Goal: Information Seeking & Learning: Learn about a topic

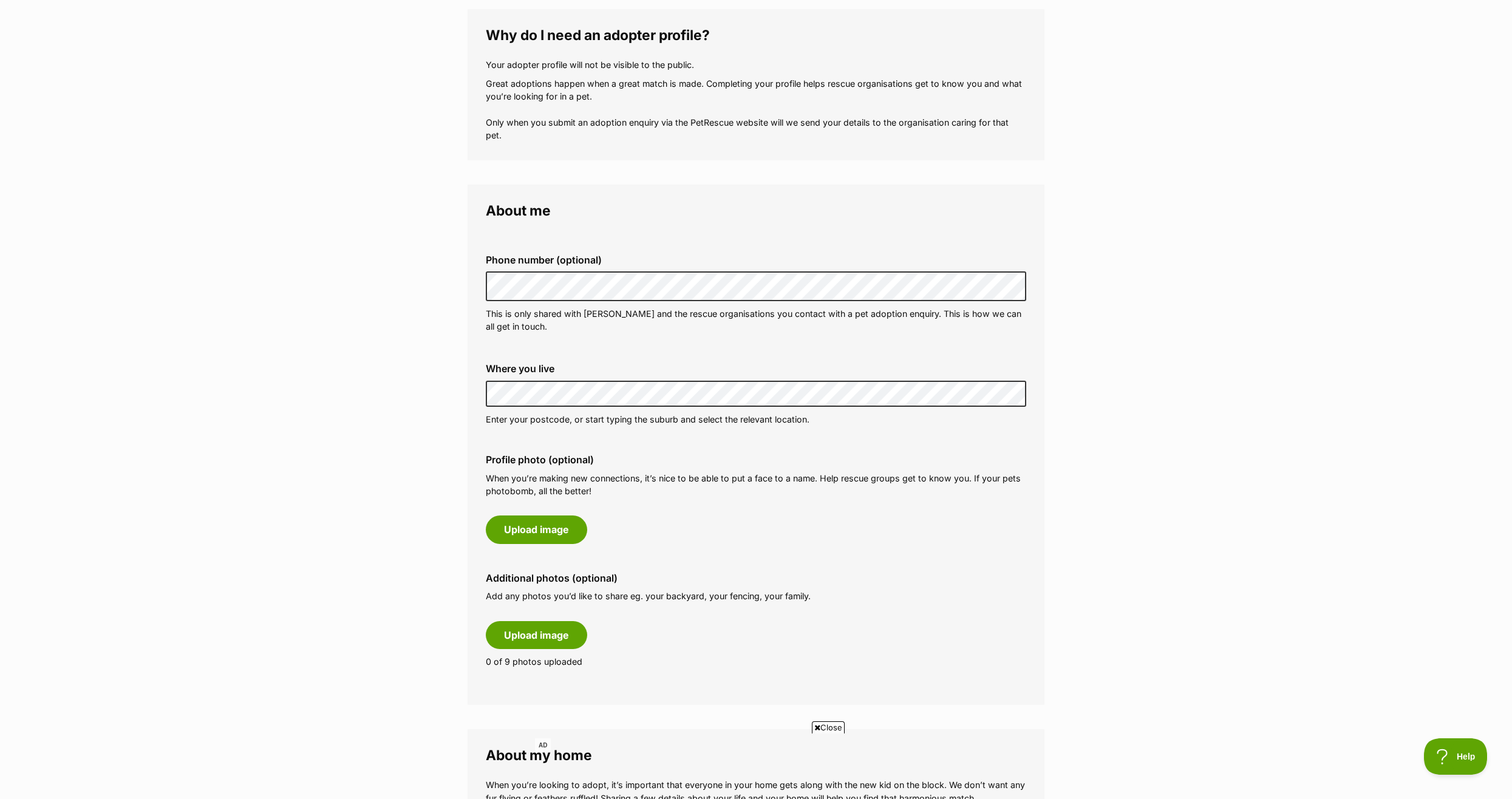
scroll to position [182, 0]
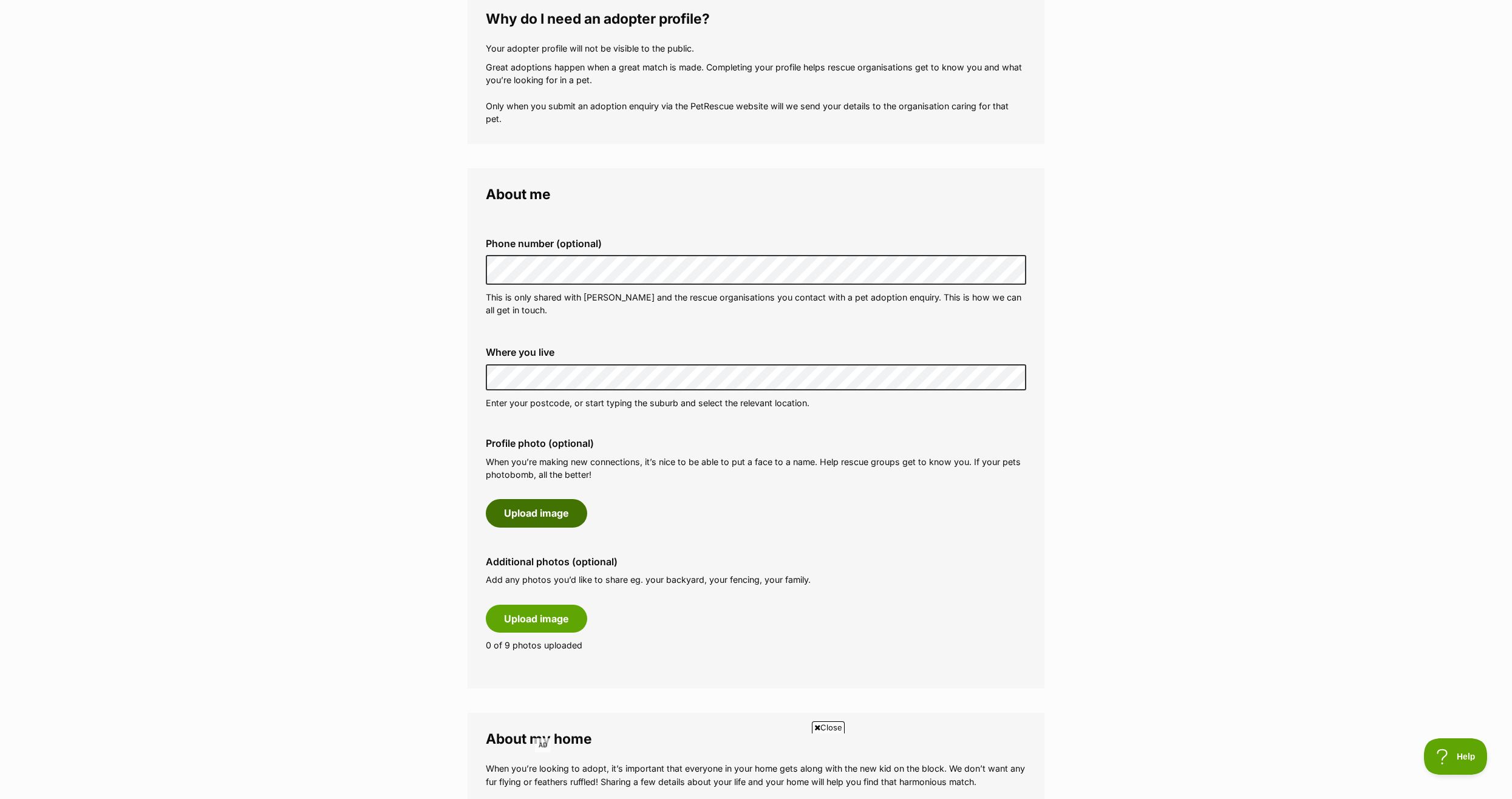
click at [540, 512] on button "Upload image" at bounding box center [536, 513] width 101 height 28
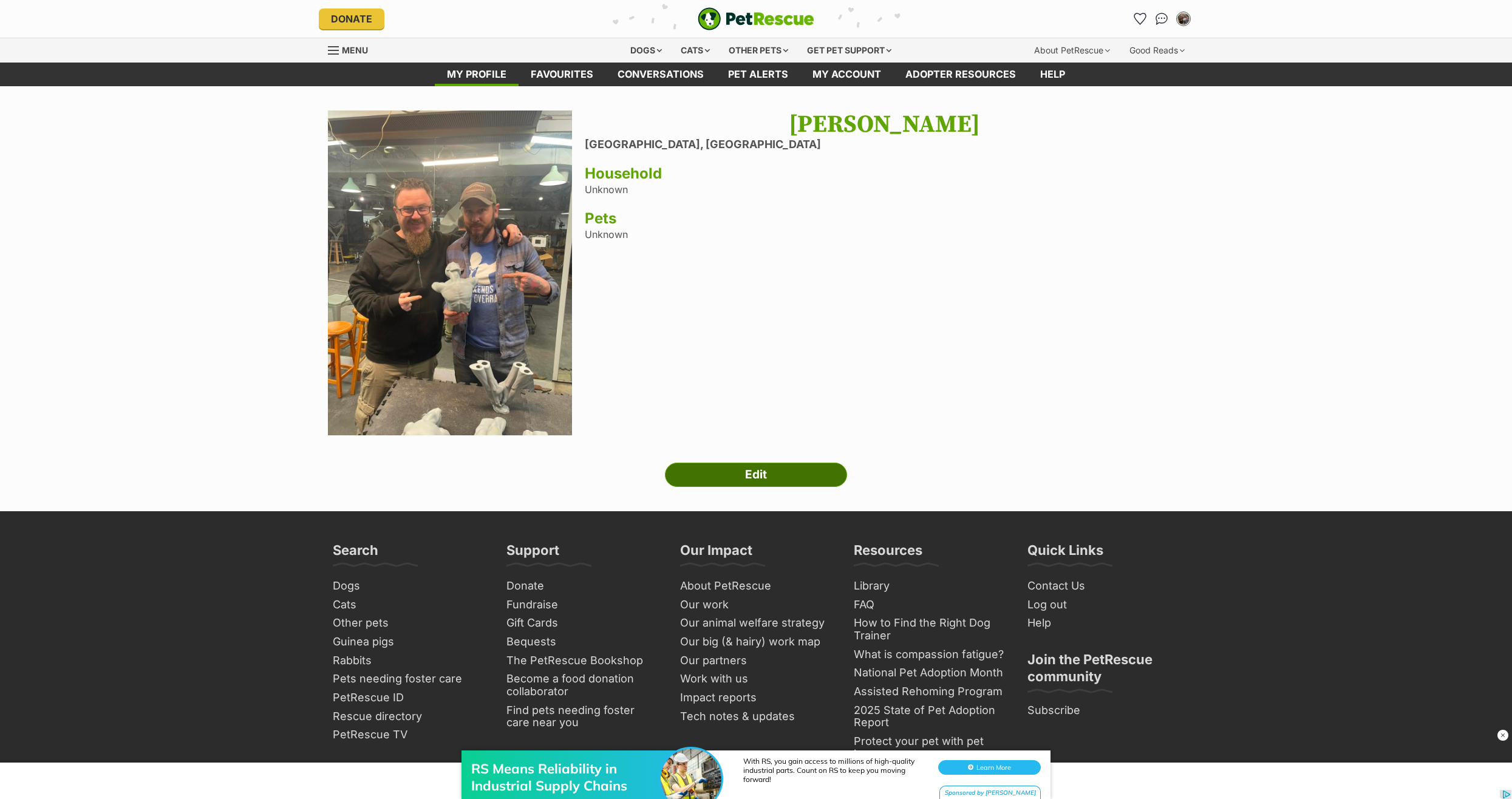
drag, startPoint x: 457, startPoint y: 256, endPoint x: 760, endPoint y: 473, distance: 372.7
click at [760, 473] on link "Edit" at bounding box center [756, 475] width 182 height 24
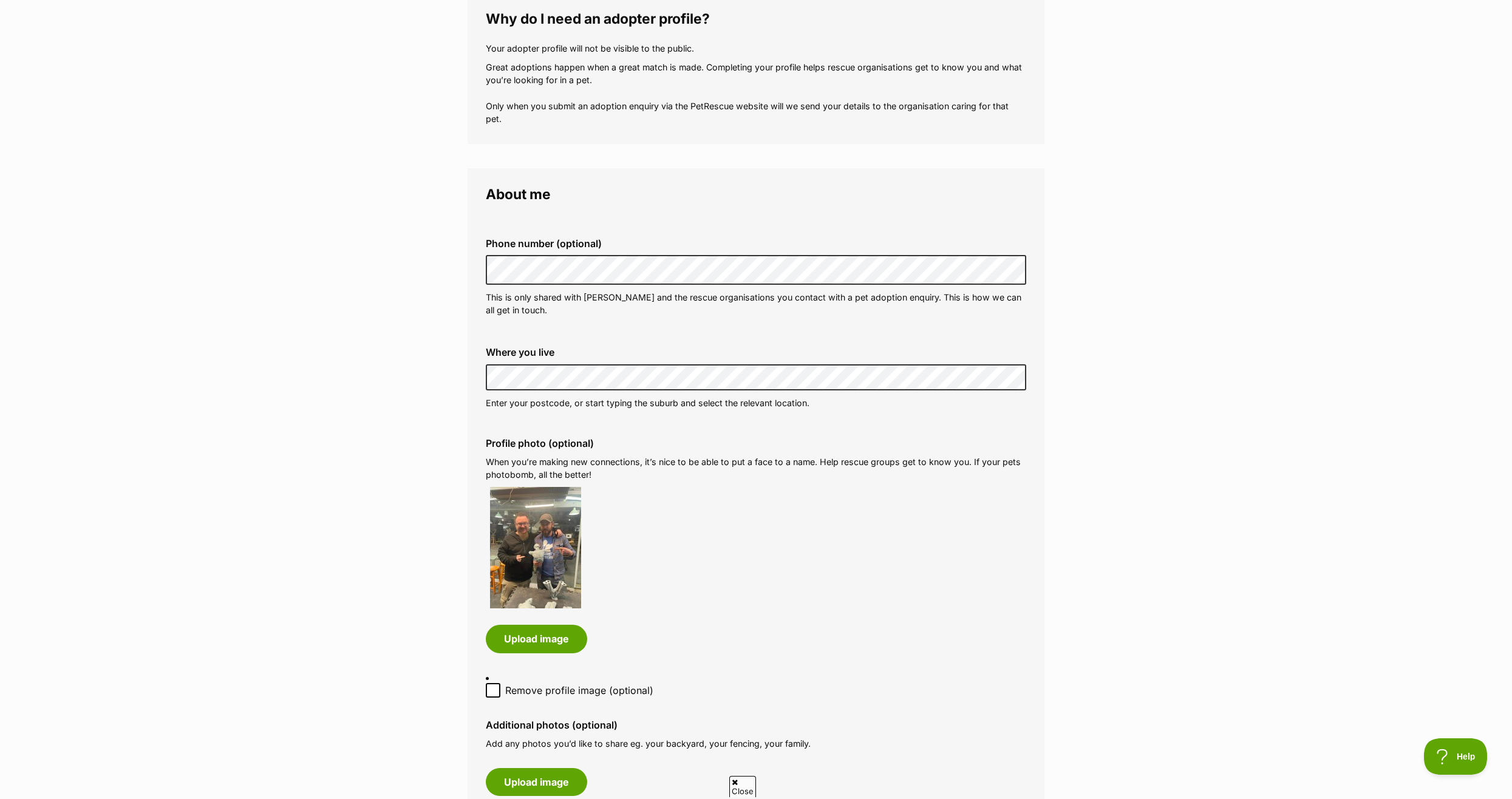
drag, startPoint x: 522, startPoint y: 539, endPoint x: 792, endPoint y: 596, distance: 276.0
click at [792, 596] on div at bounding box center [756, 547] width 540 height 122
drag, startPoint x: 520, startPoint y: 529, endPoint x: 863, endPoint y: 693, distance: 380.2
click at [863, 696] on label "Remove profile image (optional)" at bounding box center [756, 690] width 540 height 14
click at [501, 696] on input "Remove profile image (optional)" at bounding box center [492, 690] width 14 height 14
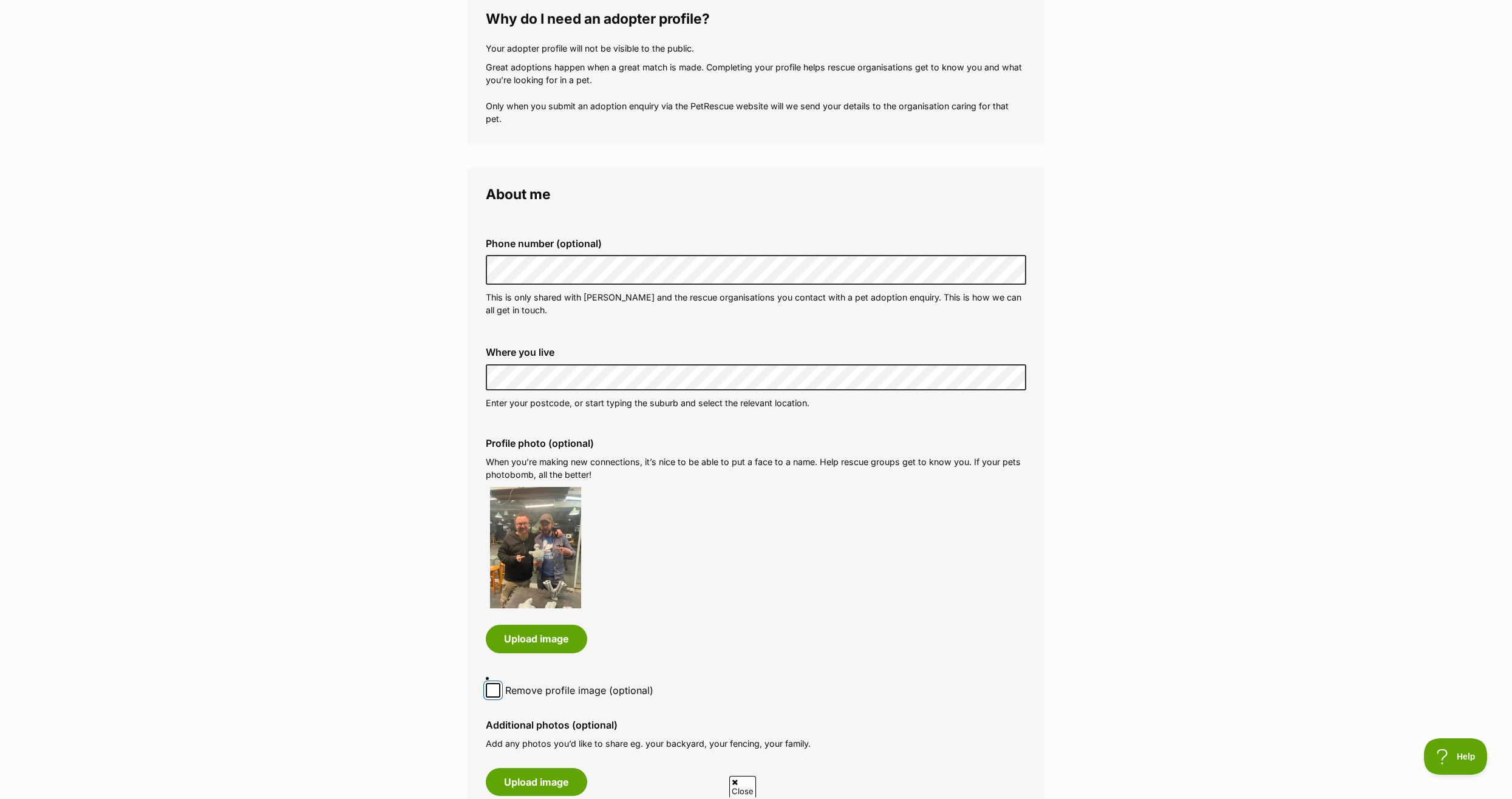
checkbox input "true"
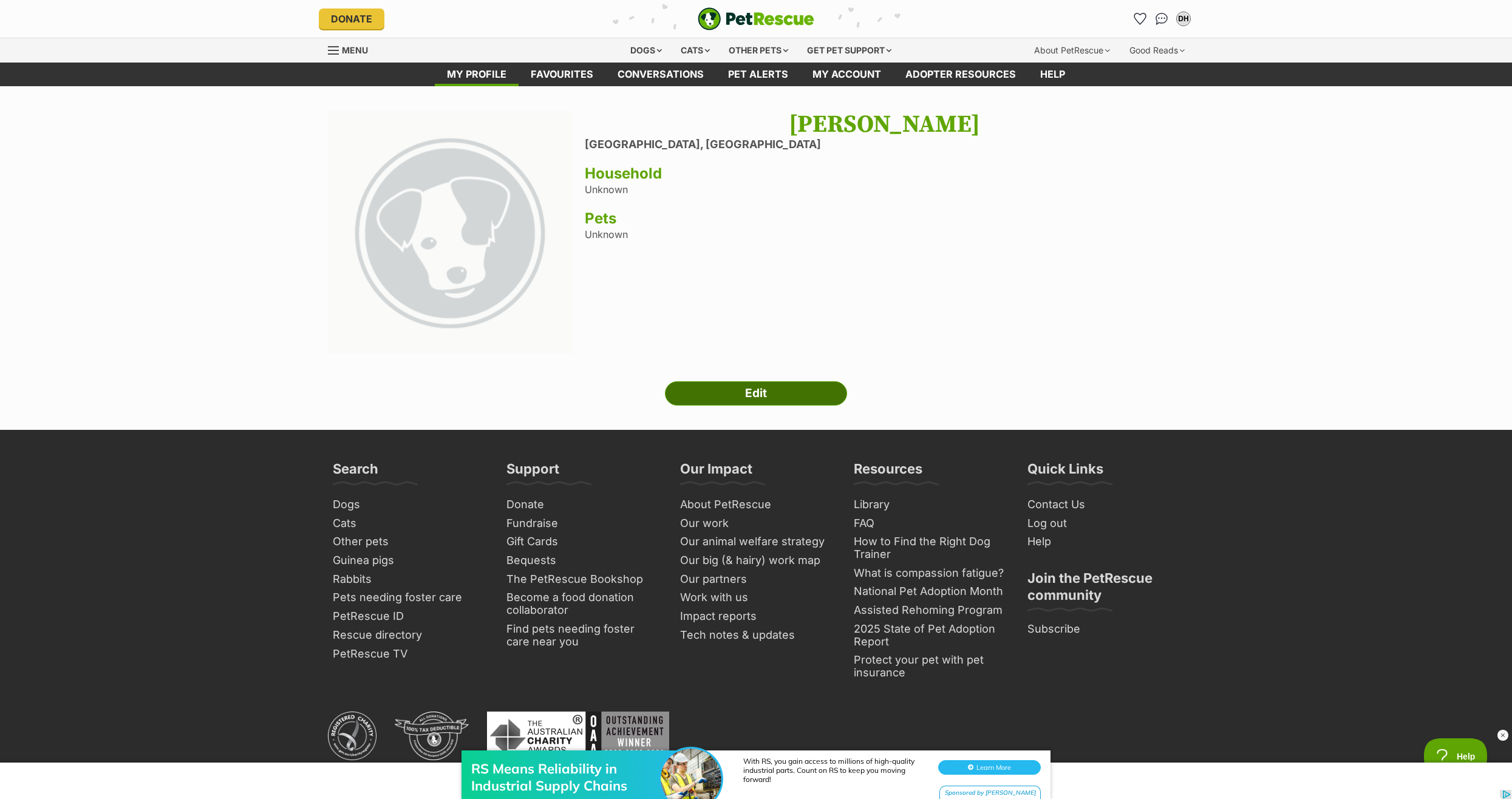
click at [746, 388] on link "Edit" at bounding box center [756, 394] width 182 height 24
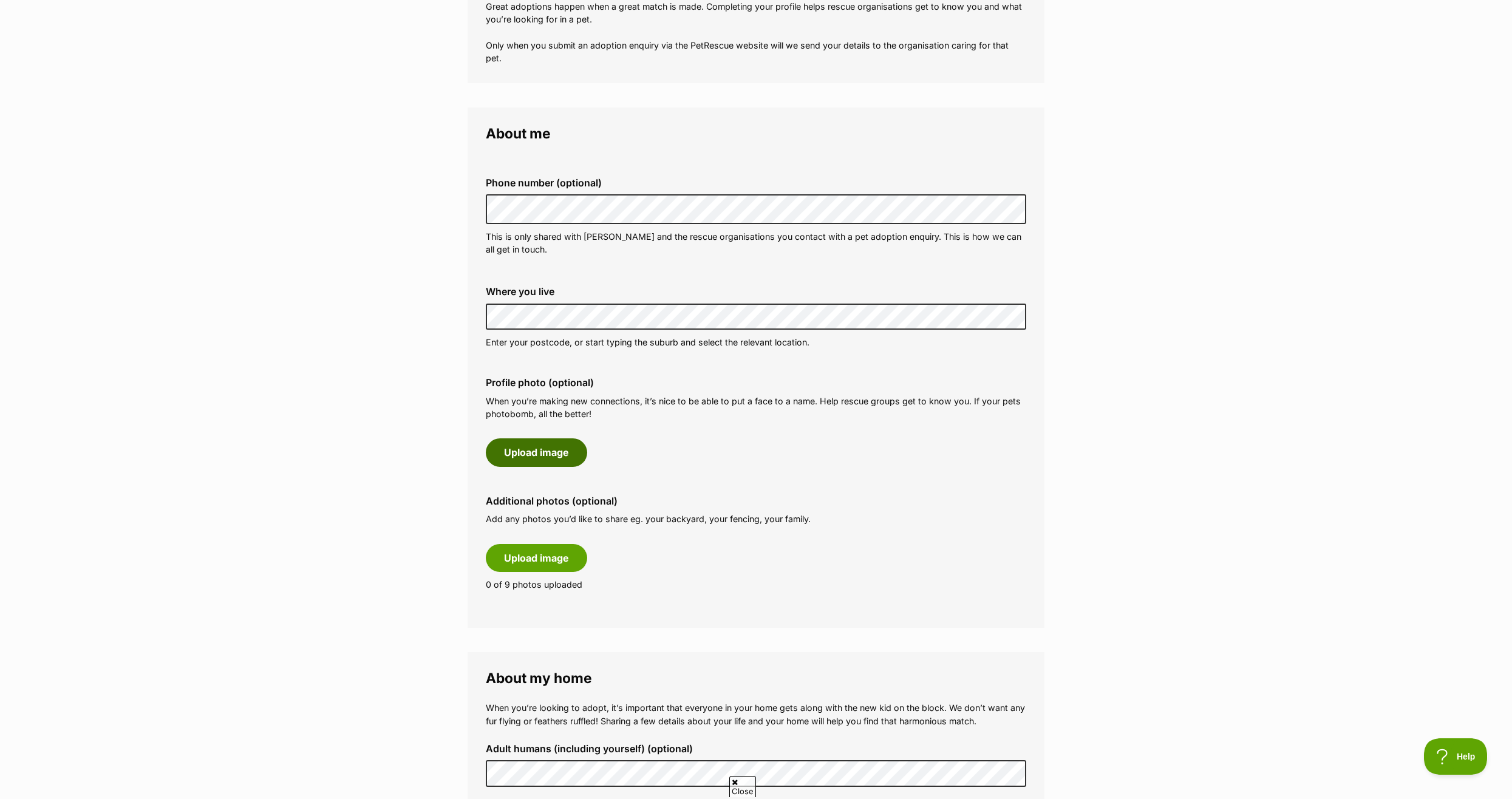
click at [526, 455] on button "Upload image" at bounding box center [536, 452] width 101 height 28
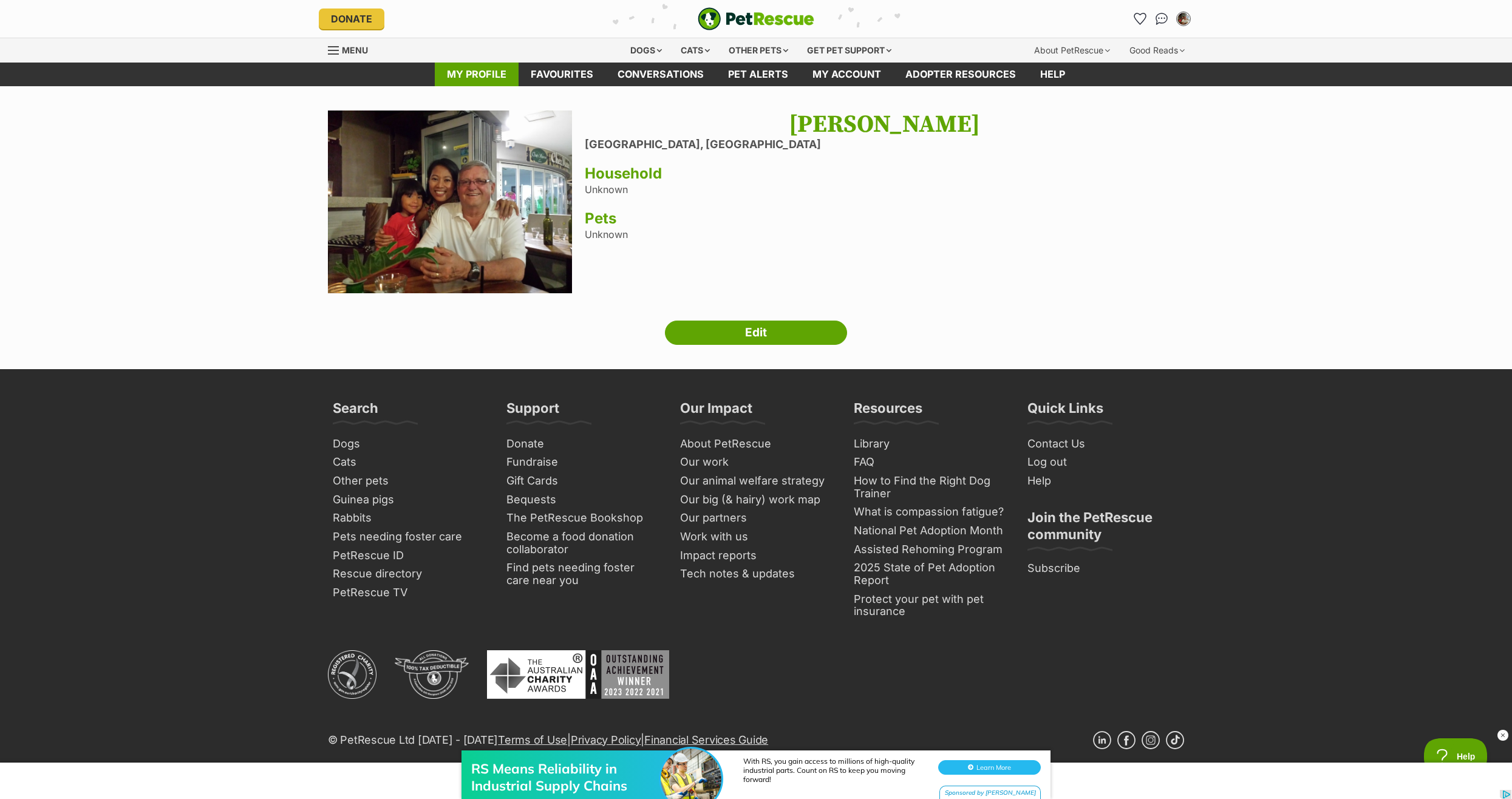
click at [477, 76] on link "My profile" at bounding box center [476, 74] width 84 height 24
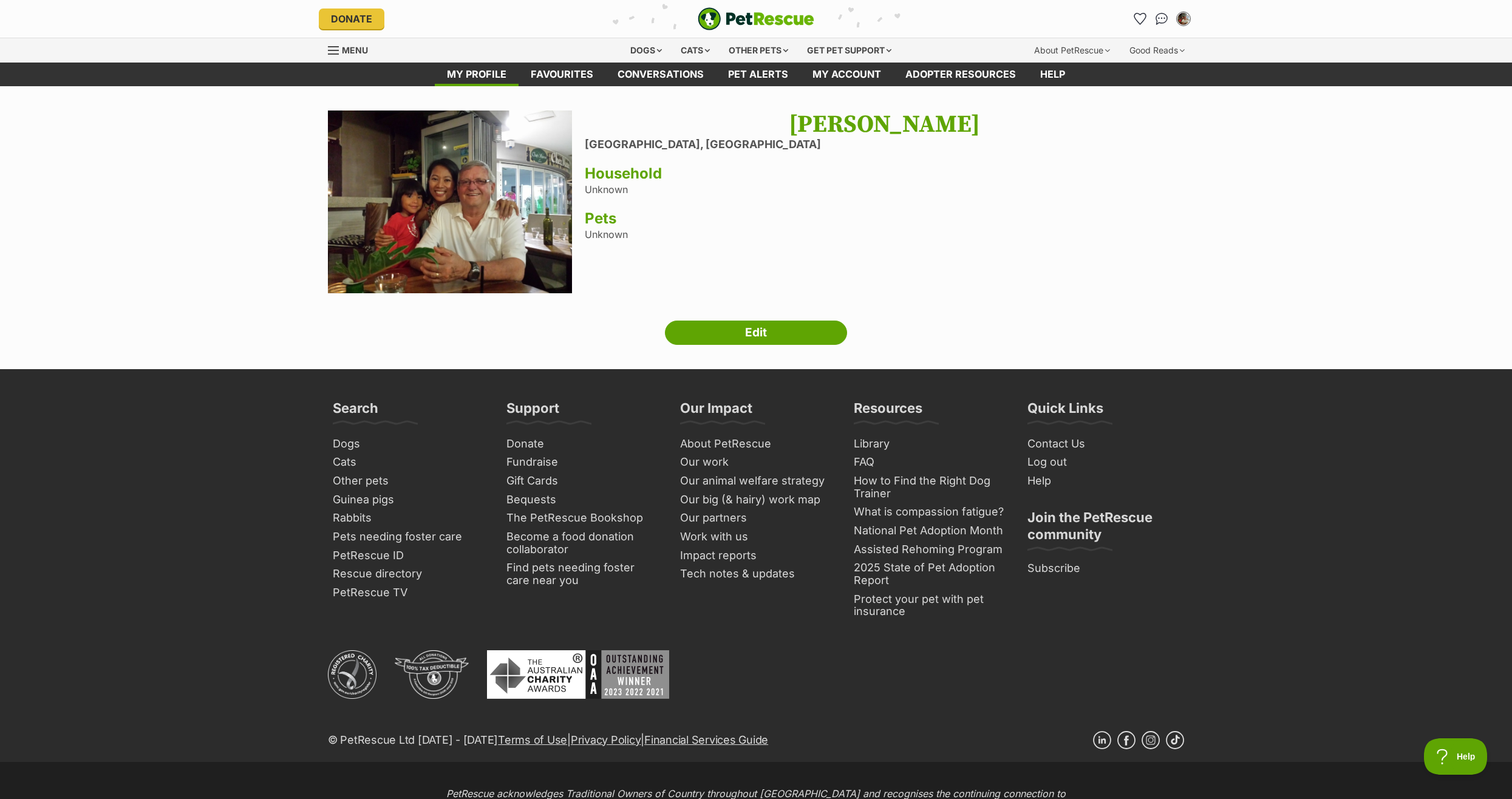
click at [325, 49] on div "Dogs Find a dog on PetRescue View all dogs Browse all of the doggos looking for…" at bounding box center [756, 50] width 892 height 24
click at [329, 50] on span "Menu" at bounding box center [333, 50] width 11 height 1
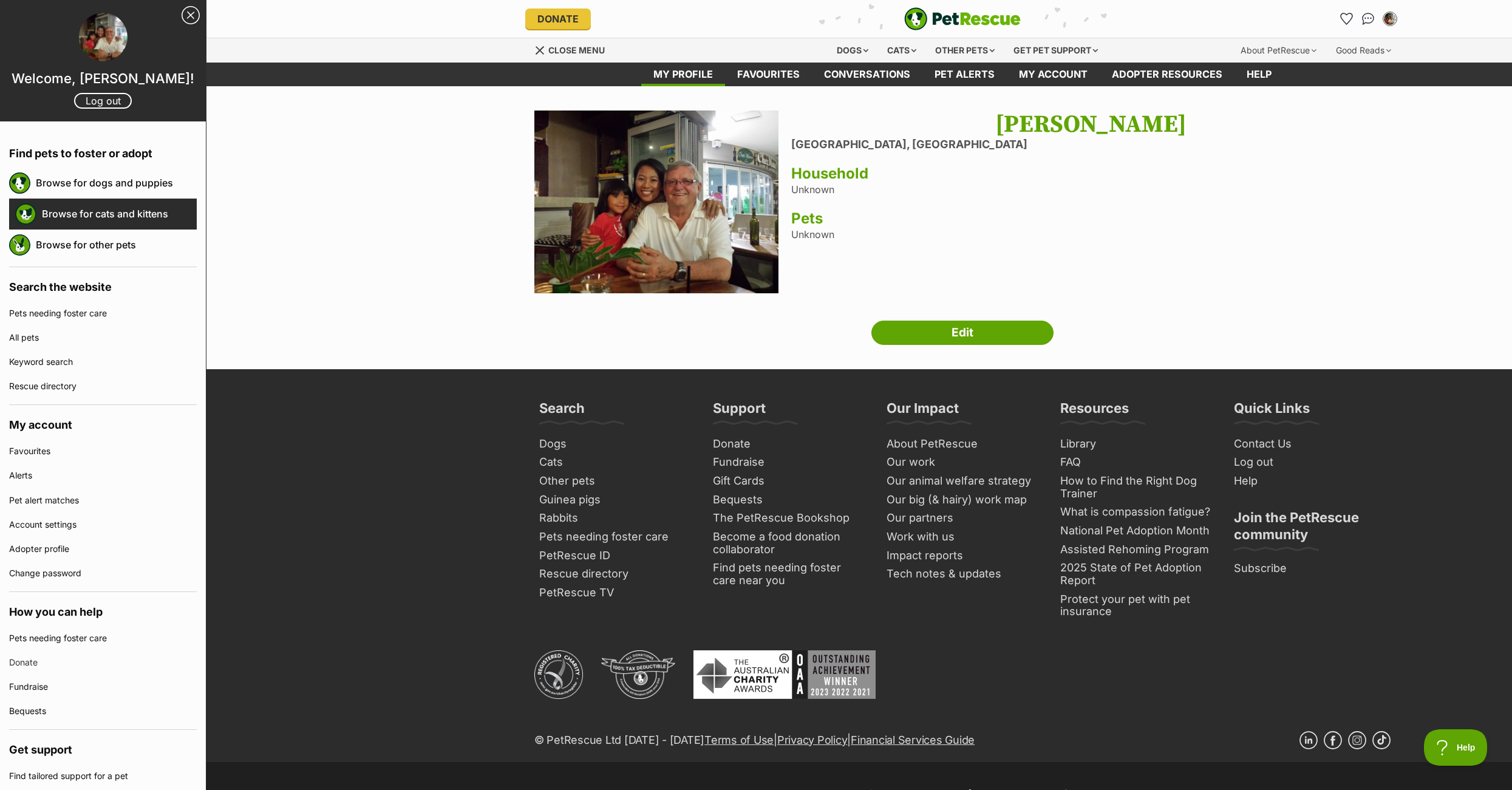
click at [99, 213] on link "Browse for cats and kittens" at bounding box center [120, 213] width 155 height 25
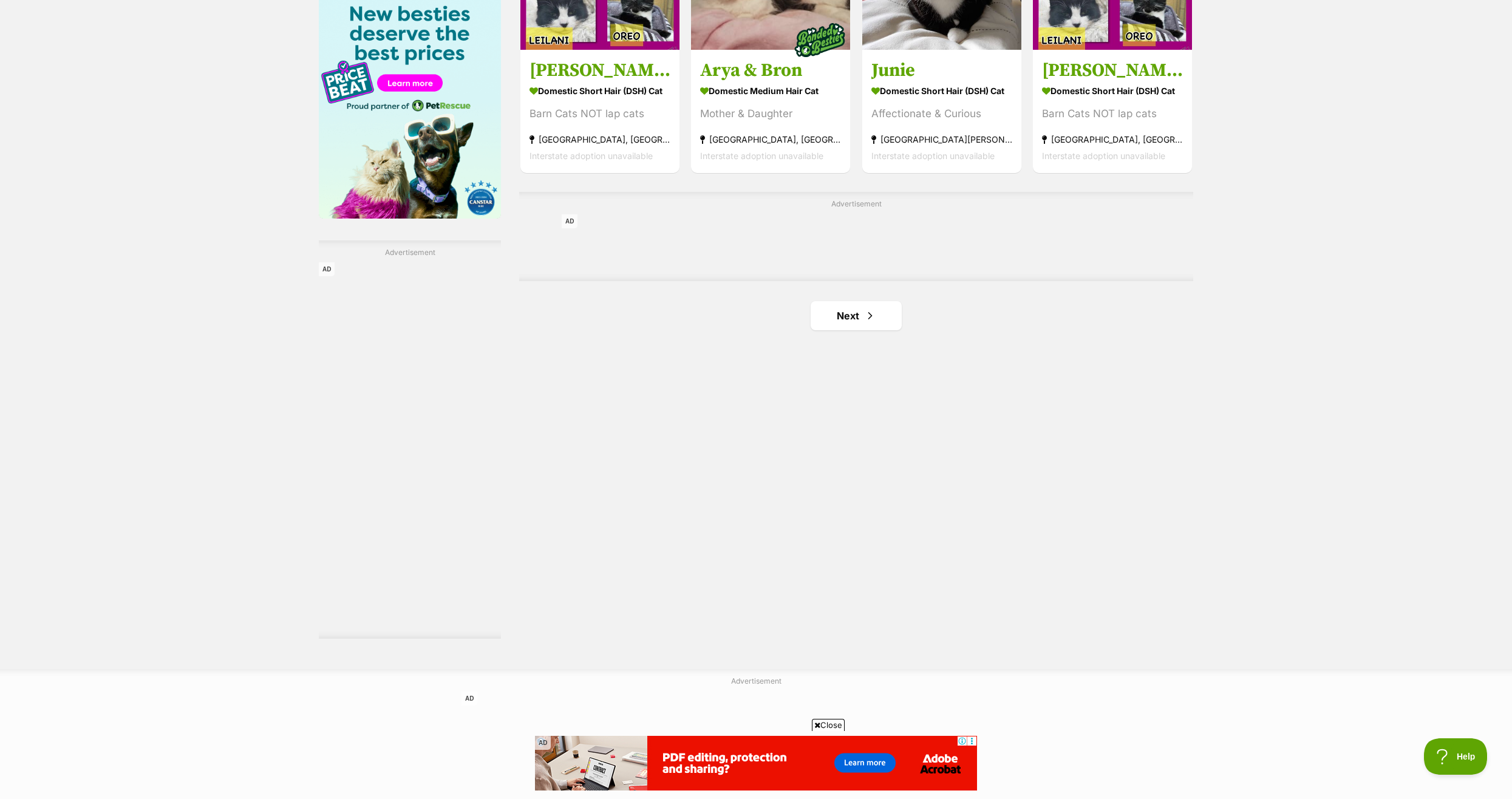
scroll to position [2003, 0]
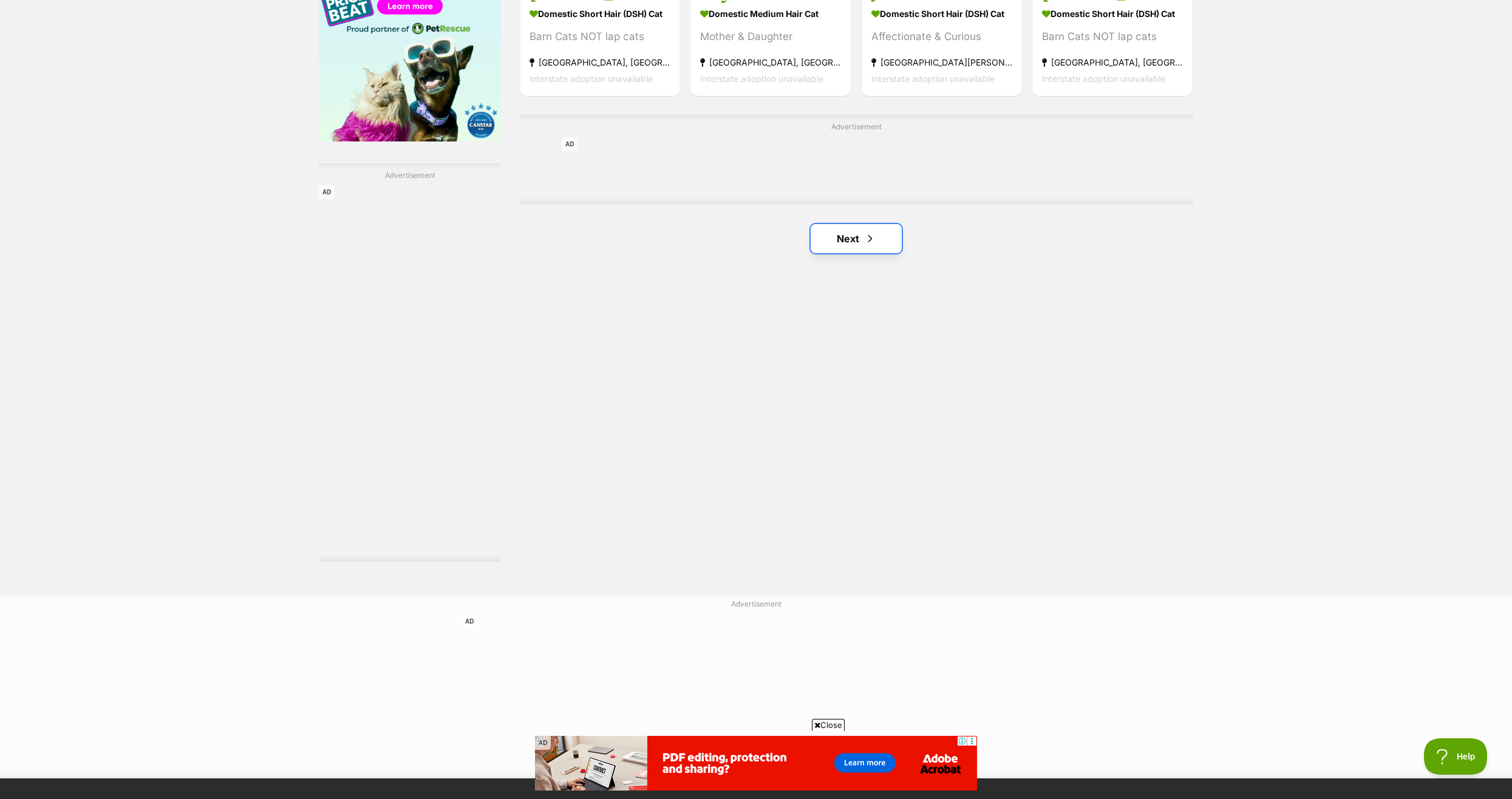
click at [852, 235] on link "Next" at bounding box center [856, 238] width 91 height 29
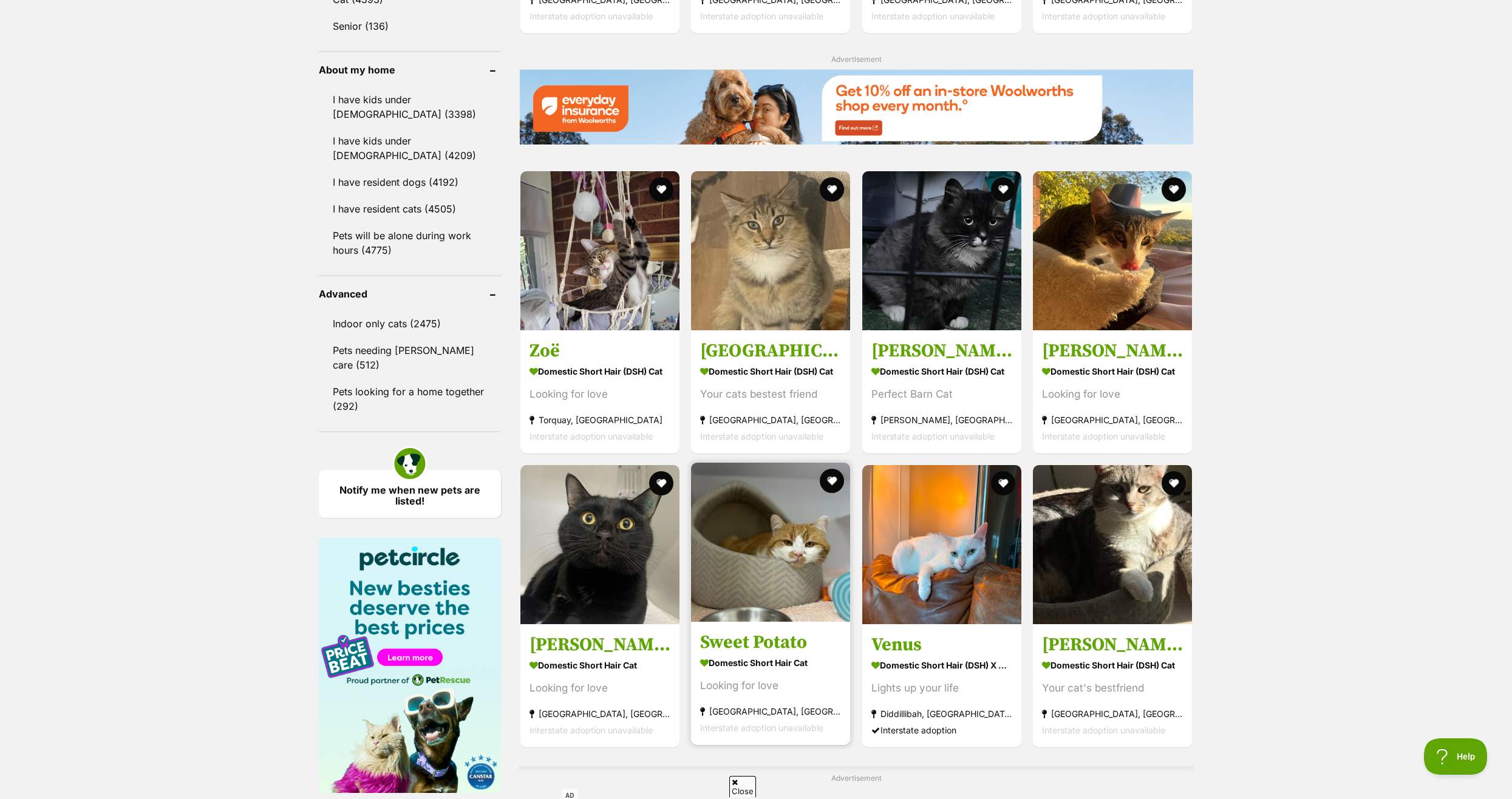
scroll to position [1336, 0]
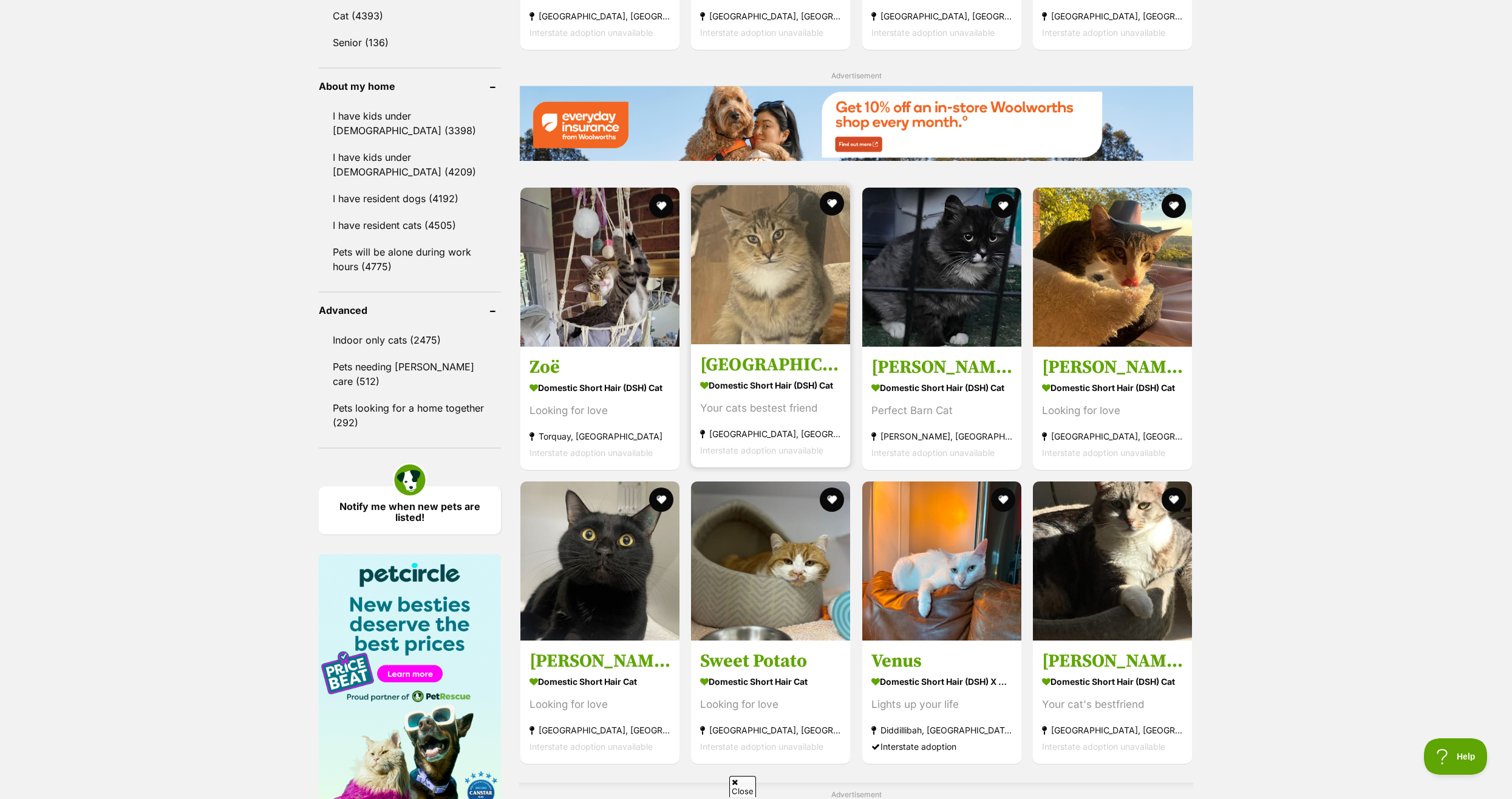
click at [773, 291] on img at bounding box center [771, 265] width 159 height 159
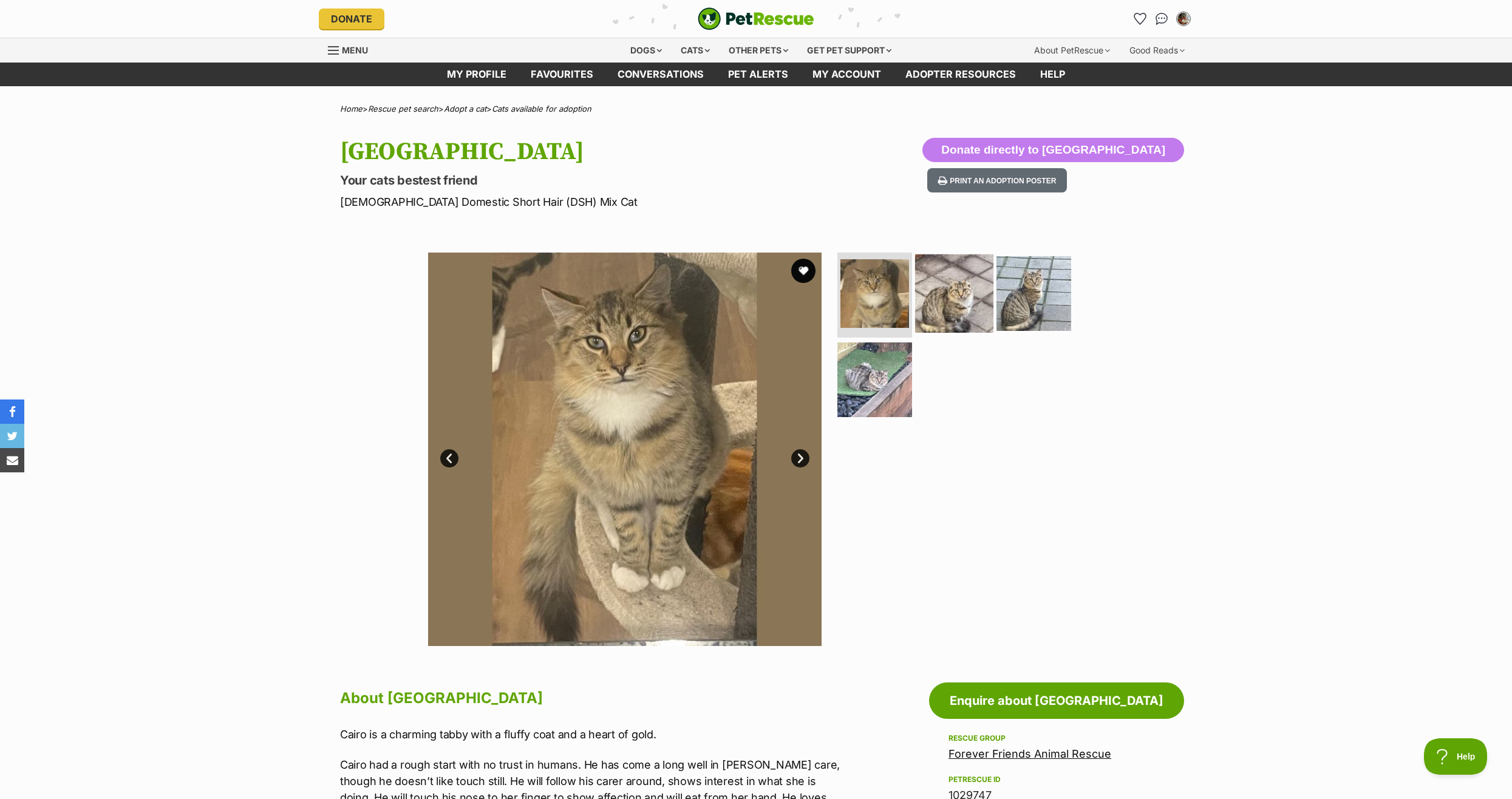
click at [946, 300] on img at bounding box center [954, 293] width 78 height 78
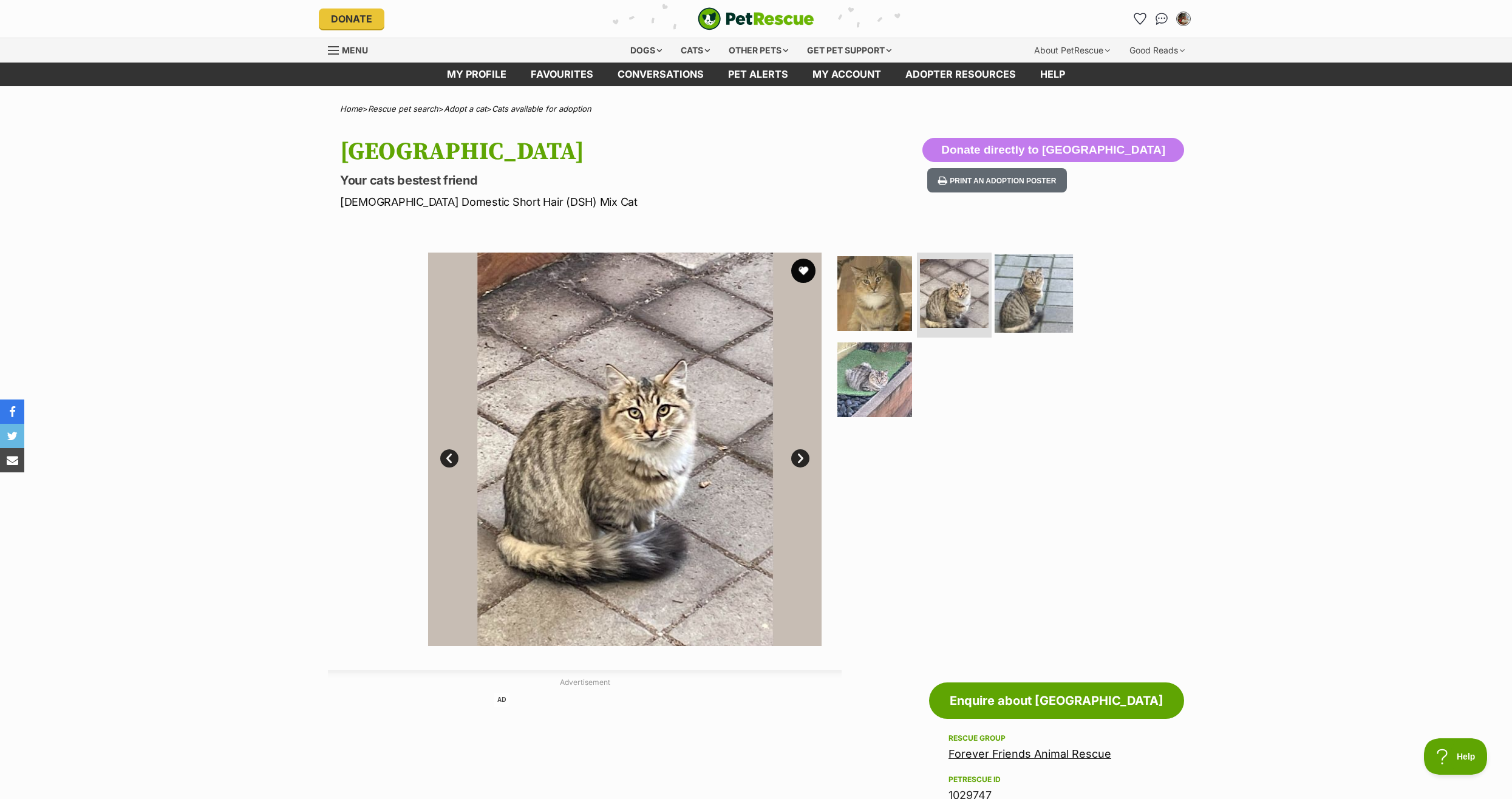
click at [1018, 307] on img at bounding box center [1033, 293] width 78 height 78
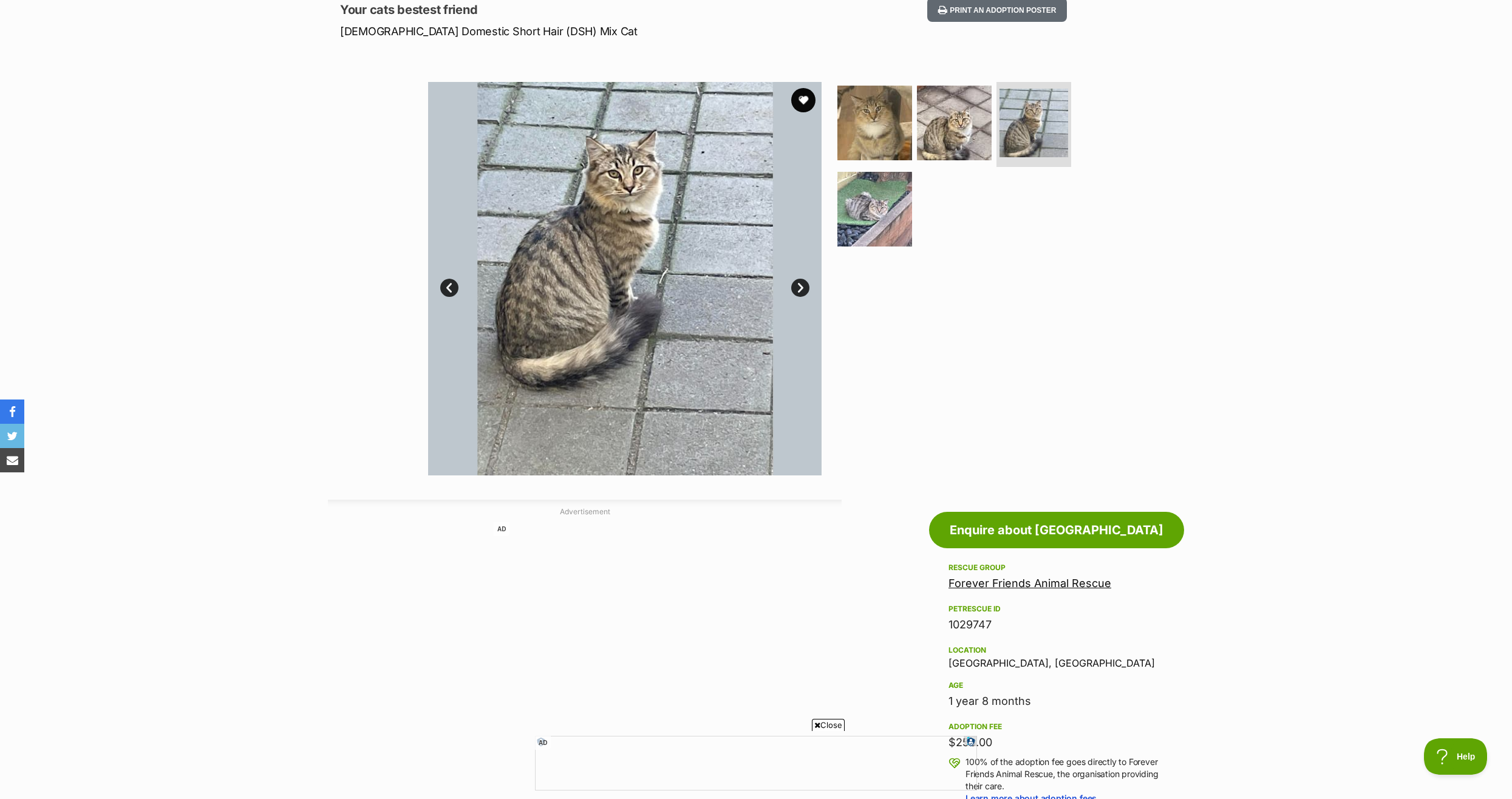
scroll to position [243, 0]
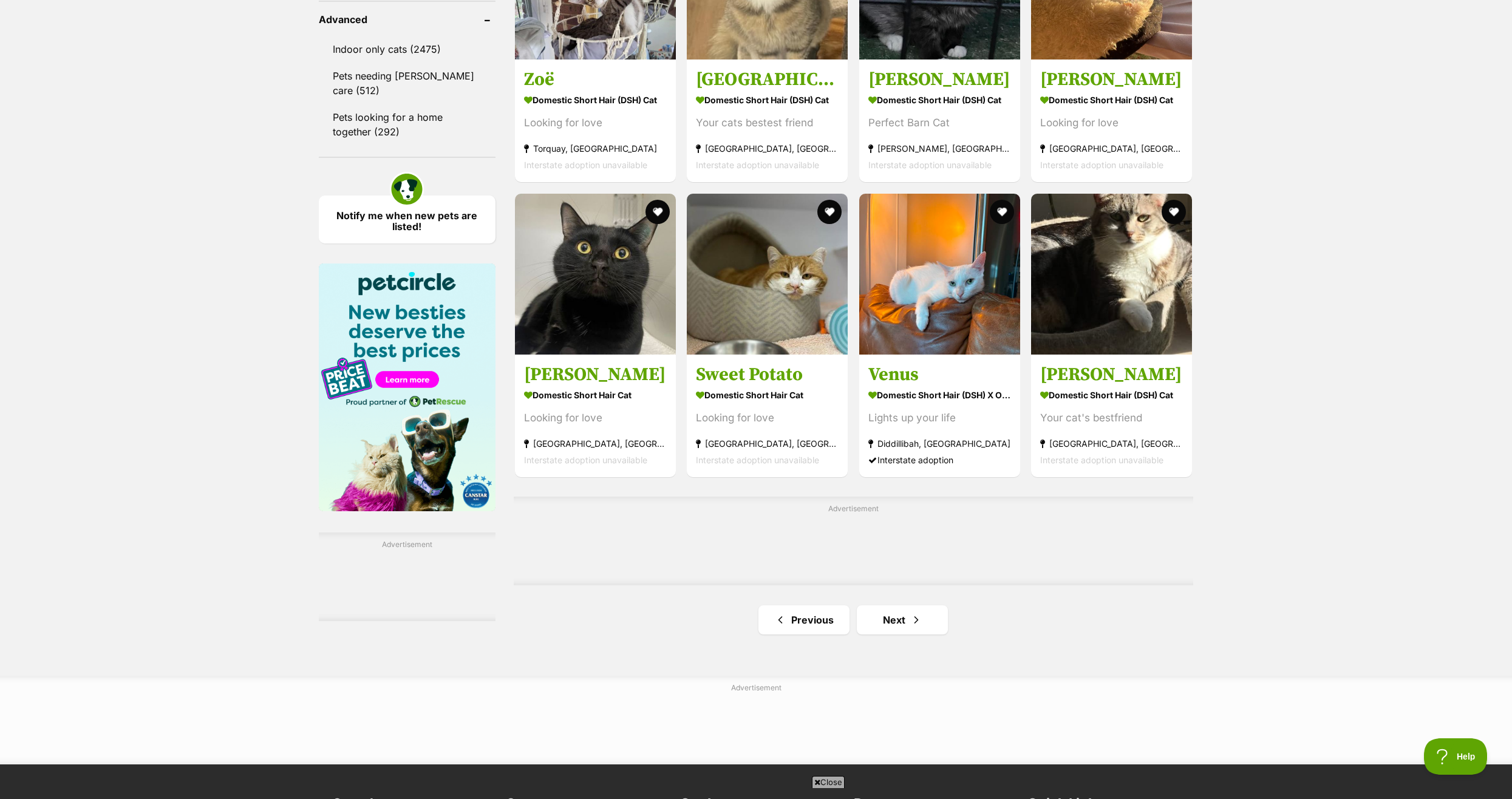
scroll to position [1754, 0]
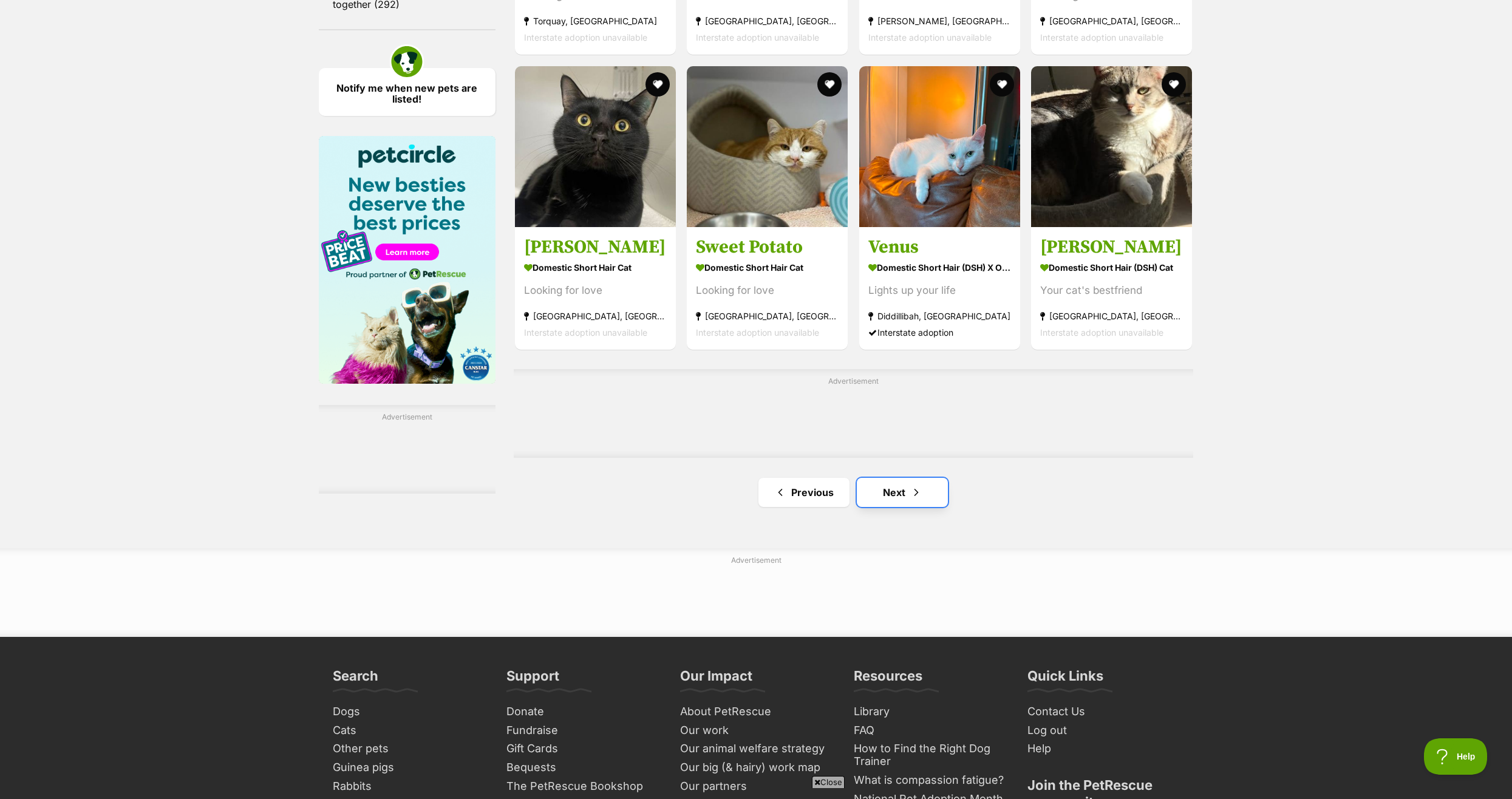
click at [897, 497] on link "Next" at bounding box center [902, 492] width 91 height 29
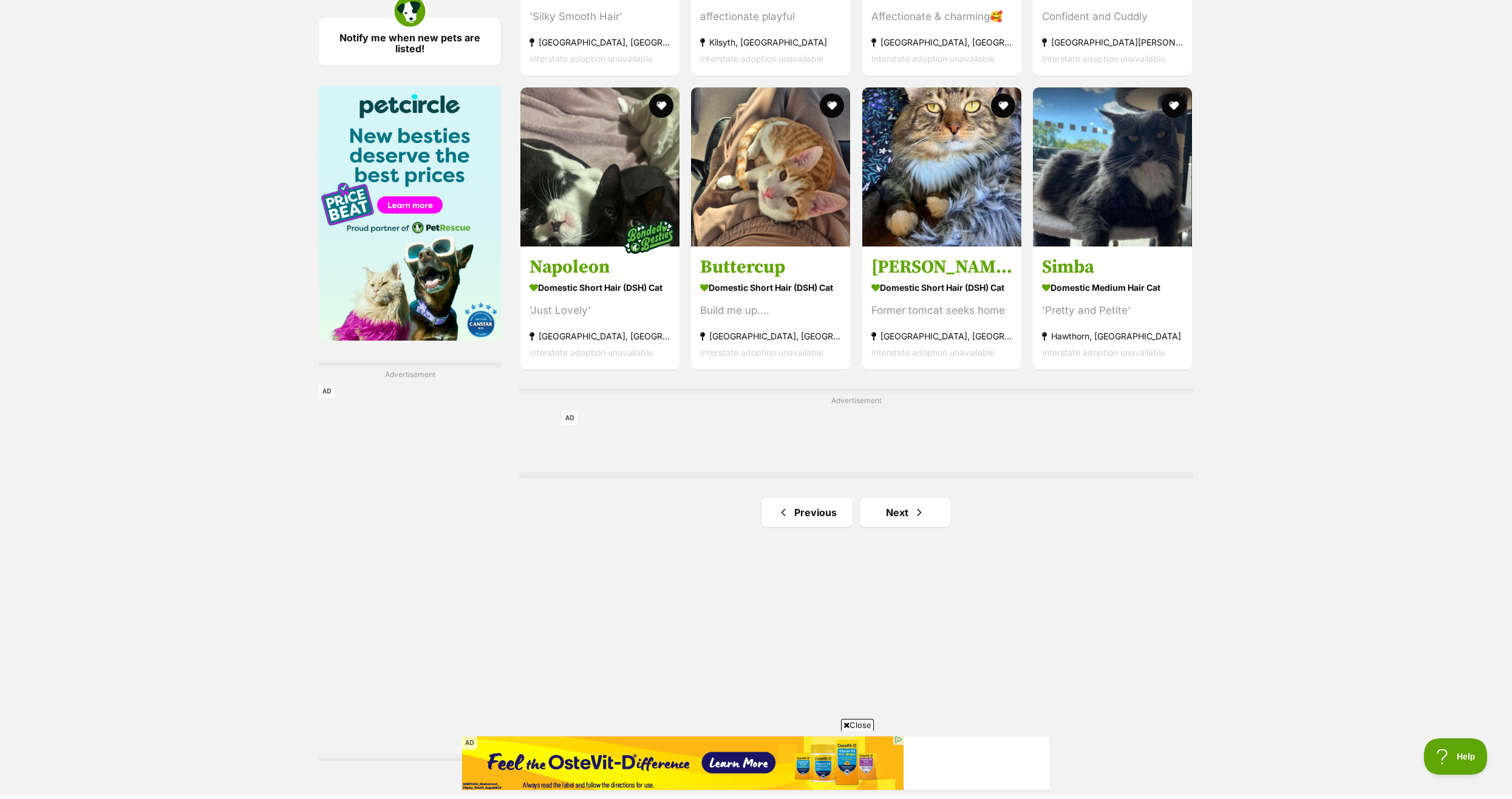
scroll to position [1821, 0]
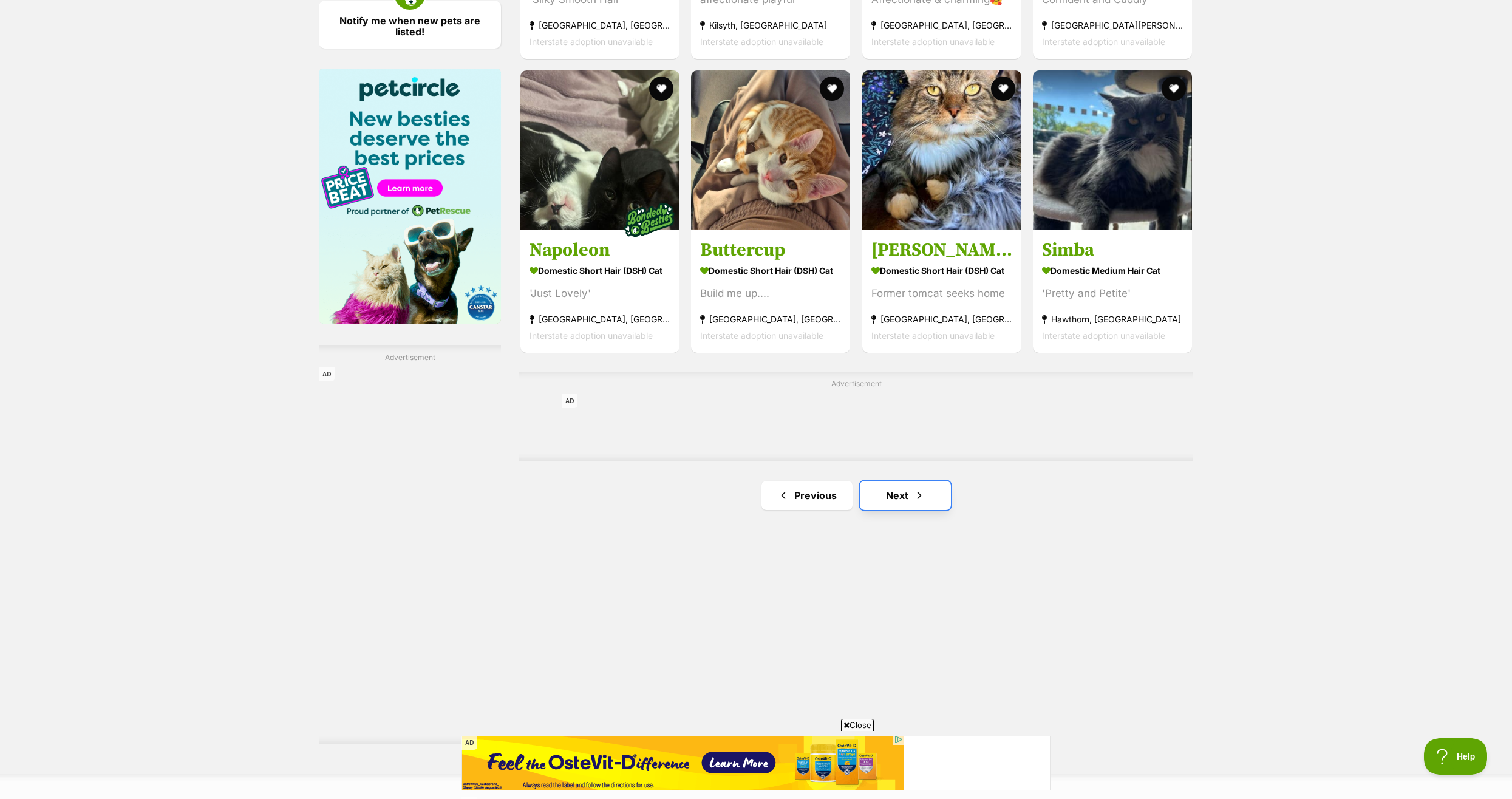
click at [902, 495] on link "Next" at bounding box center [905, 495] width 91 height 29
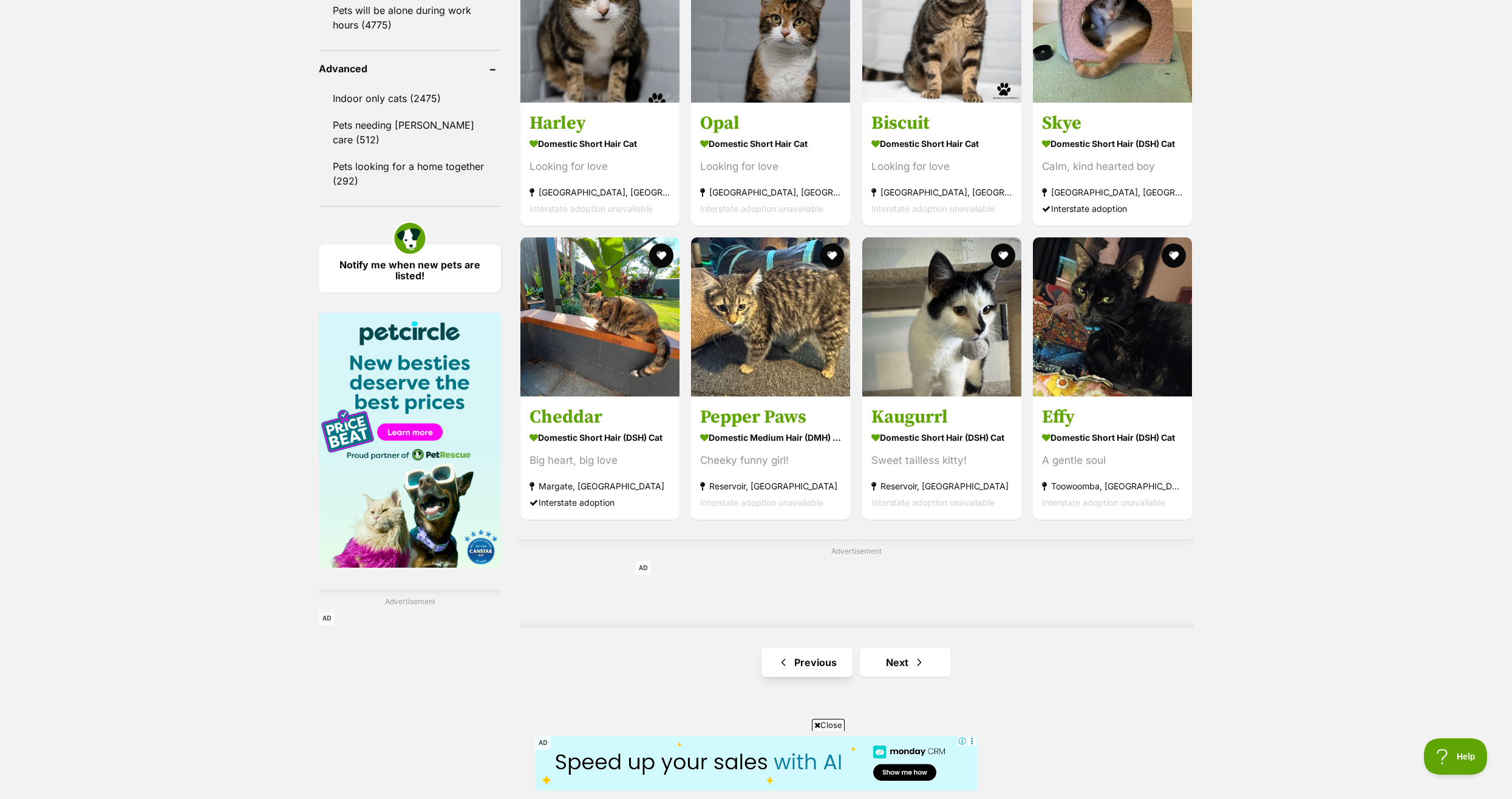
scroll to position [1578, 0]
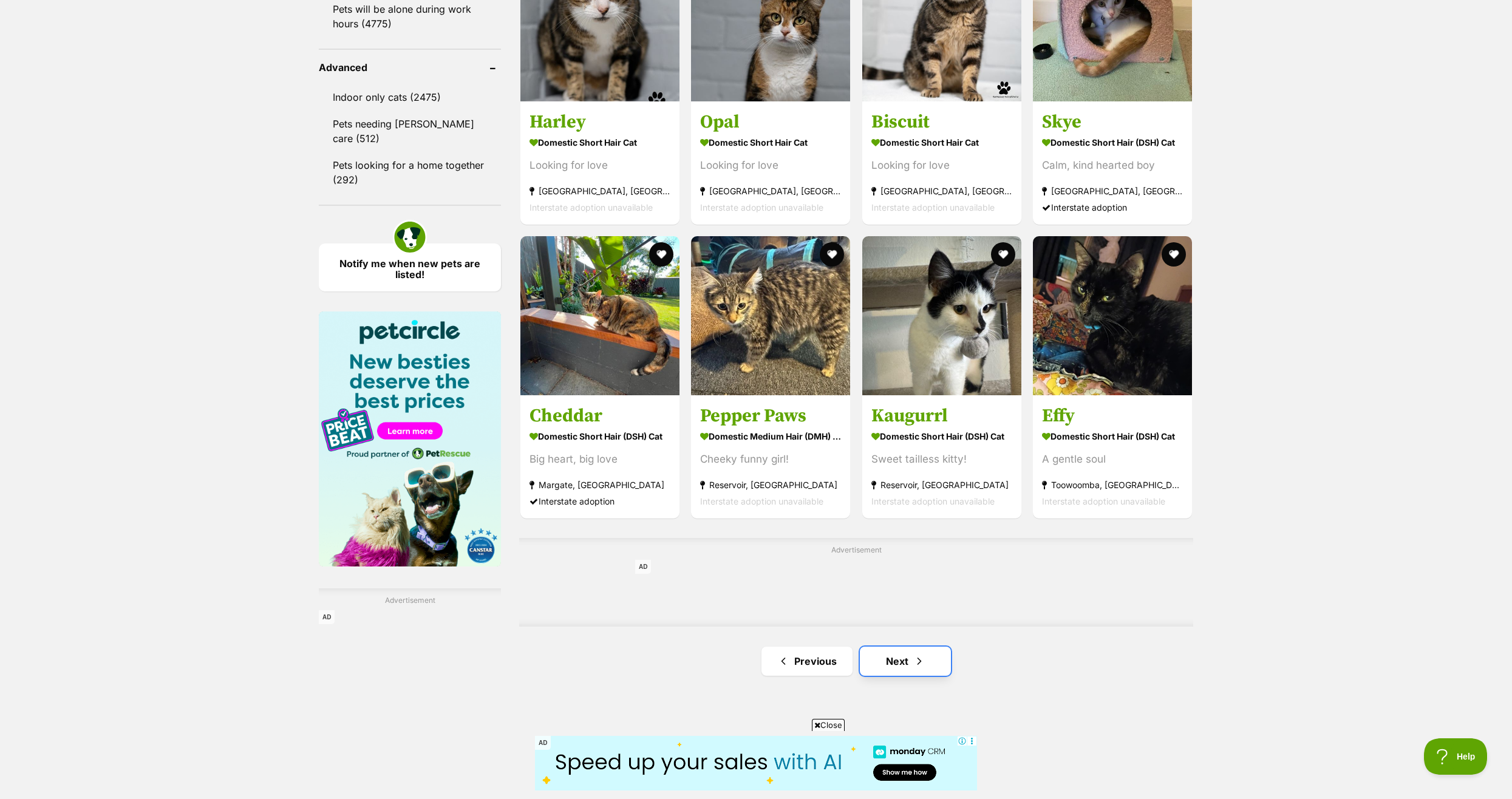
click at [898, 658] on link "Next" at bounding box center [905, 661] width 91 height 29
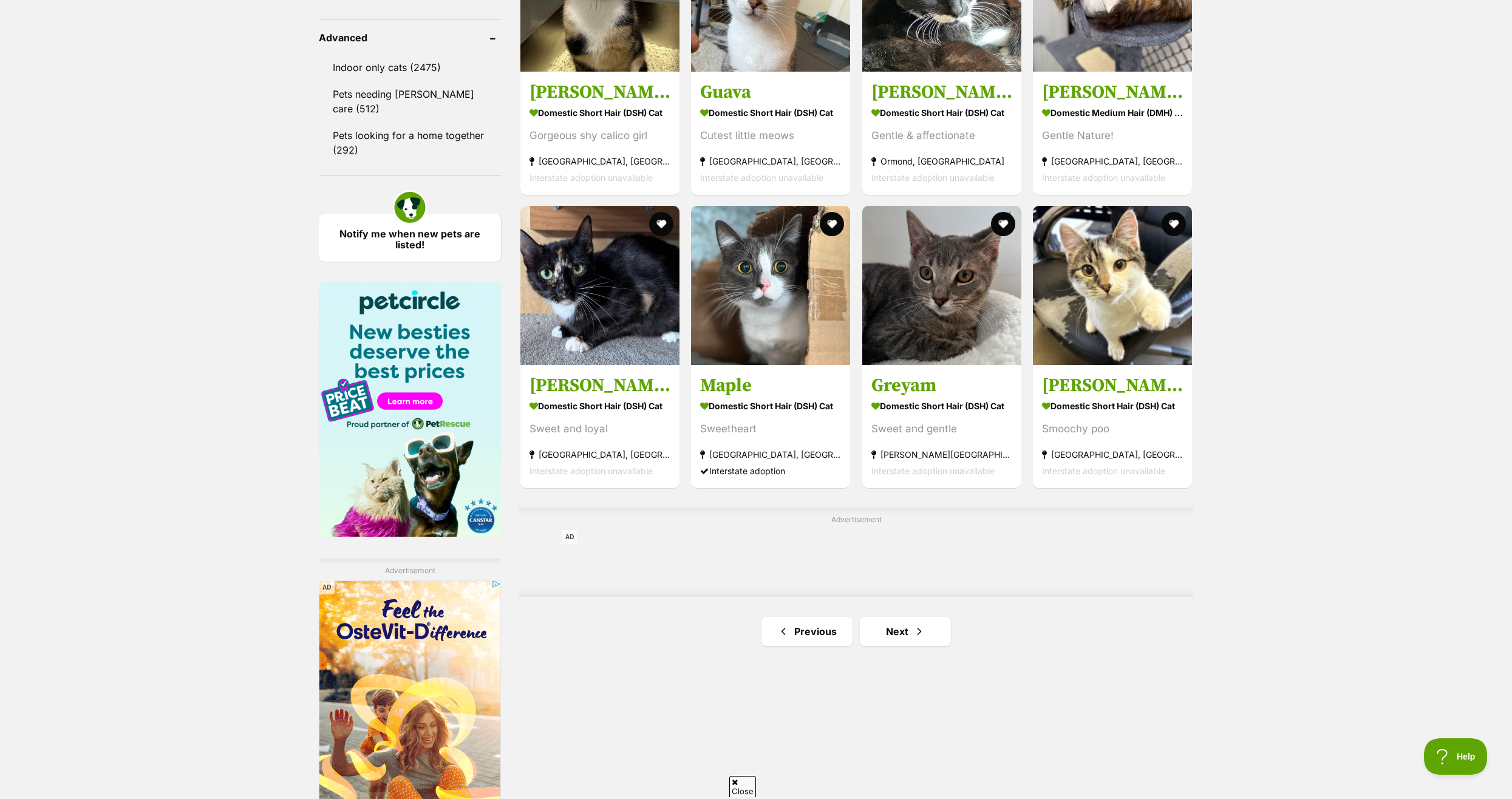
scroll to position [1639, 0]
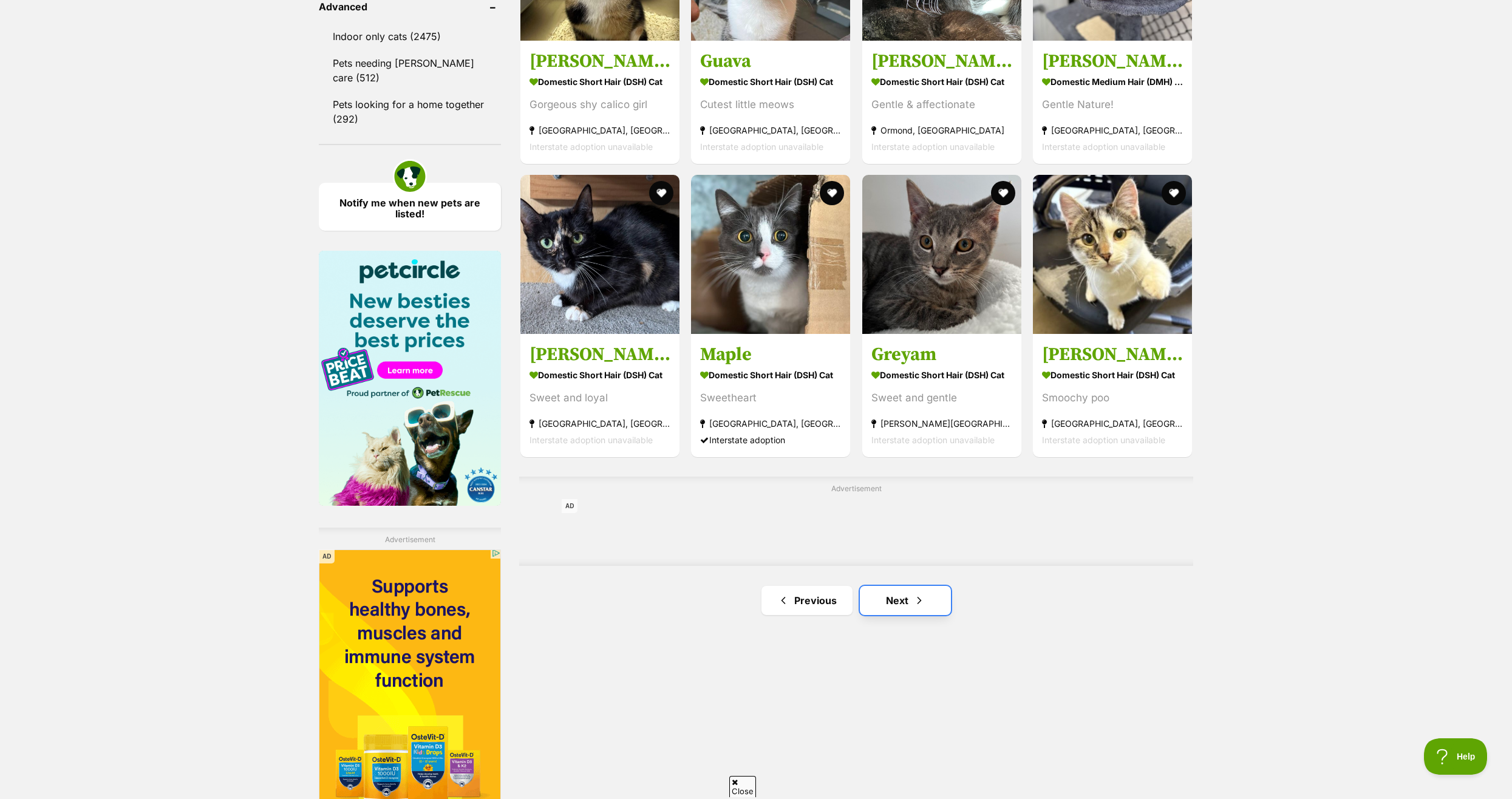
click at [895, 597] on link "Next" at bounding box center [905, 600] width 91 height 29
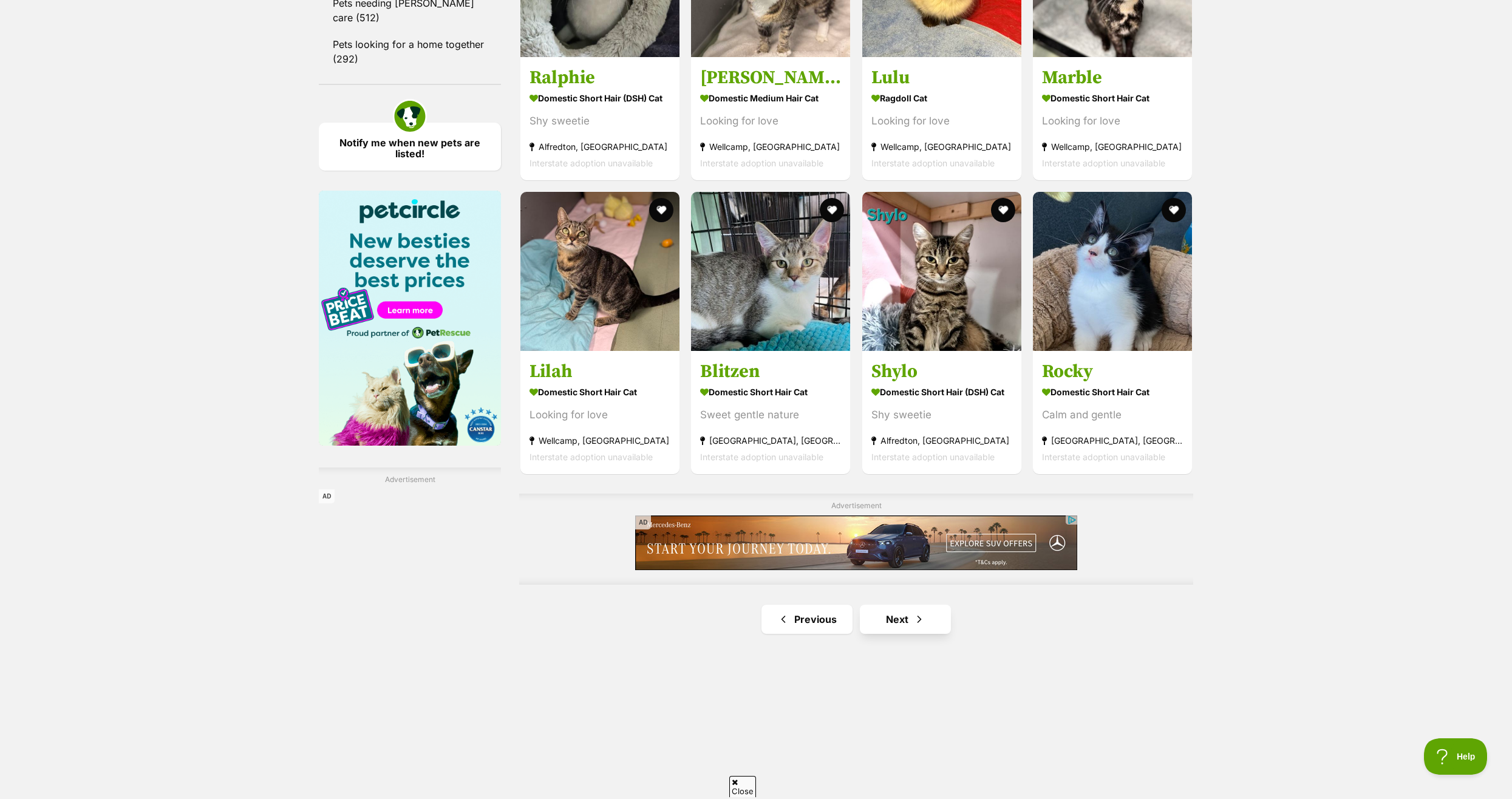
scroll to position [1699, 0]
click at [898, 623] on link "Next" at bounding box center [905, 618] width 91 height 29
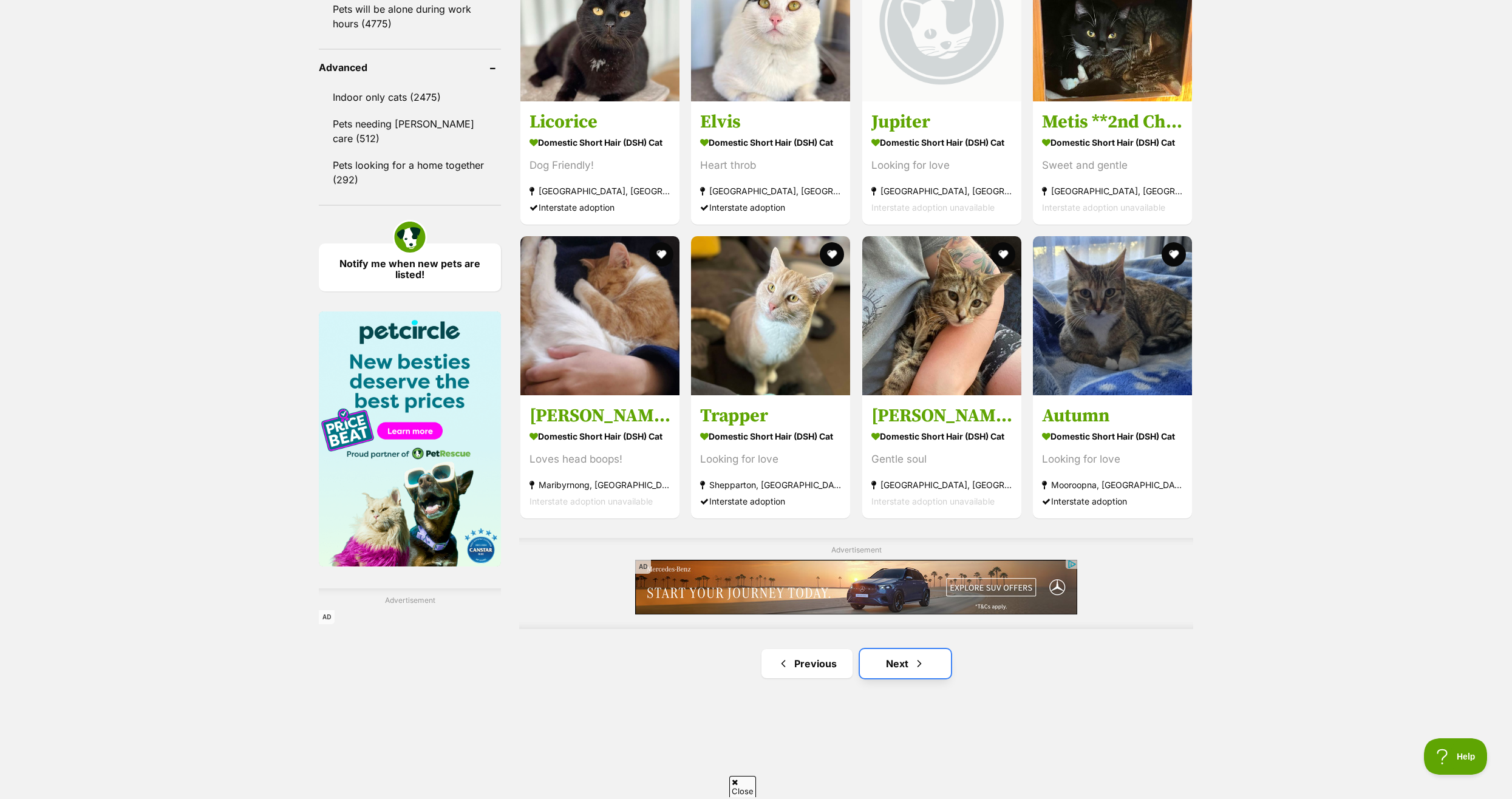
click at [892, 661] on link "Next" at bounding box center [905, 663] width 91 height 29
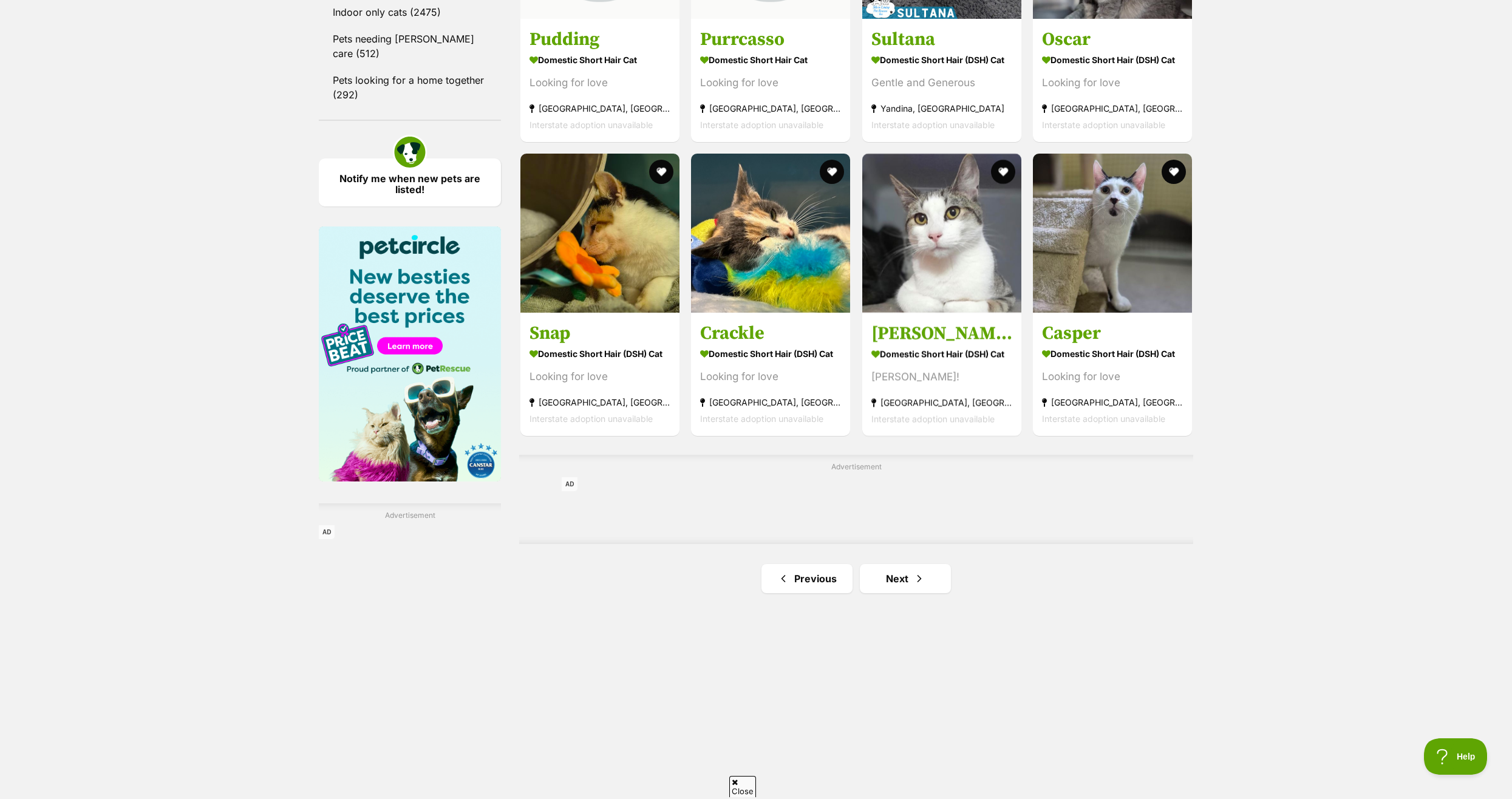
scroll to position [1699, 0]
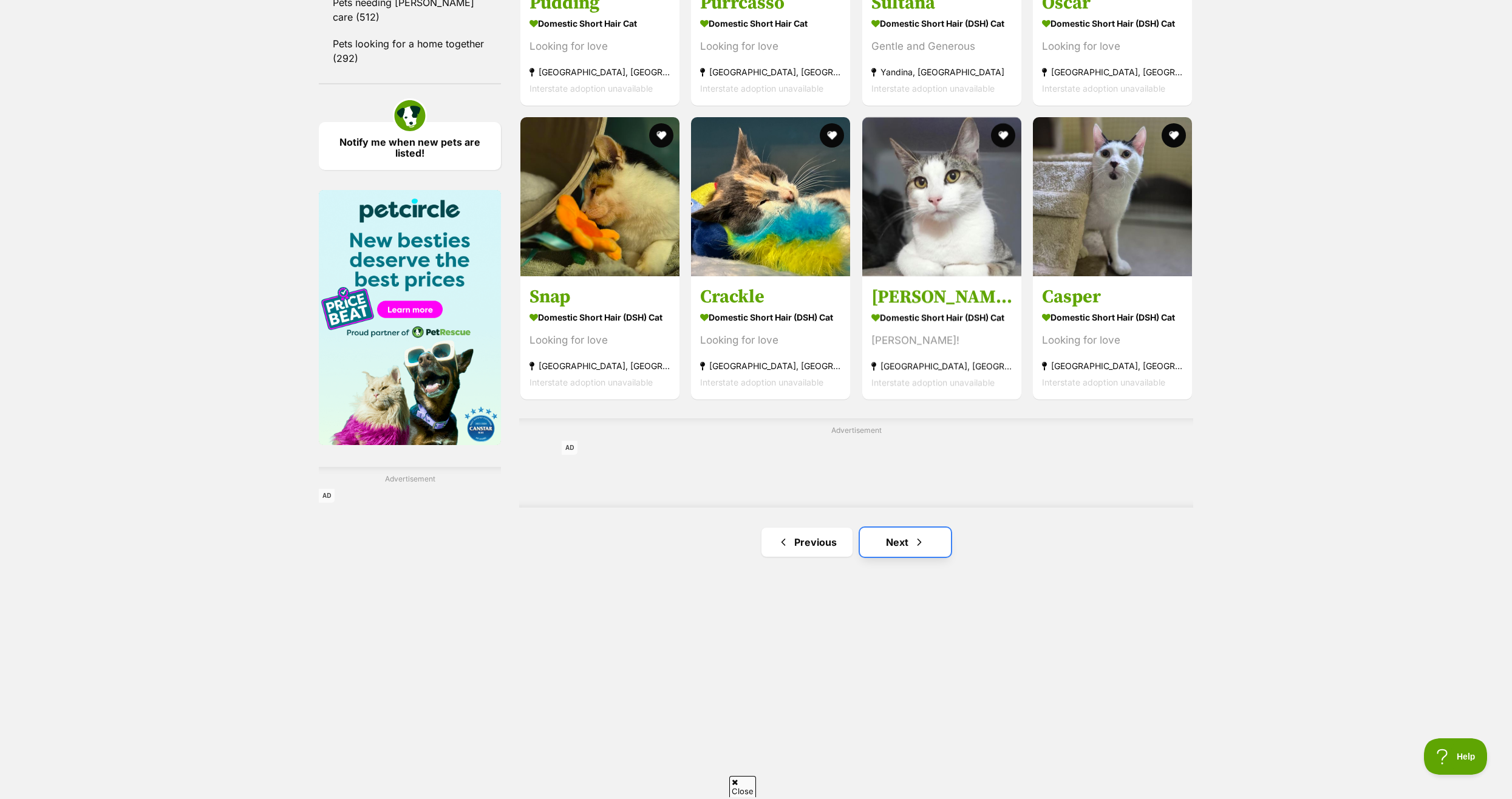
click at [892, 539] on link "Next" at bounding box center [905, 542] width 91 height 29
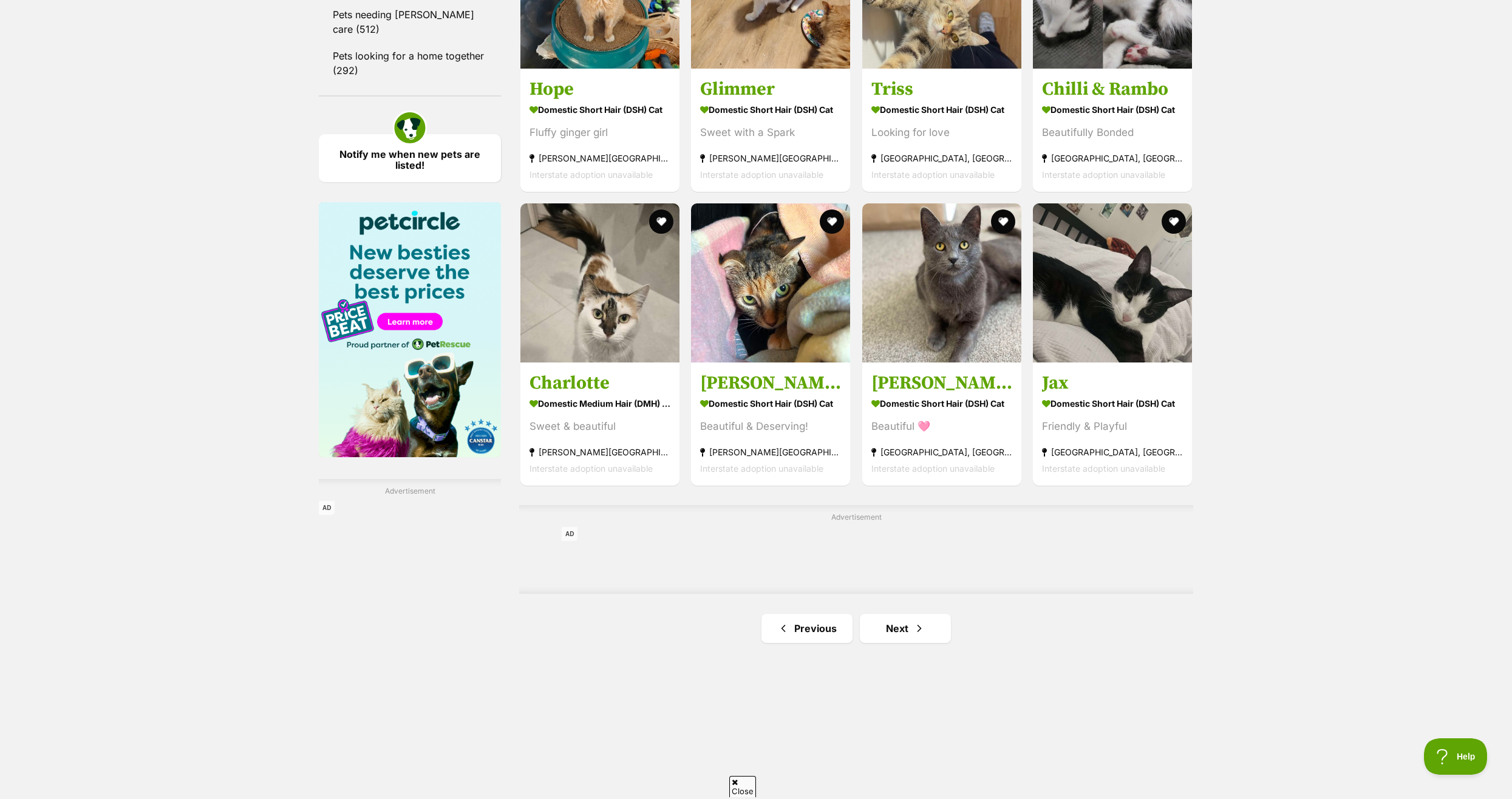
scroll to position [1699, 0]
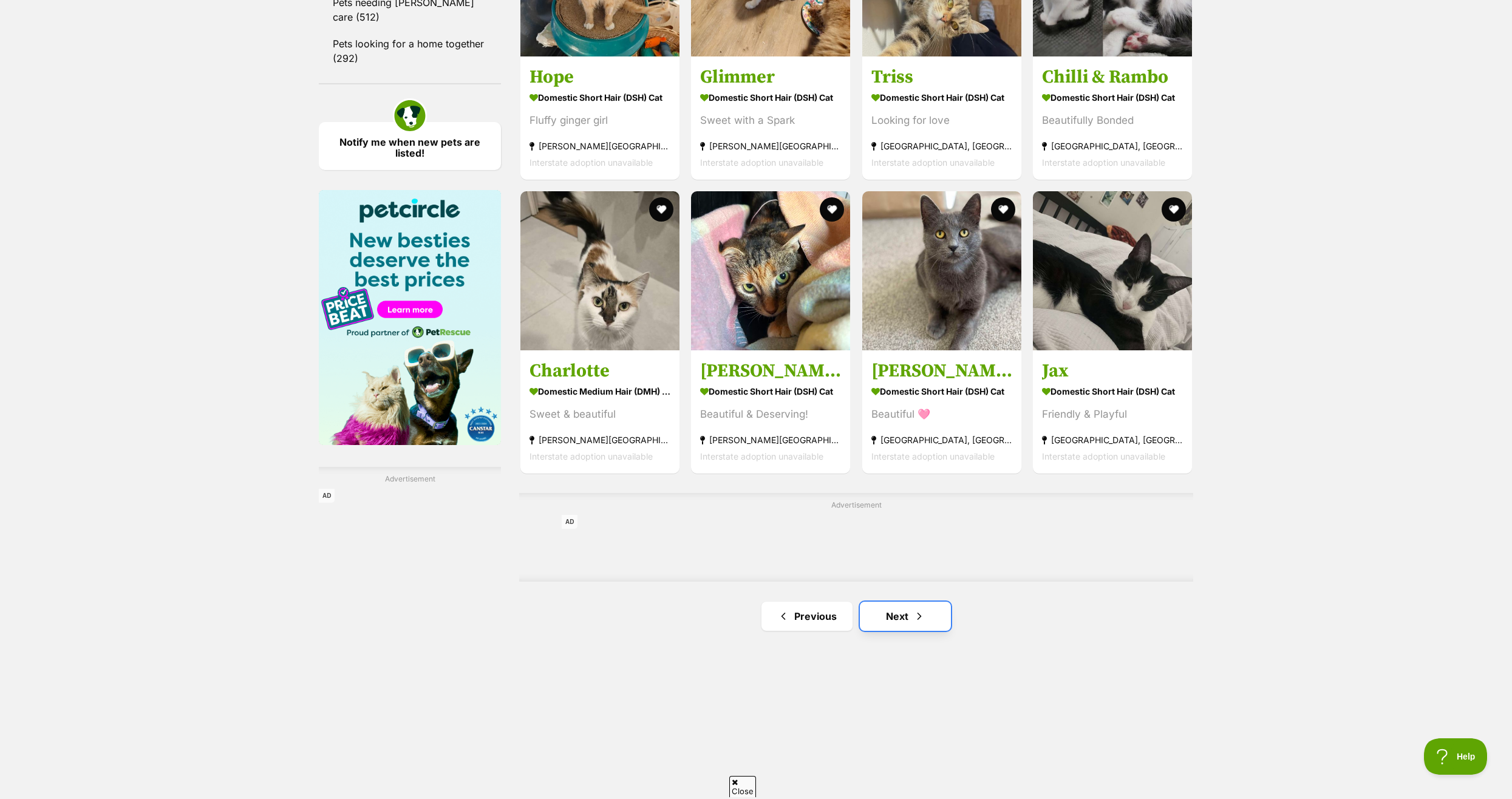
click at [897, 611] on link "Next" at bounding box center [905, 616] width 91 height 29
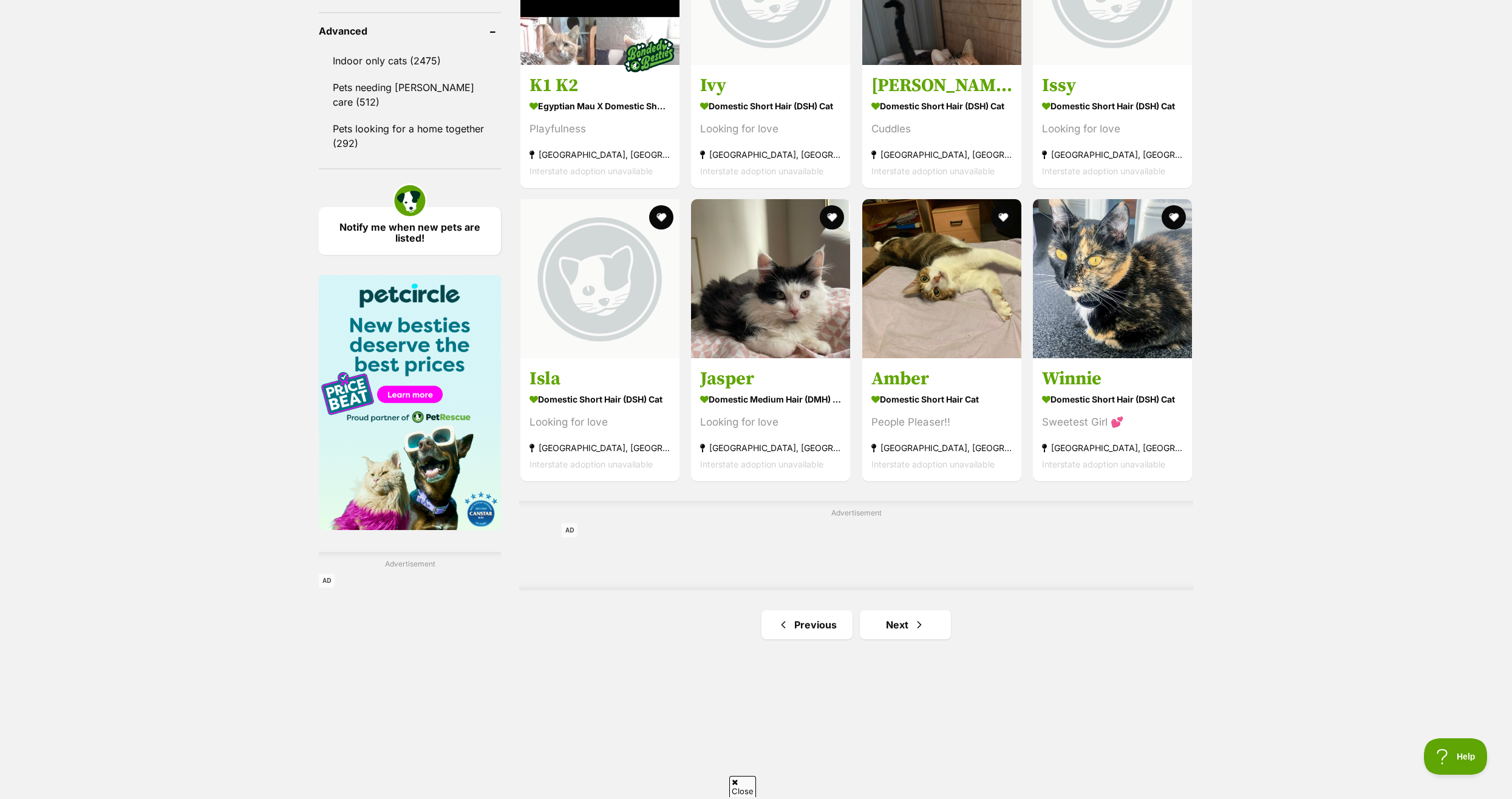
scroll to position [1639, 0]
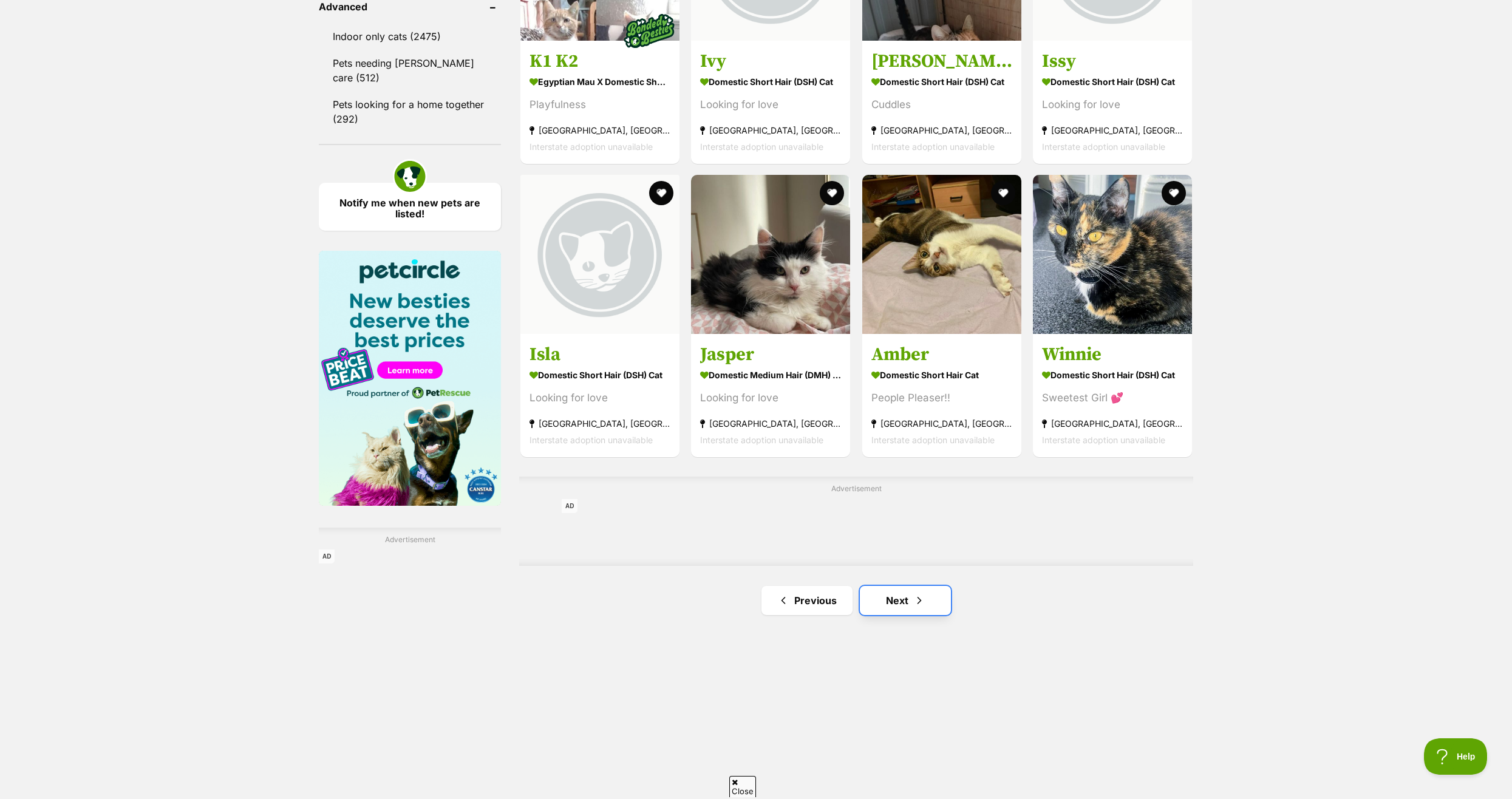
click at [895, 594] on link "Next" at bounding box center [905, 600] width 91 height 29
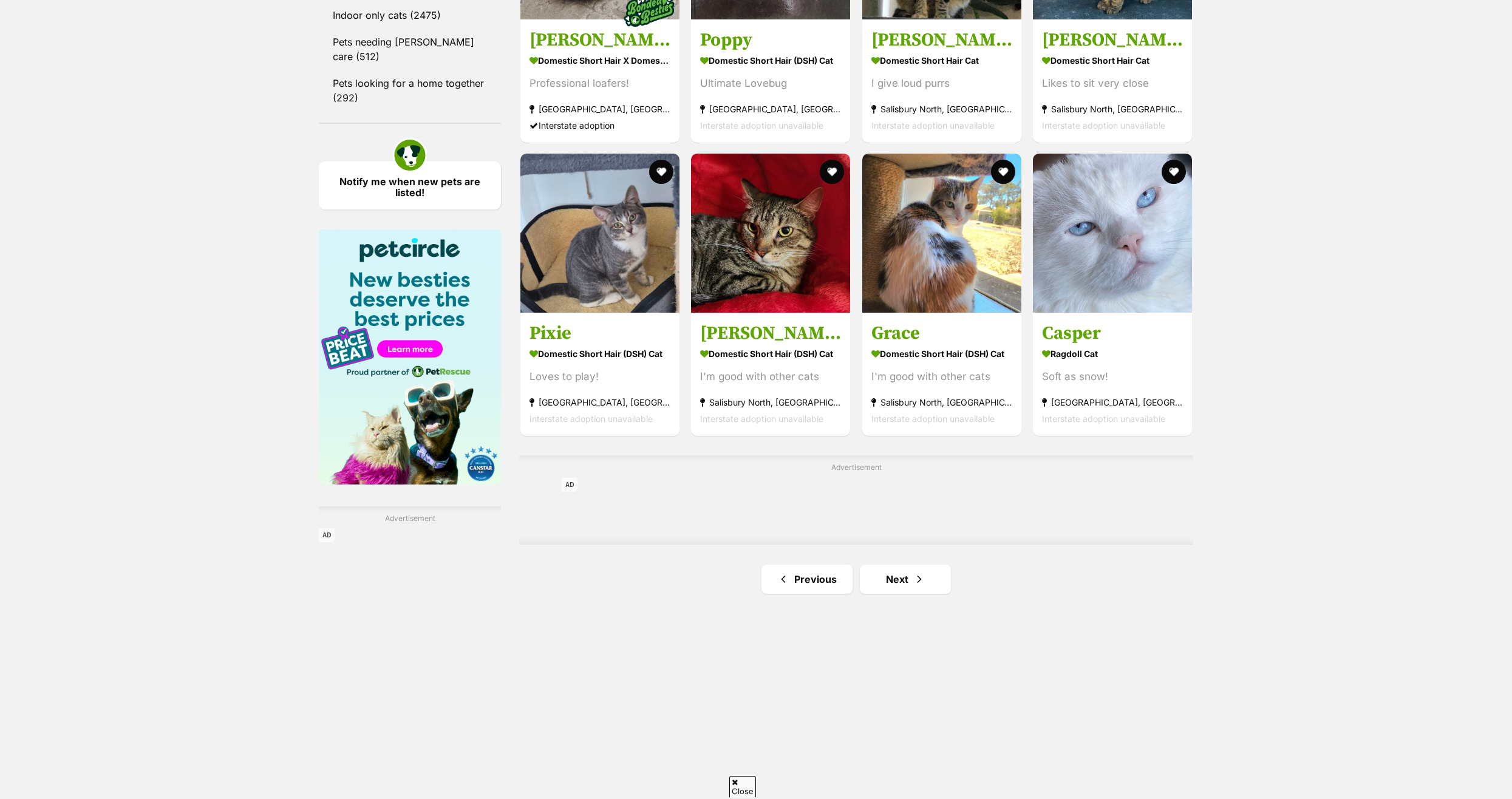
scroll to position [1699, 0]
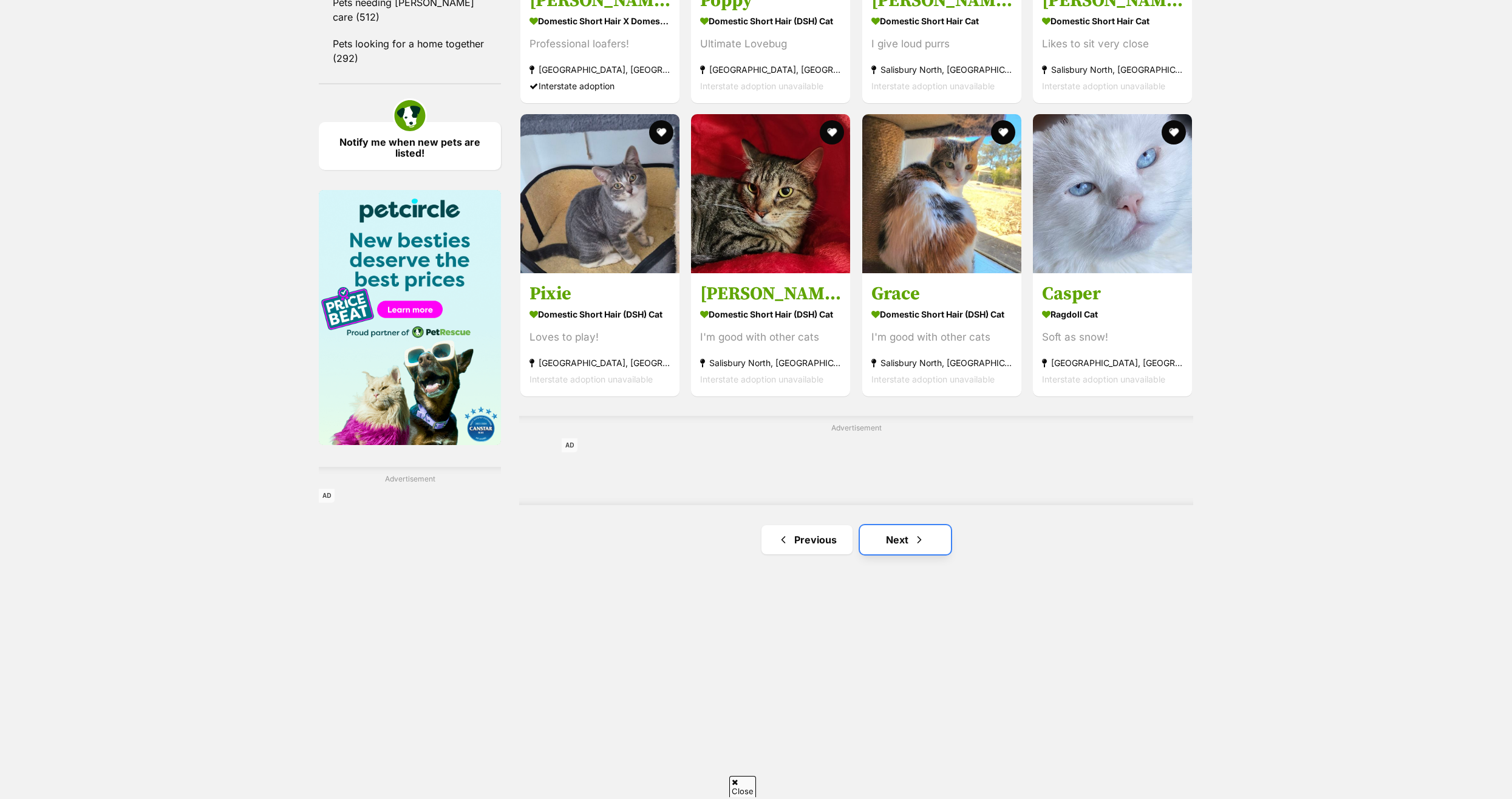
click at [900, 539] on link "Next" at bounding box center [905, 539] width 91 height 29
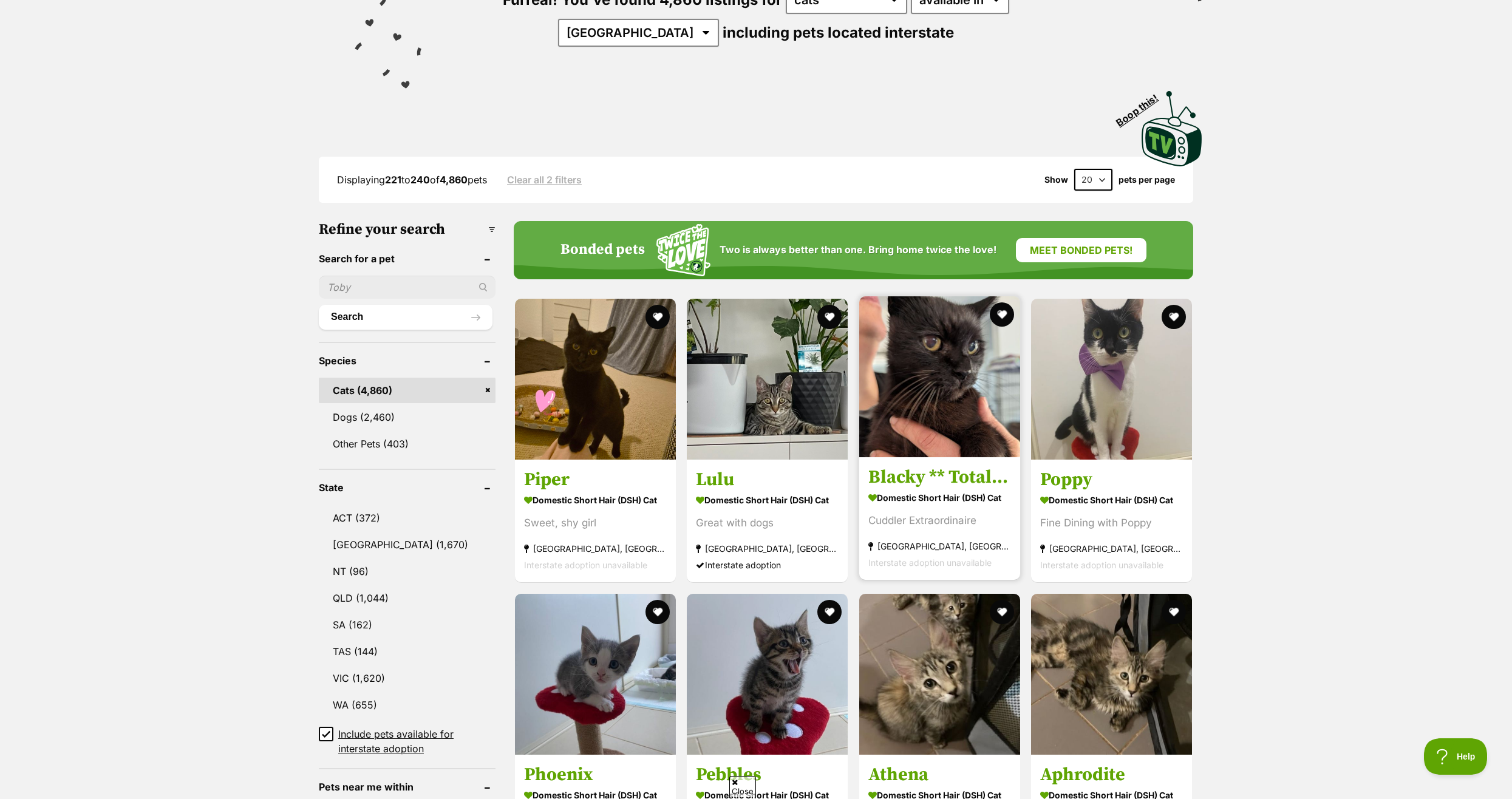
scroll to position [303, 0]
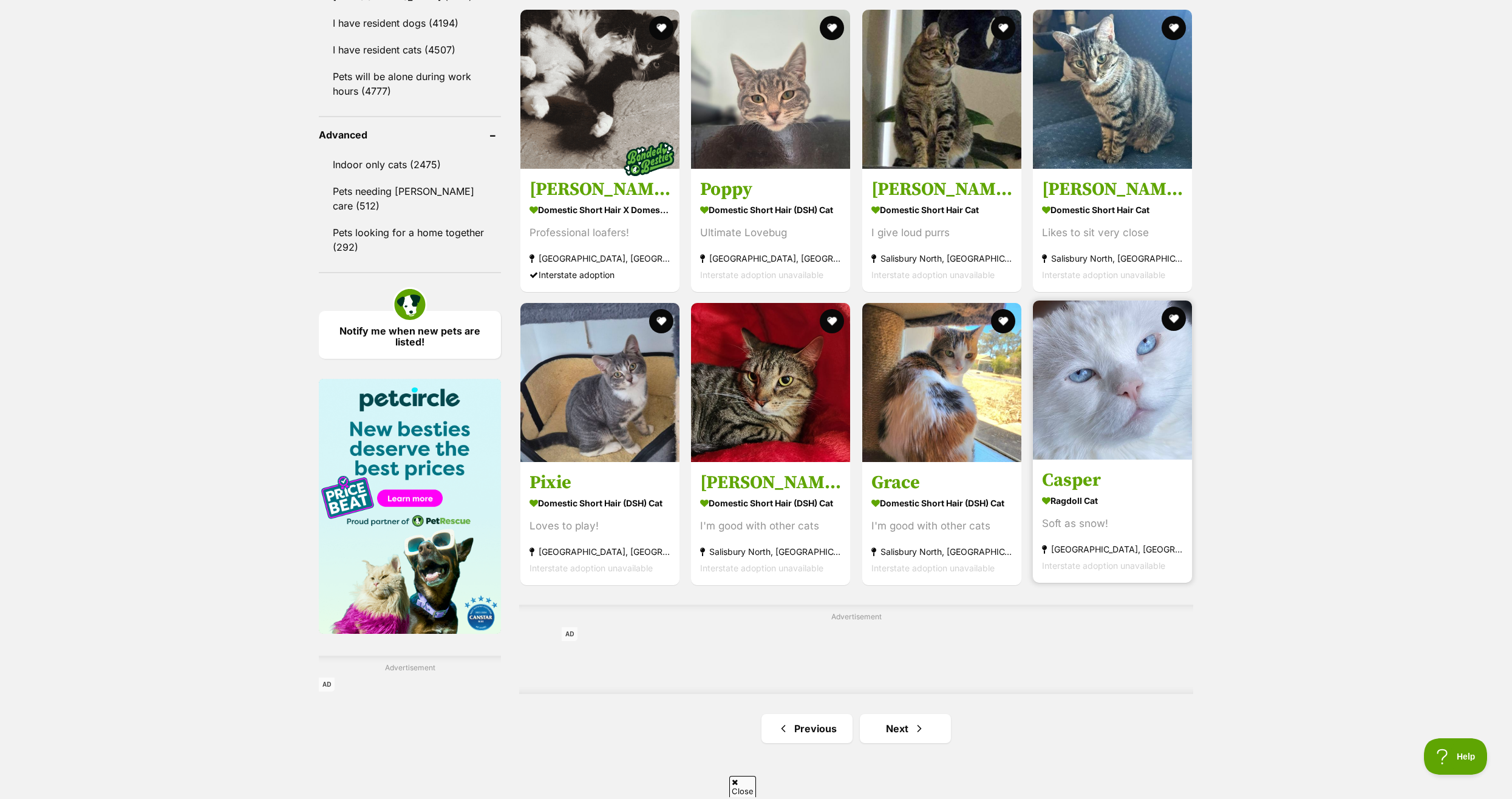
click at [1145, 301] on img at bounding box center [1112, 380] width 159 height 159
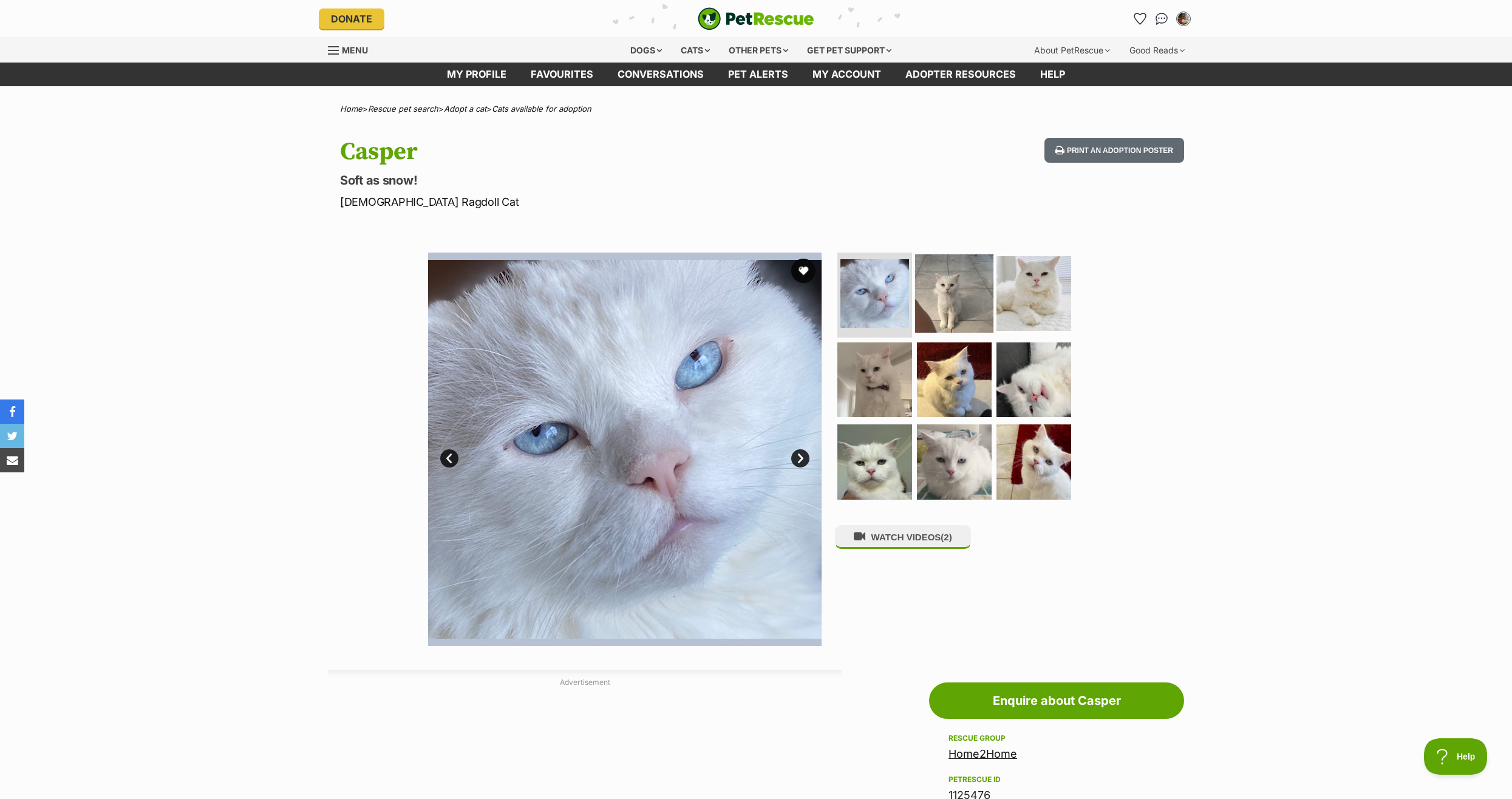
click at [950, 303] on img at bounding box center [954, 293] width 78 height 78
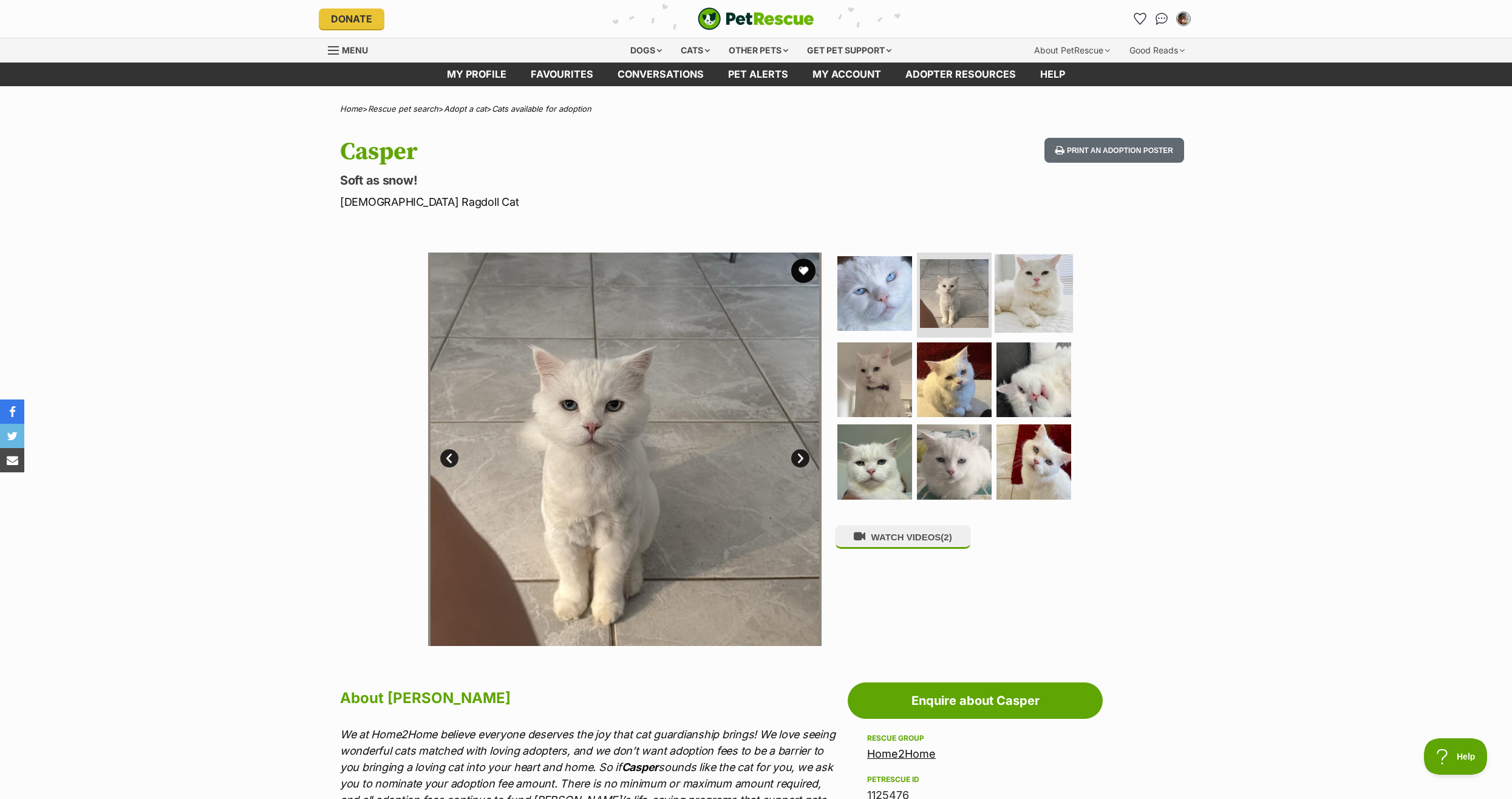
click at [1035, 292] on img at bounding box center [1033, 293] width 78 height 78
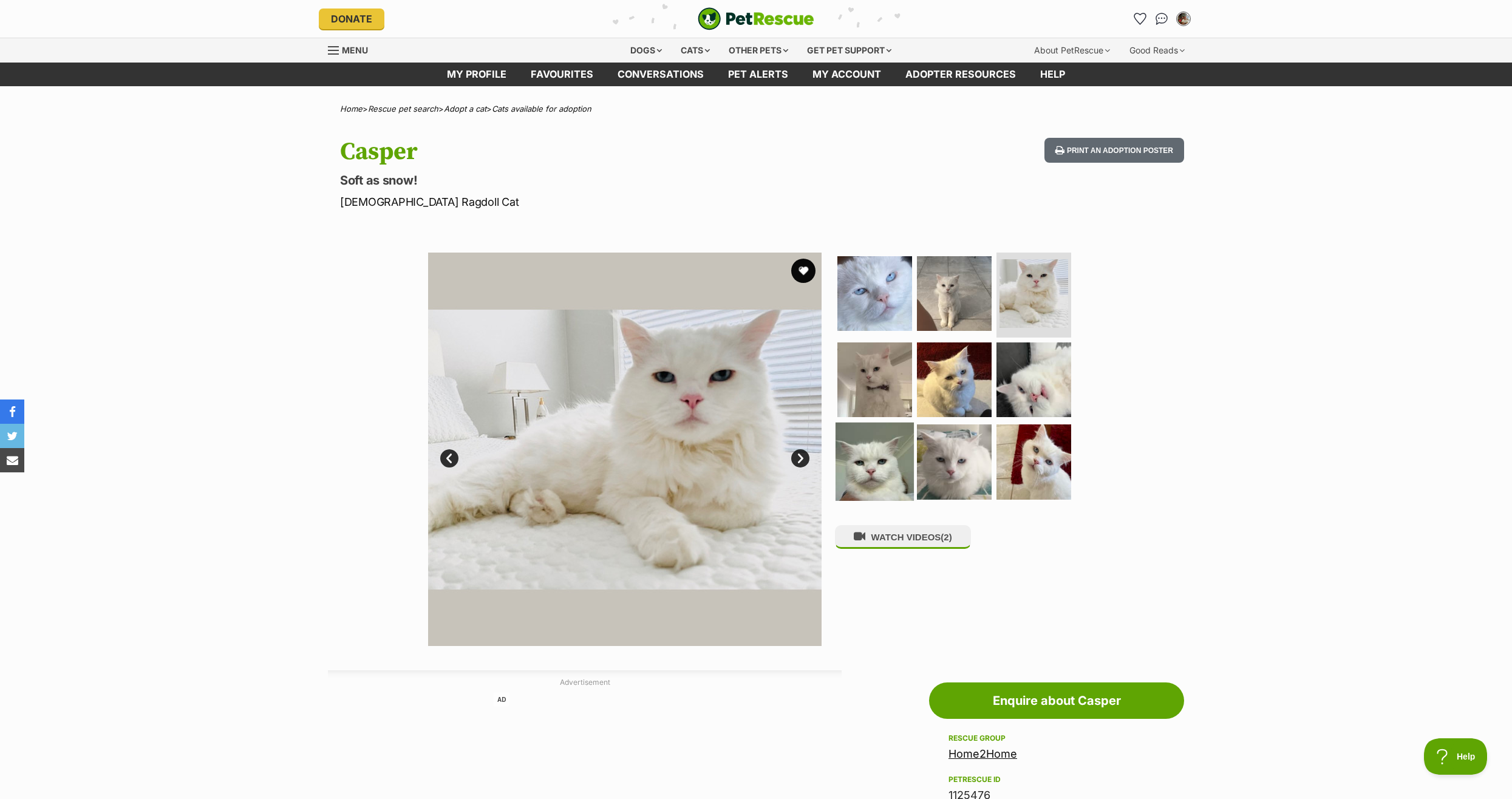
click at [877, 472] on img at bounding box center [874, 461] width 78 height 78
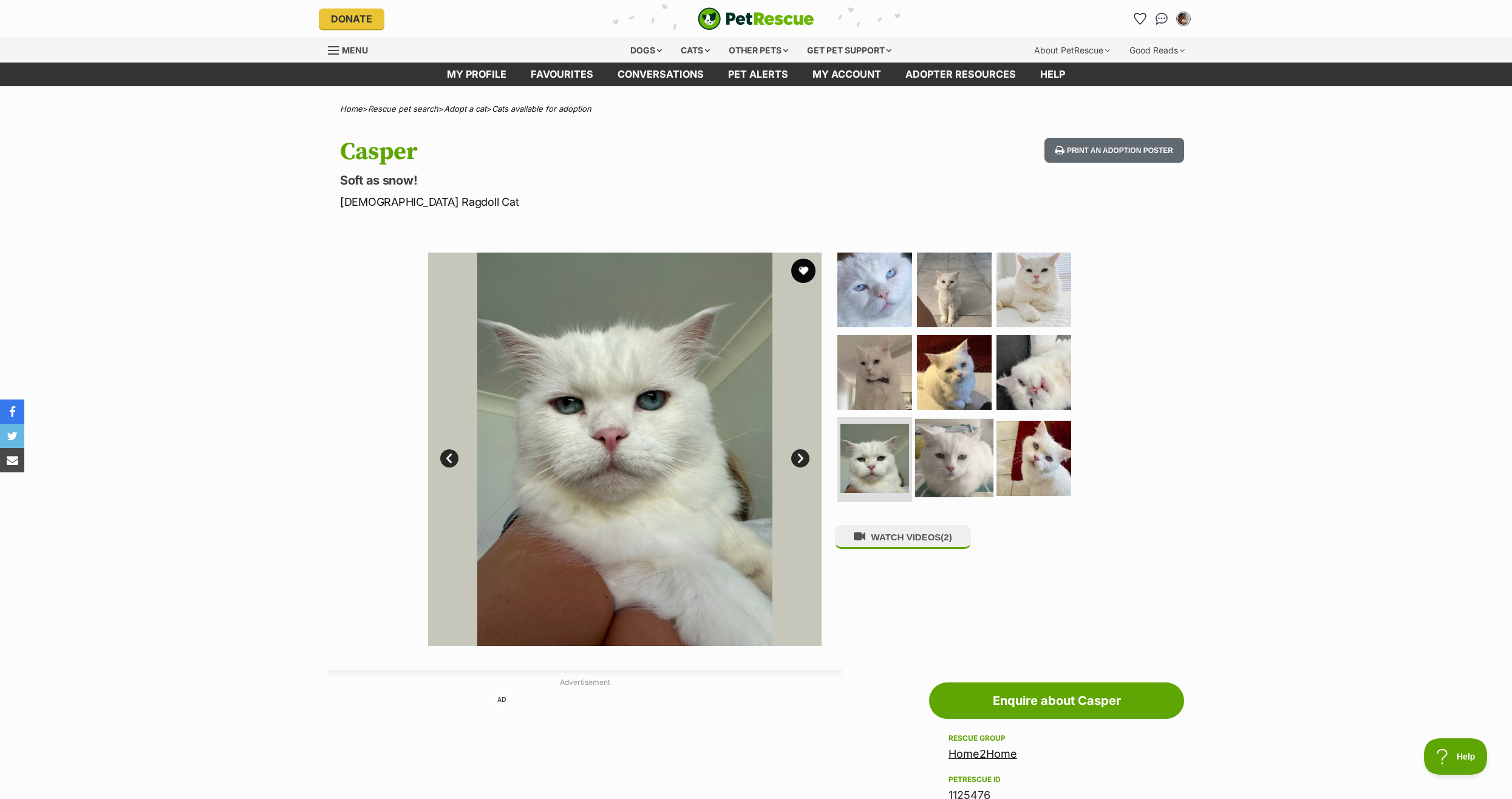
click at [943, 468] on img at bounding box center [954, 458] width 78 height 78
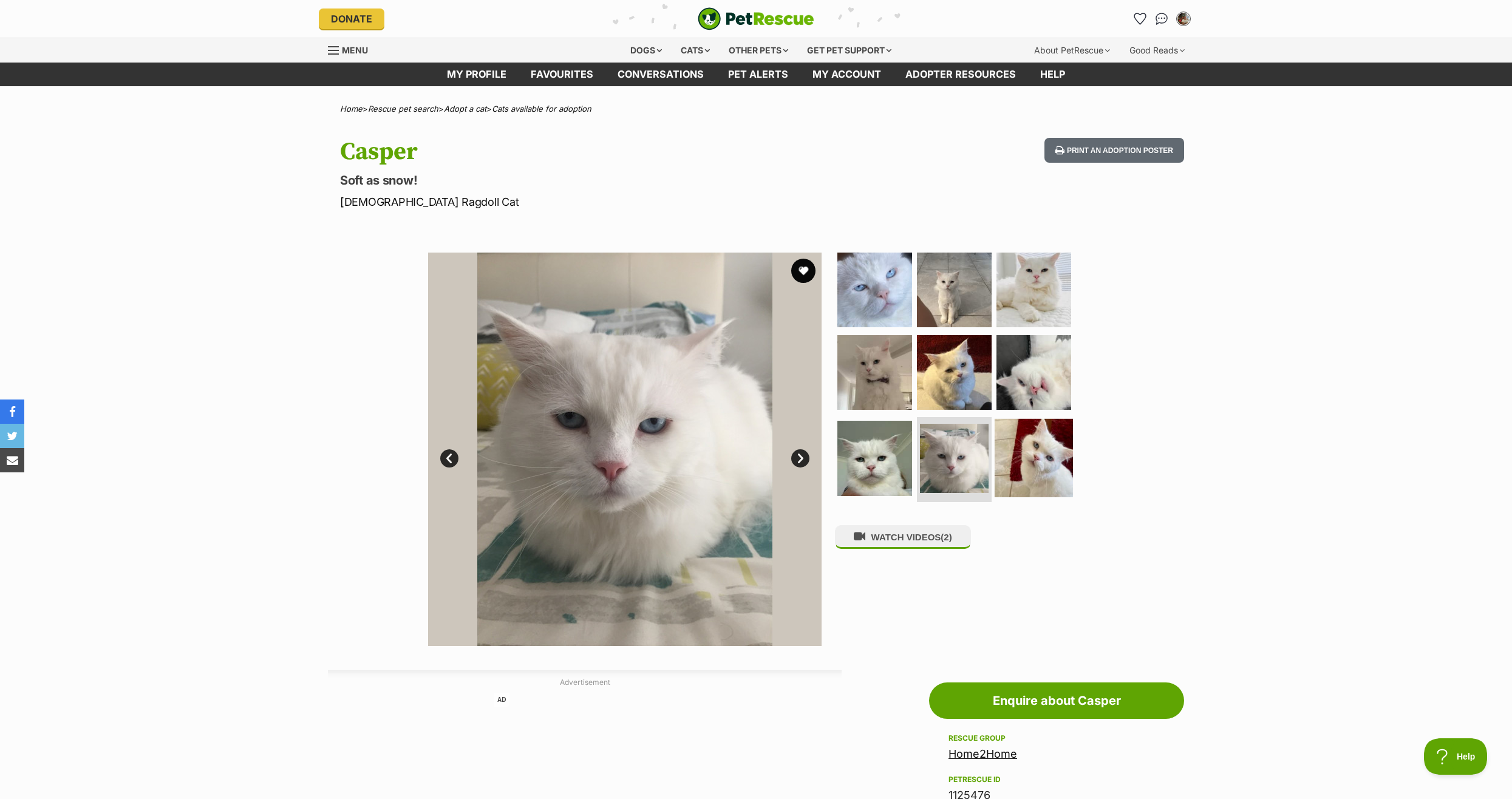
click at [1049, 452] on img at bounding box center [1033, 458] width 78 height 78
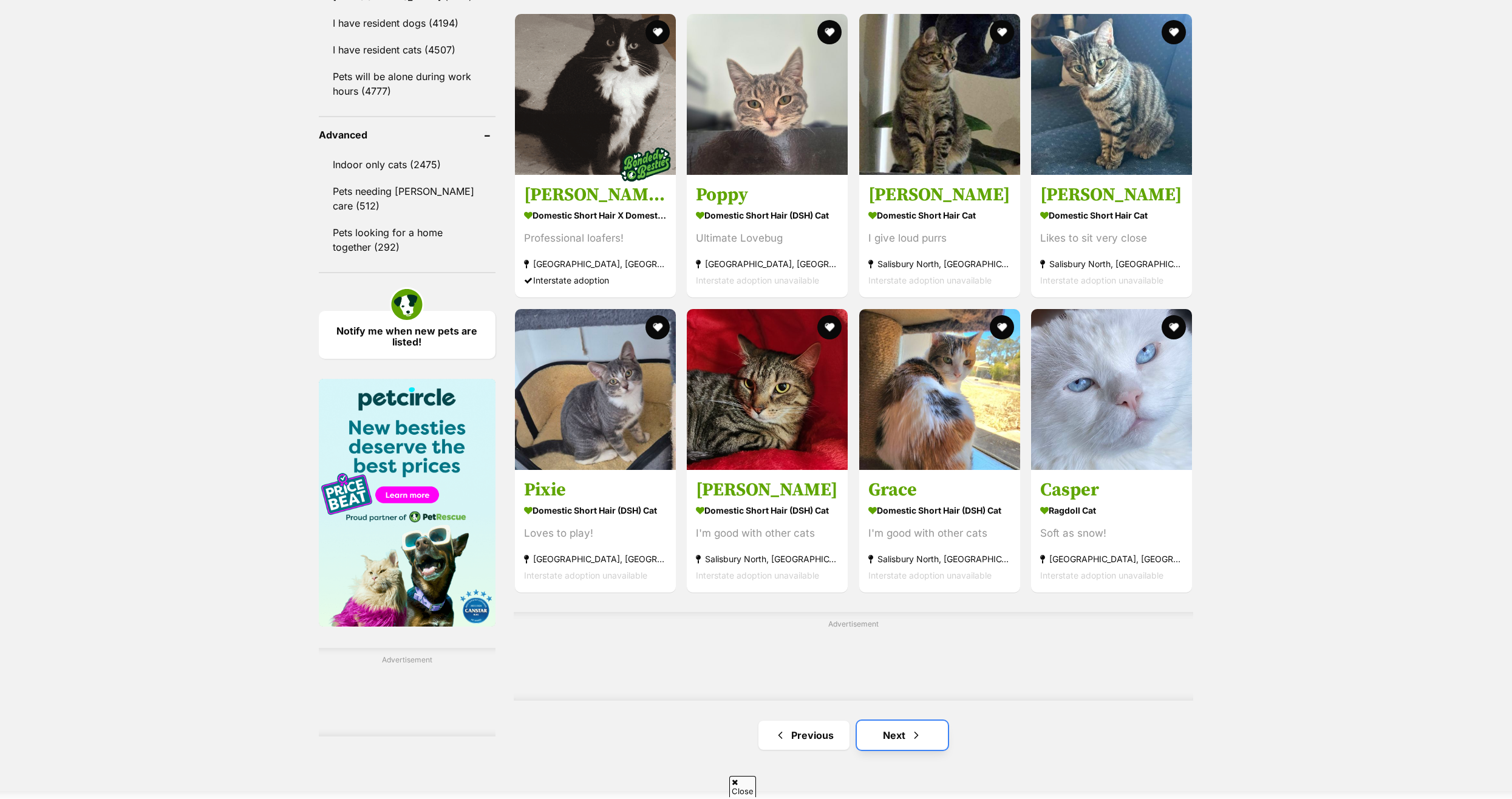
click at [894, 721] on link "Next" at bounding box center [902, 735] width 91 height 29
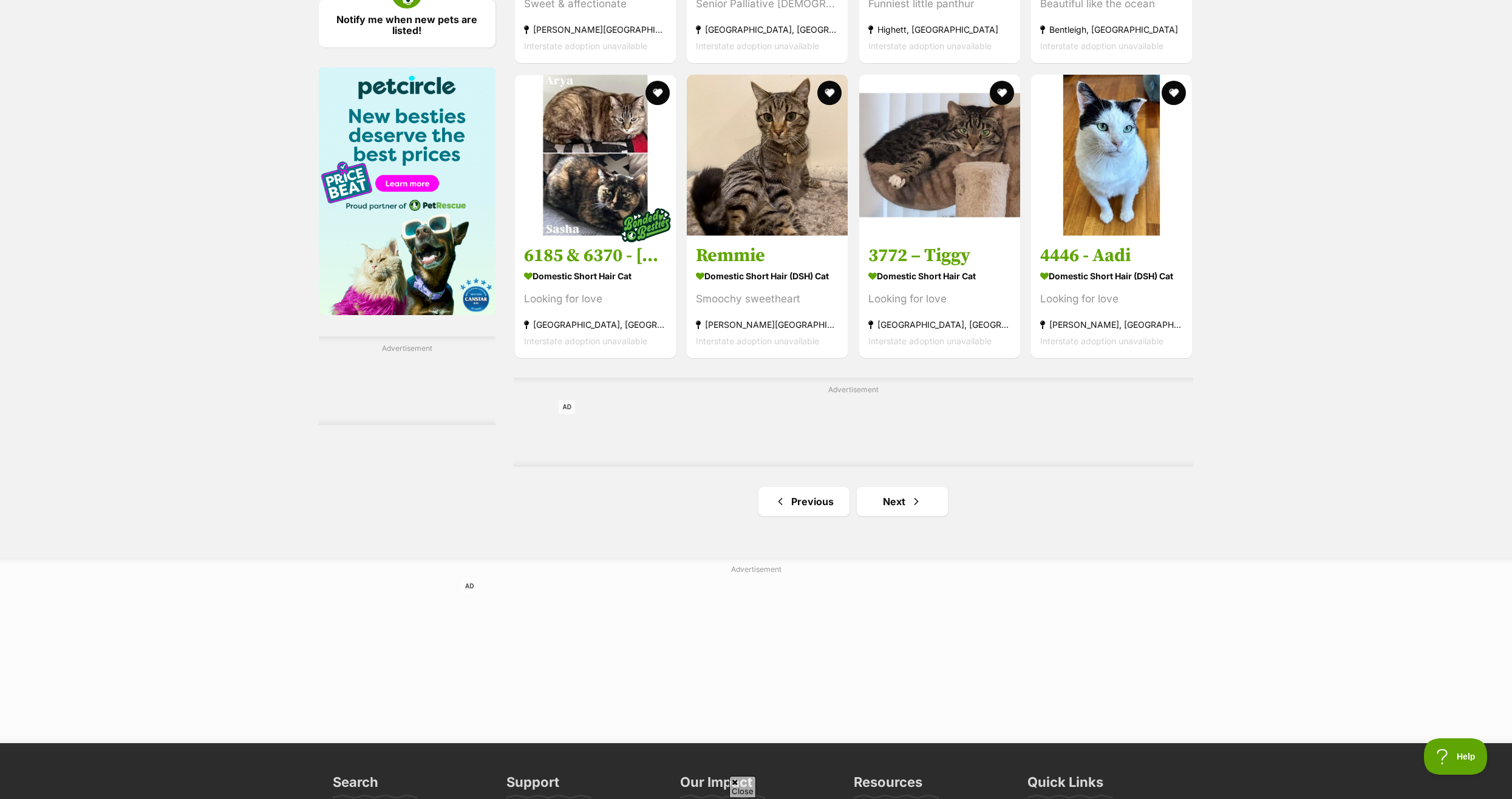
scroll to position [1821, 0]
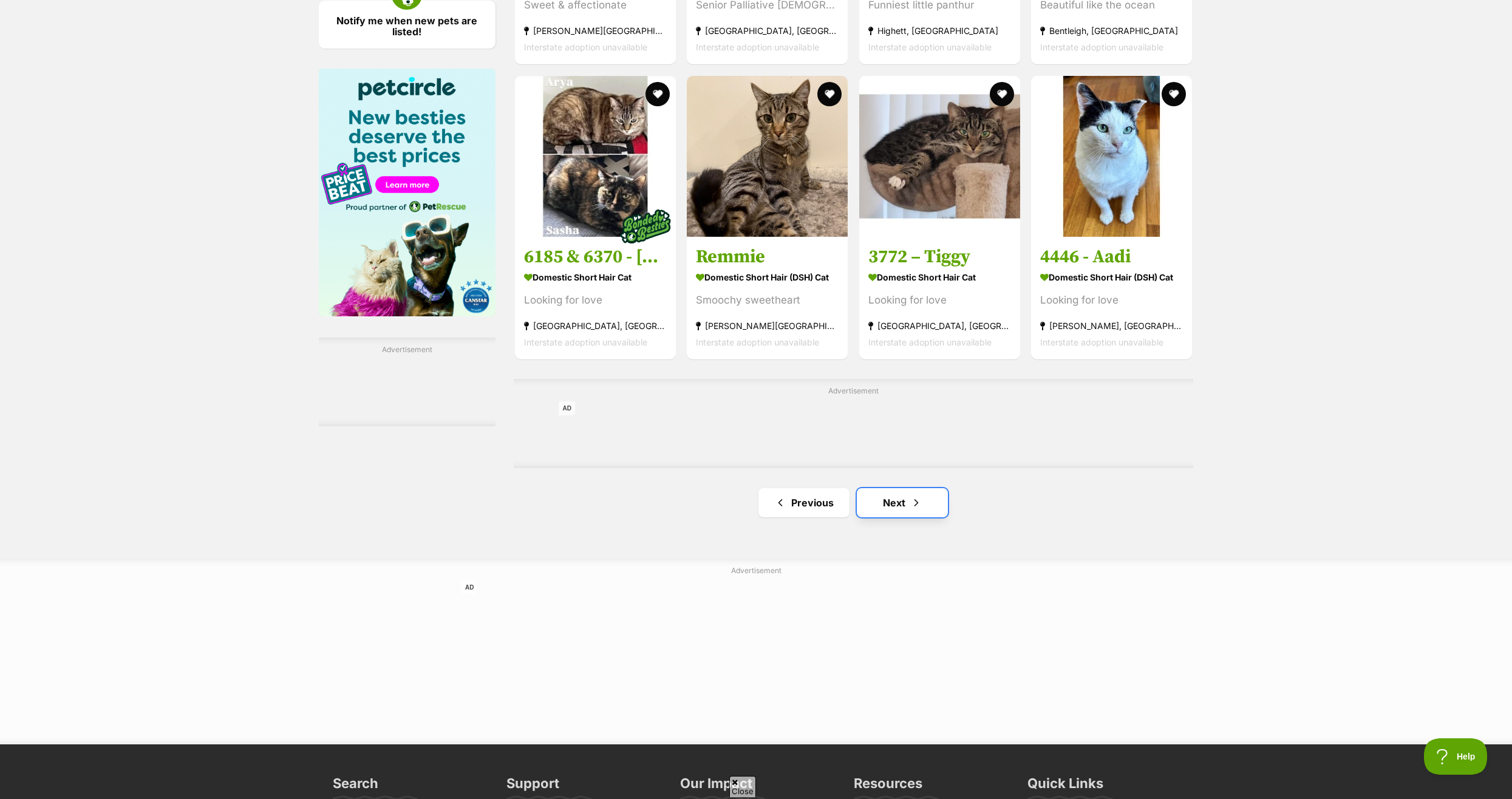
click at [894, 505] on link "Next" at bounding box center [902, 503] width 91 height 29
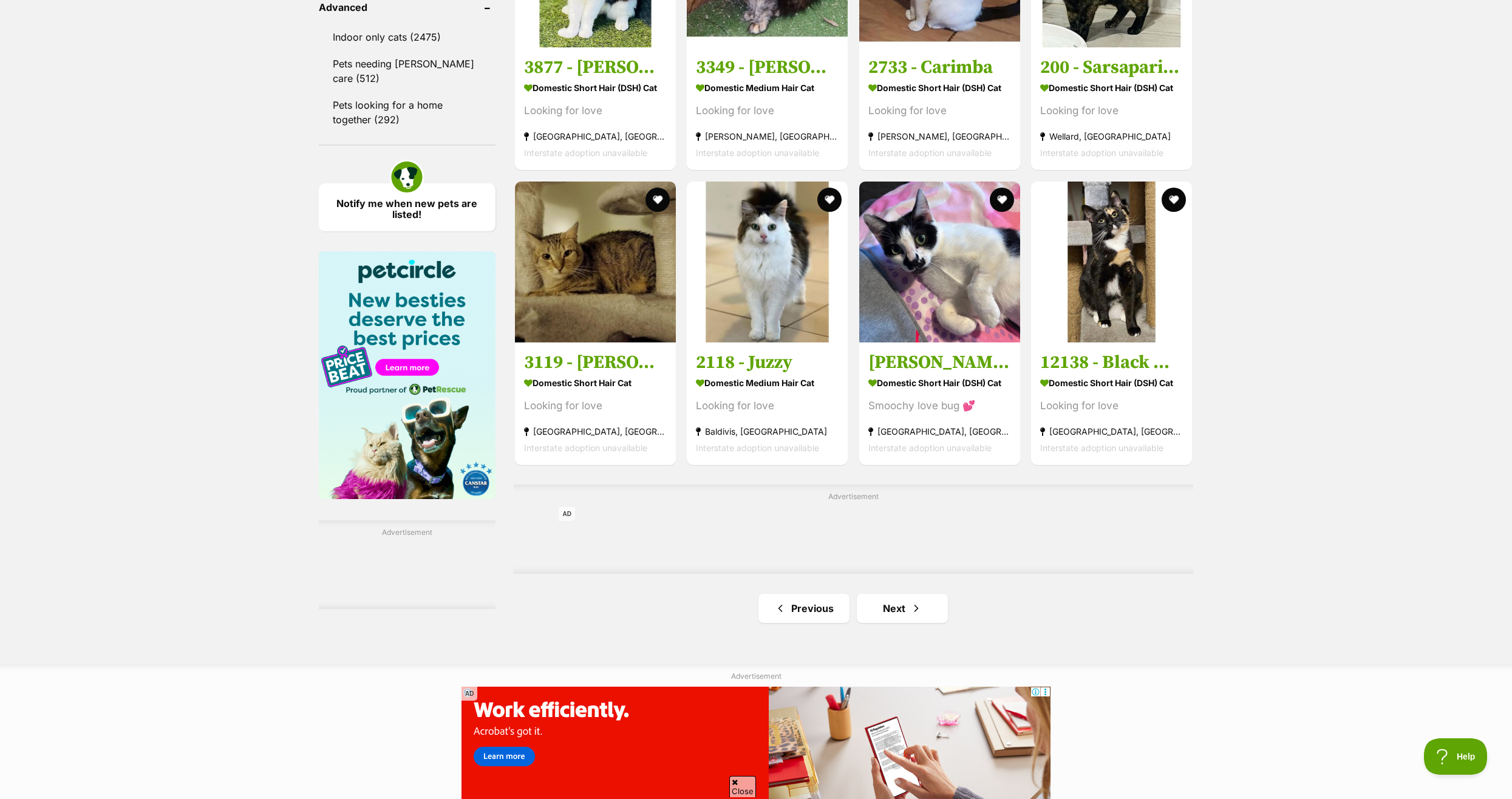
scroll to position [1639, 0]
click at [884, 617] on link "Next" at bounding box center [902, 607] width 91 height 29
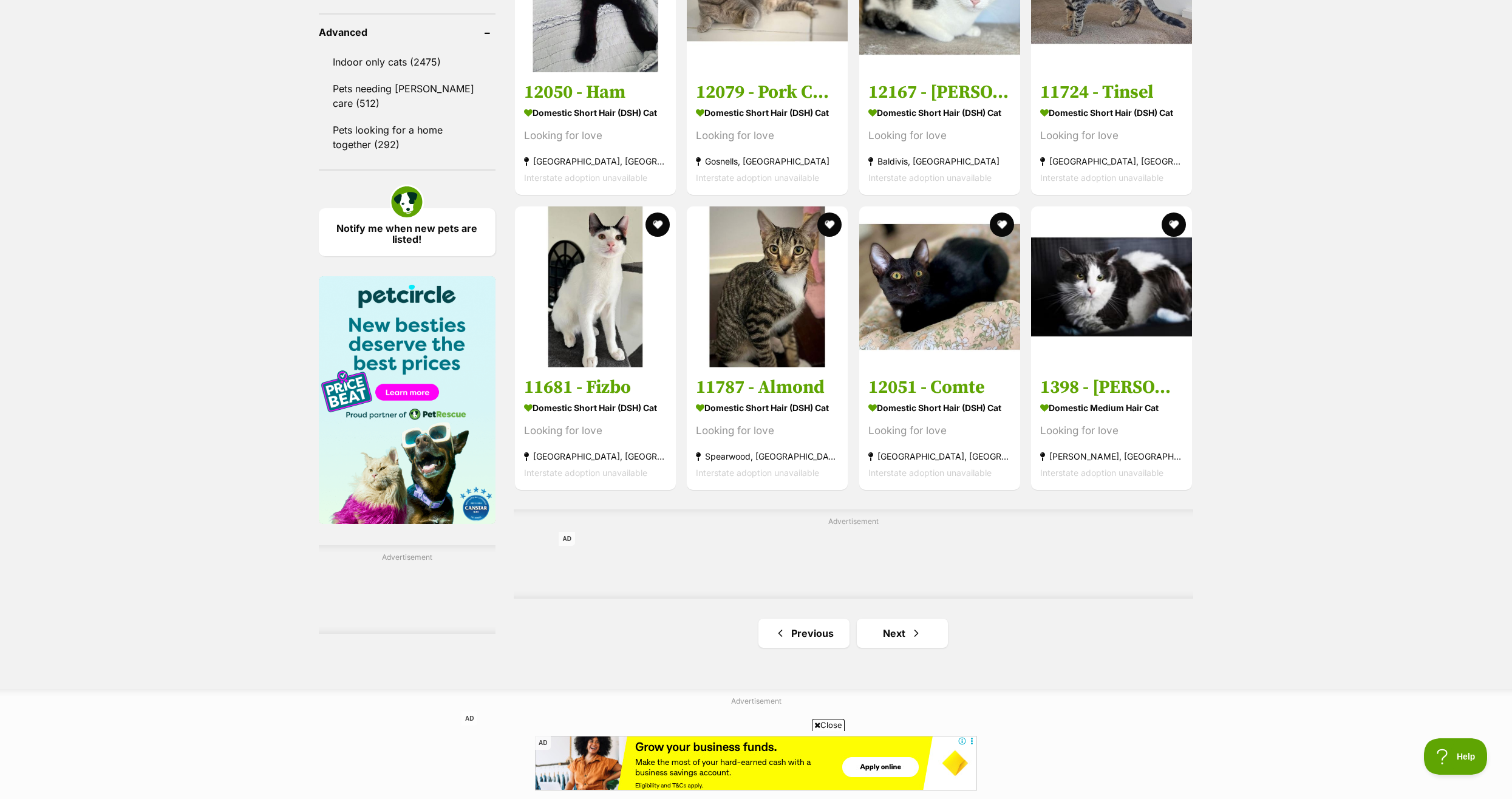
scroll to position [1639, 0]
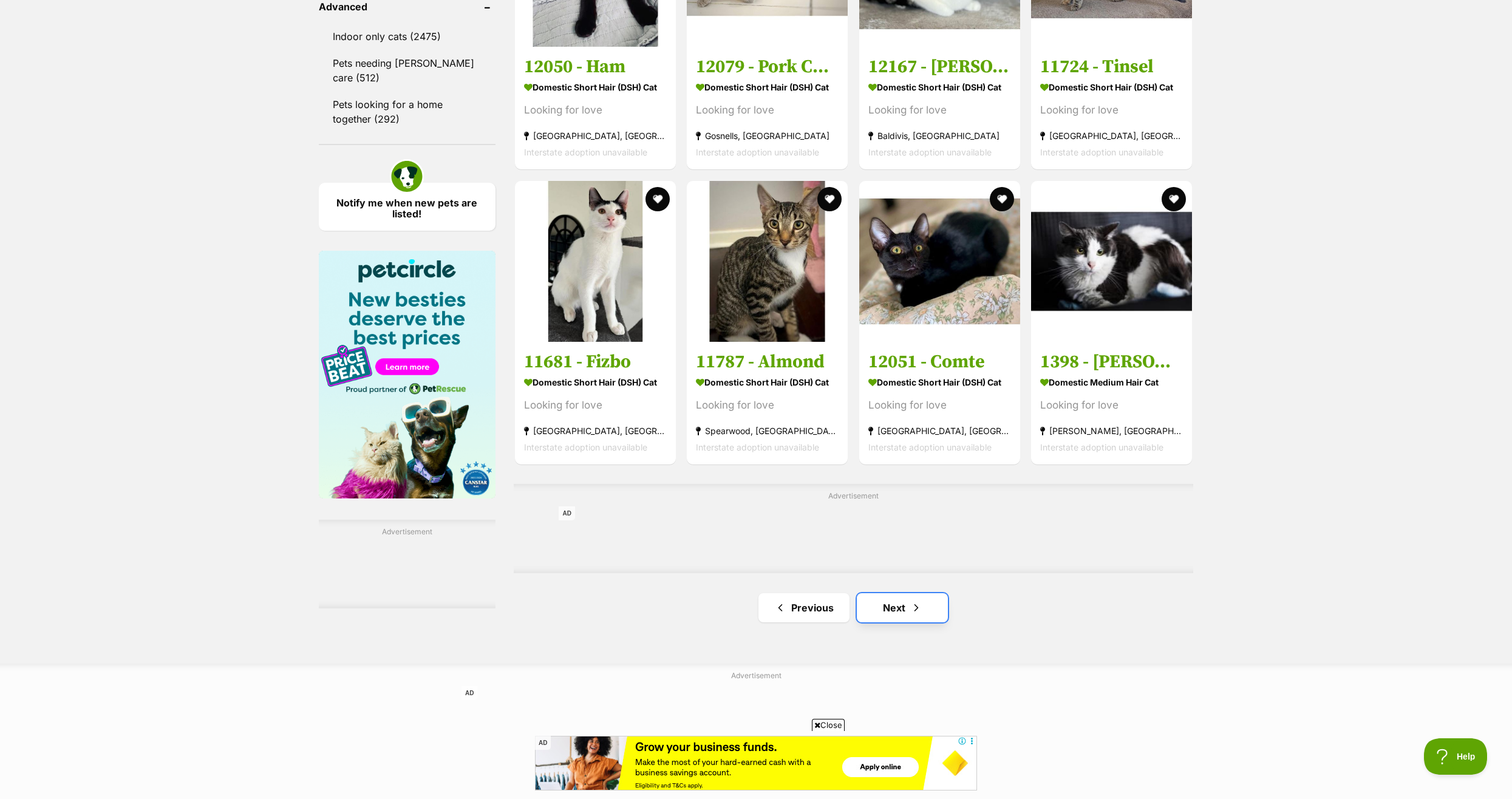
click at [888, 609] on link "Next" at bounding box center [902, 607] width 91 height 29
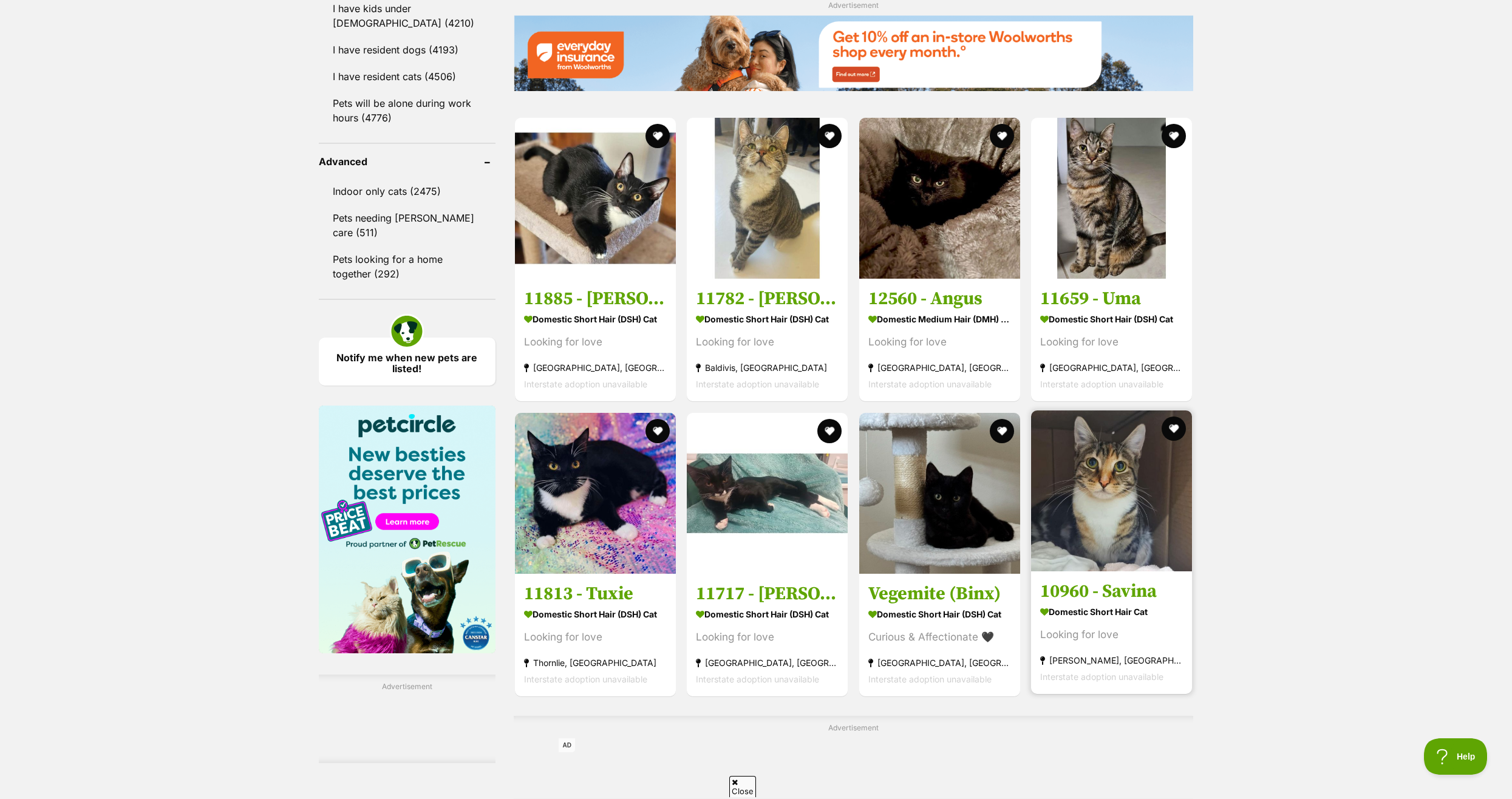
scroll to position [1578, 0]
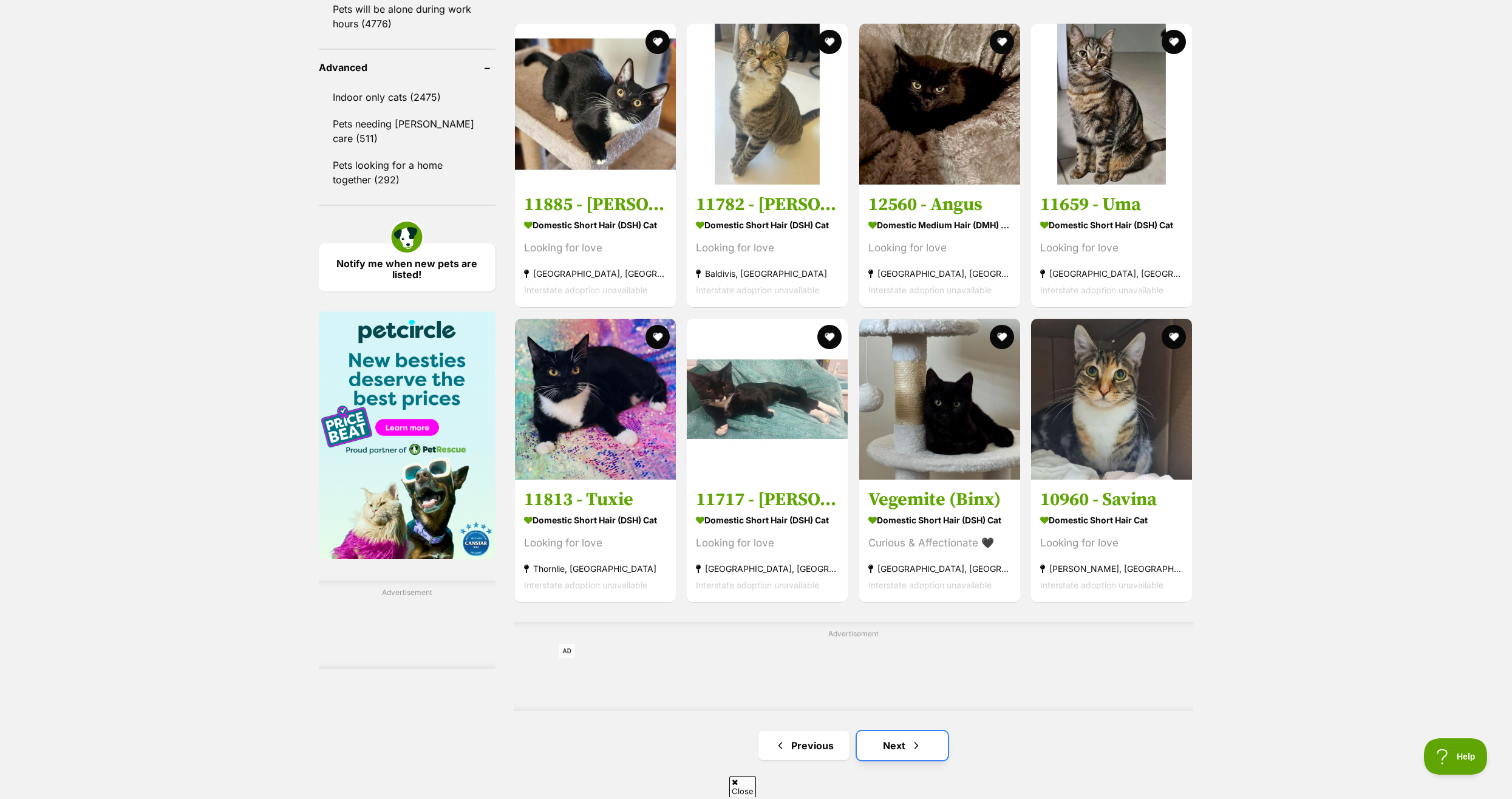
click at [895, 748] on link "Next" at bounding box center [902, 745] width 91 height 29
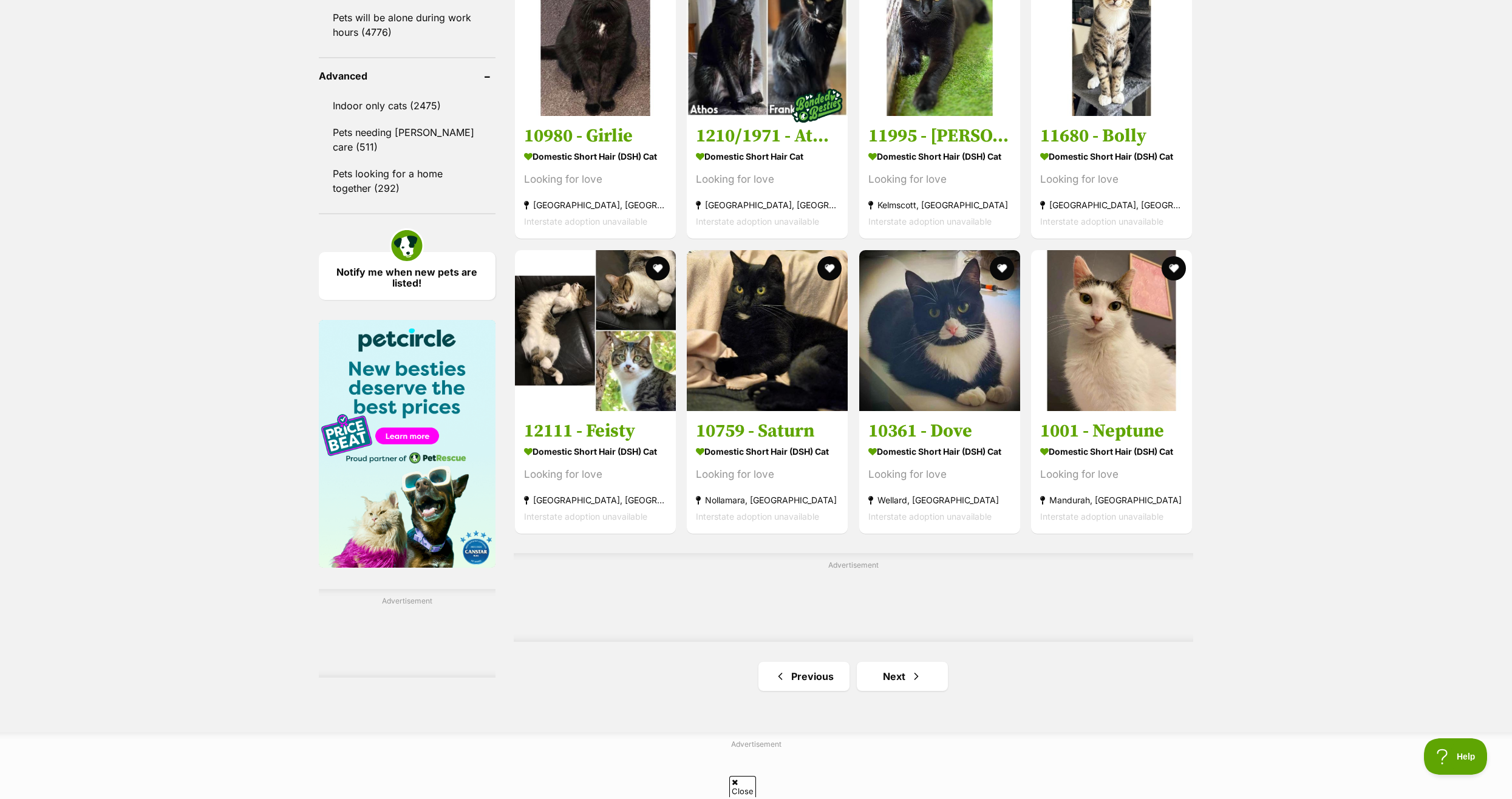
scroll to position [1578, 0]
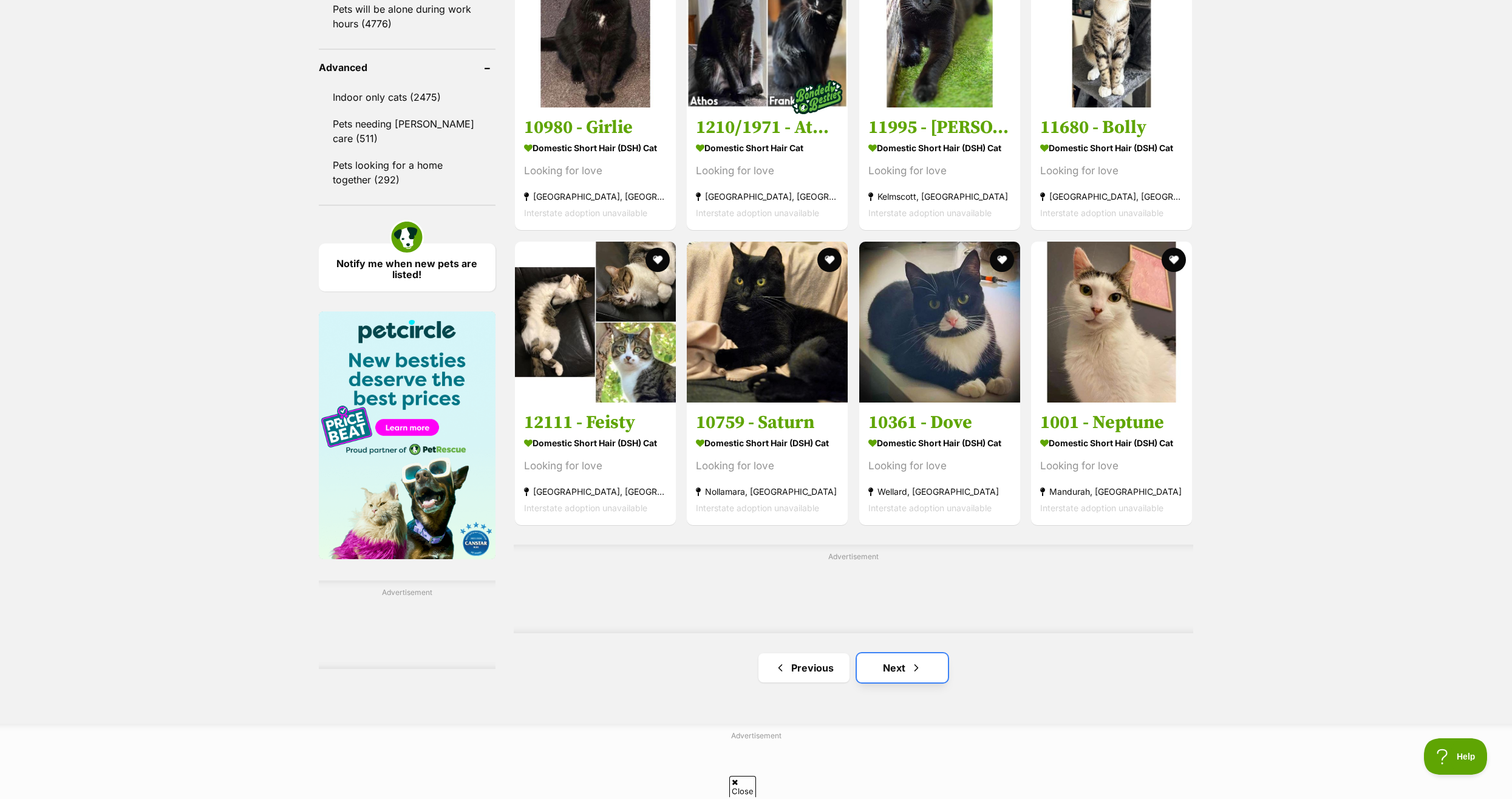
click at [896, 670] on link "Next" at bounding box center [902, 667] width 91 height 29
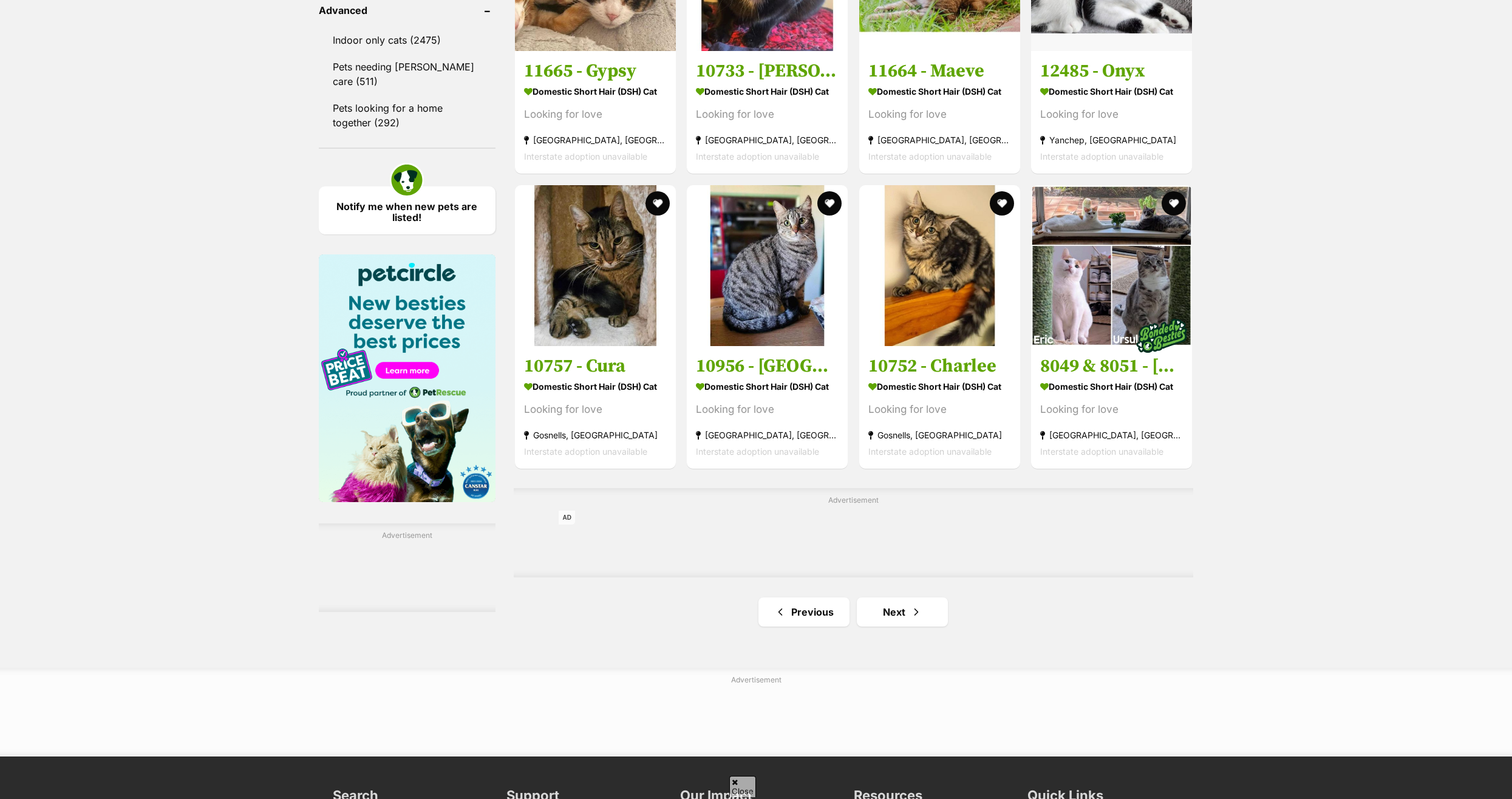
scroll to position [1699, 0]
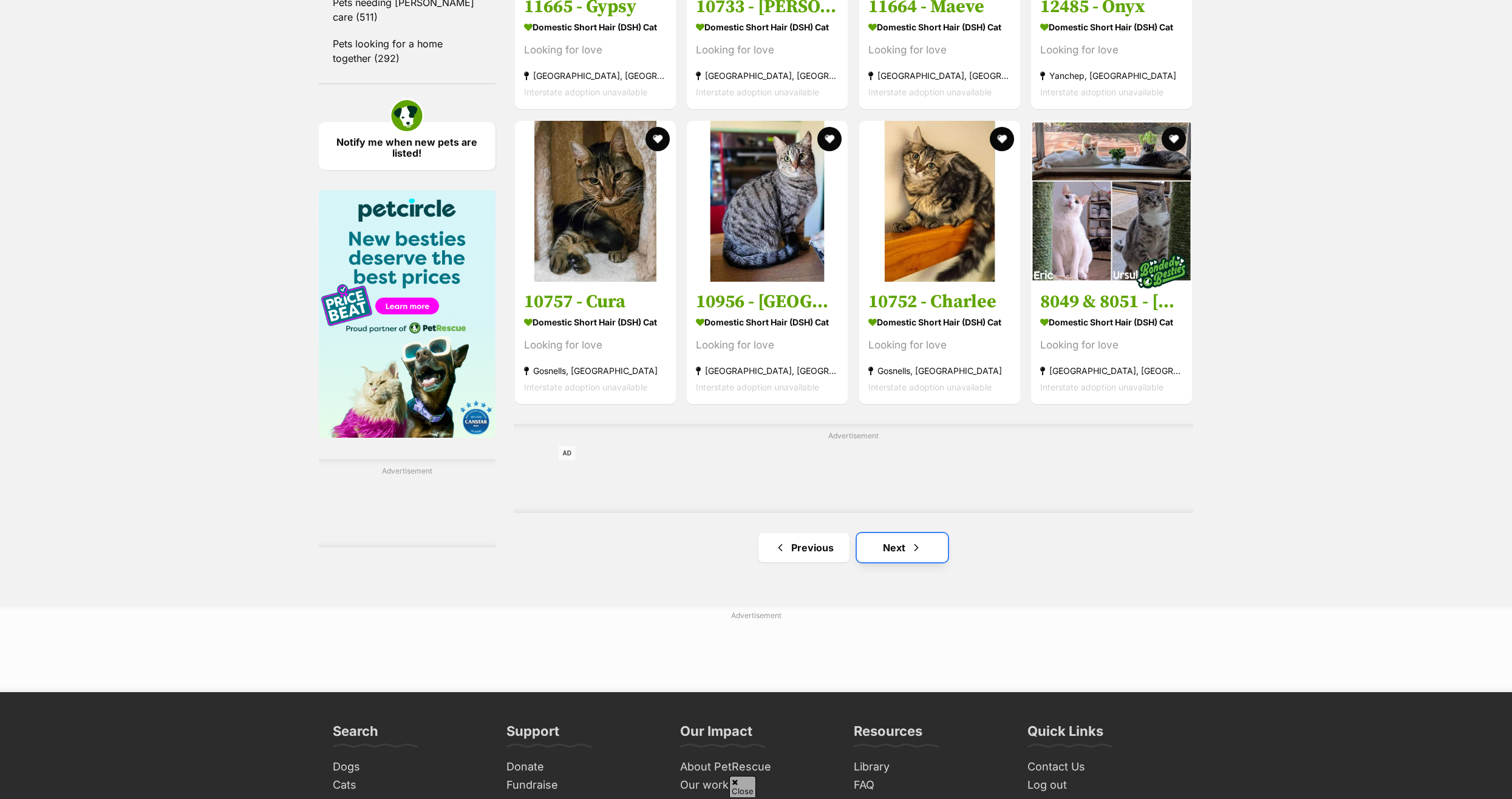
click at [891, 551] on link "Next" at bounding box center [902, 547] width 91 height 29
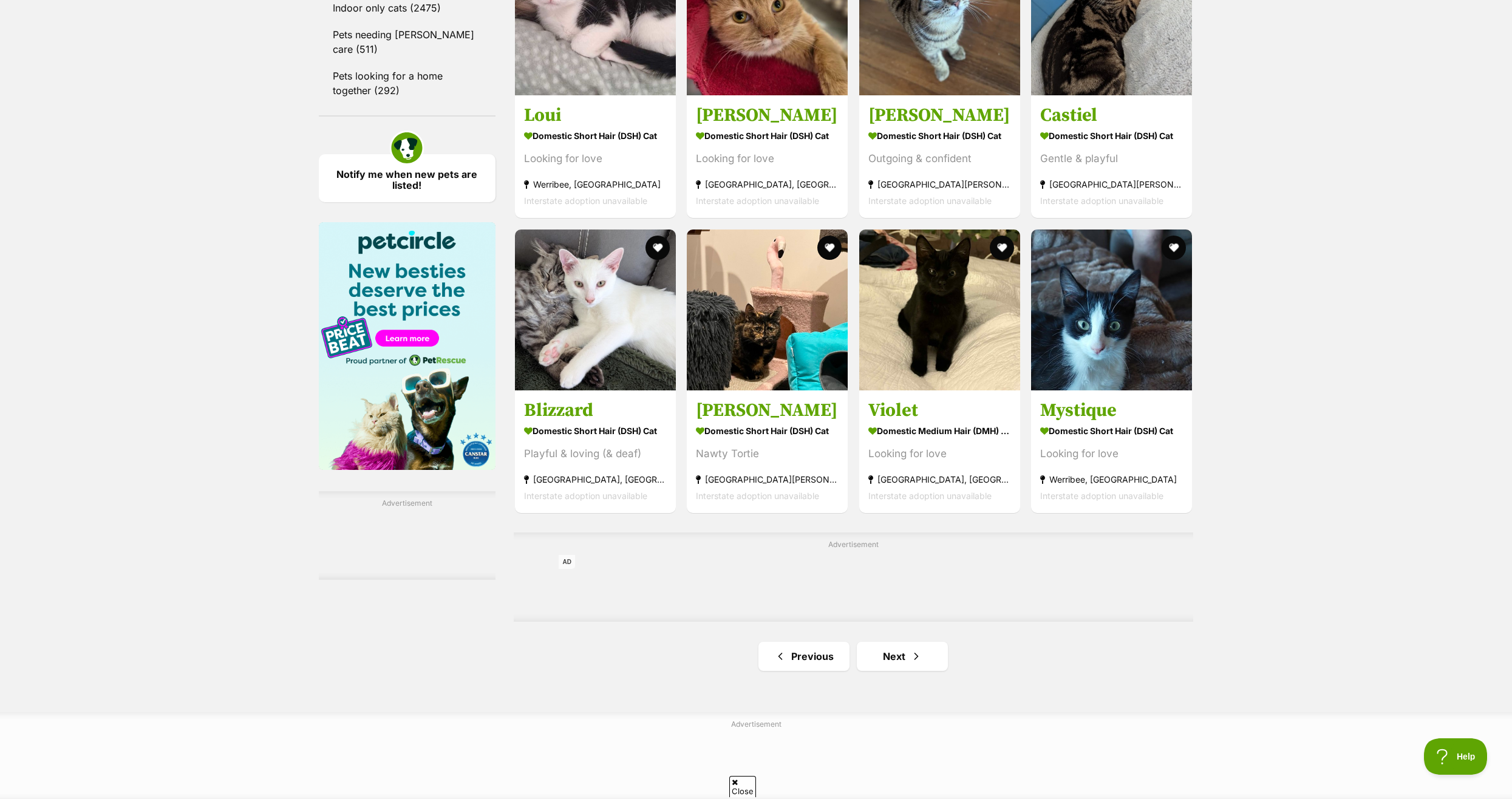
scroll to position [1761, 0]
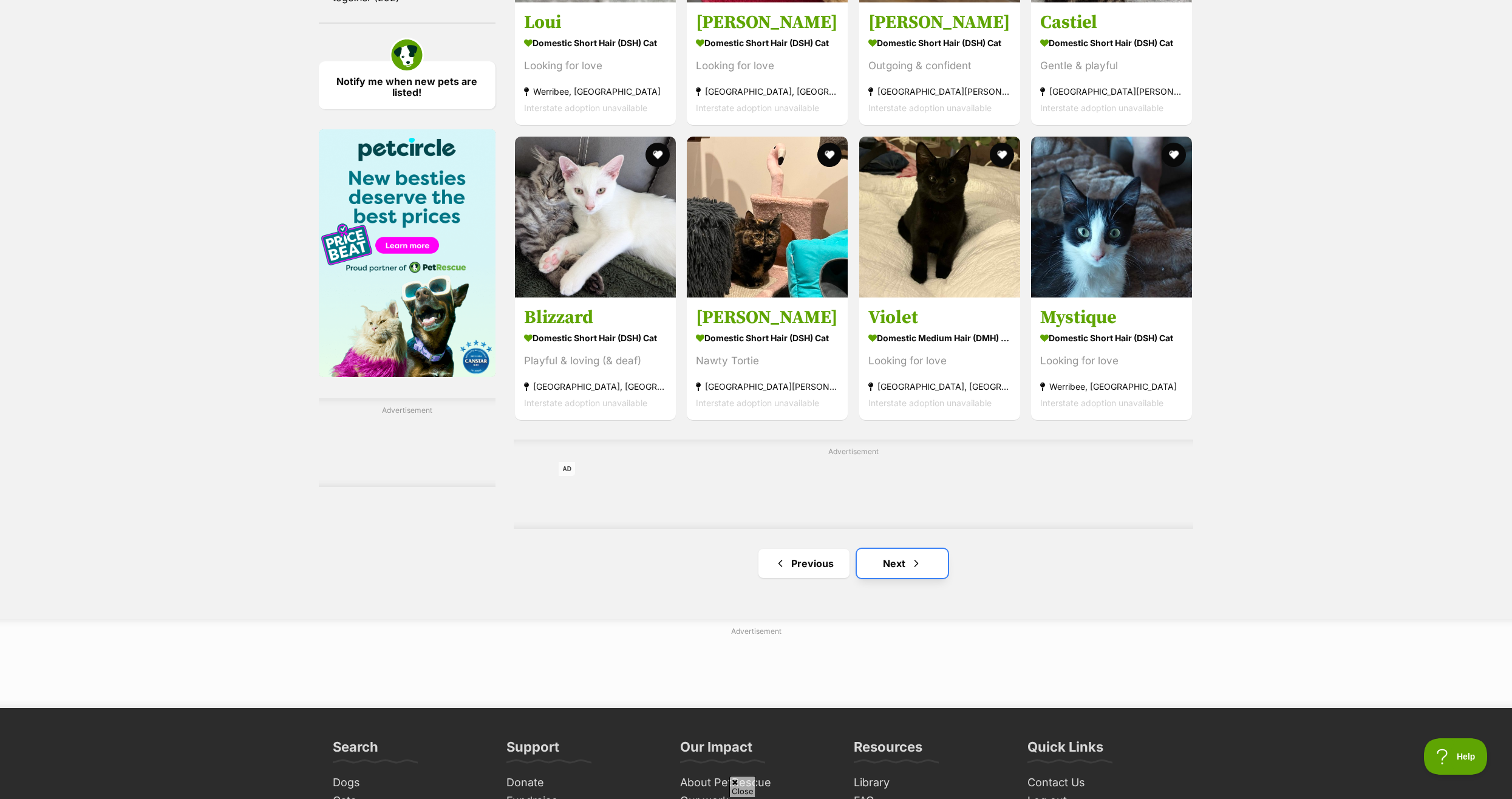
click at [890, 562] on link "Next" at bounding box center [902, 563] width 91 height 29
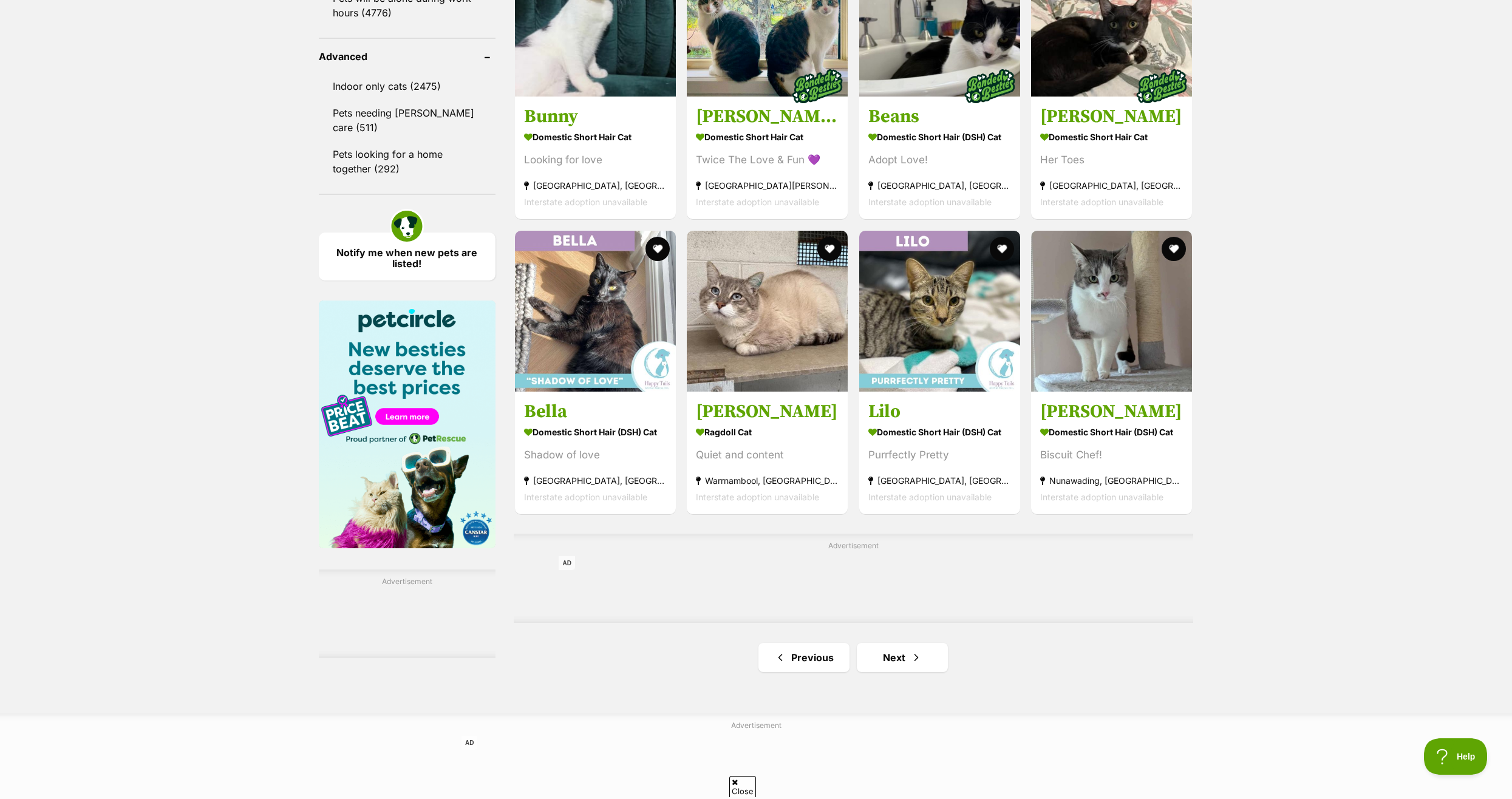
scroll to position [1639, 0]
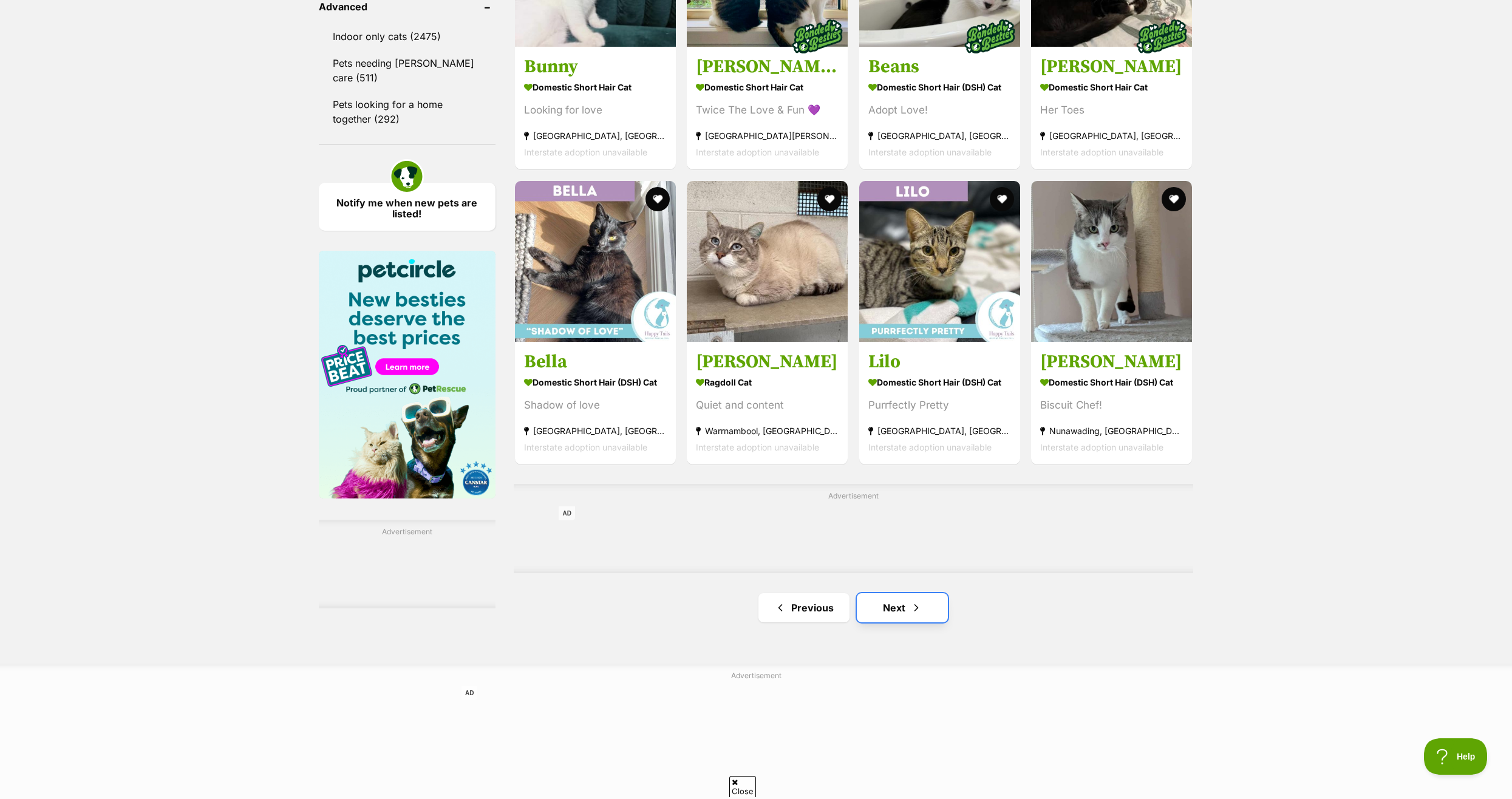
click at [890, 611] on link "Next" at bounding box center [902, 607] width 91 height 29
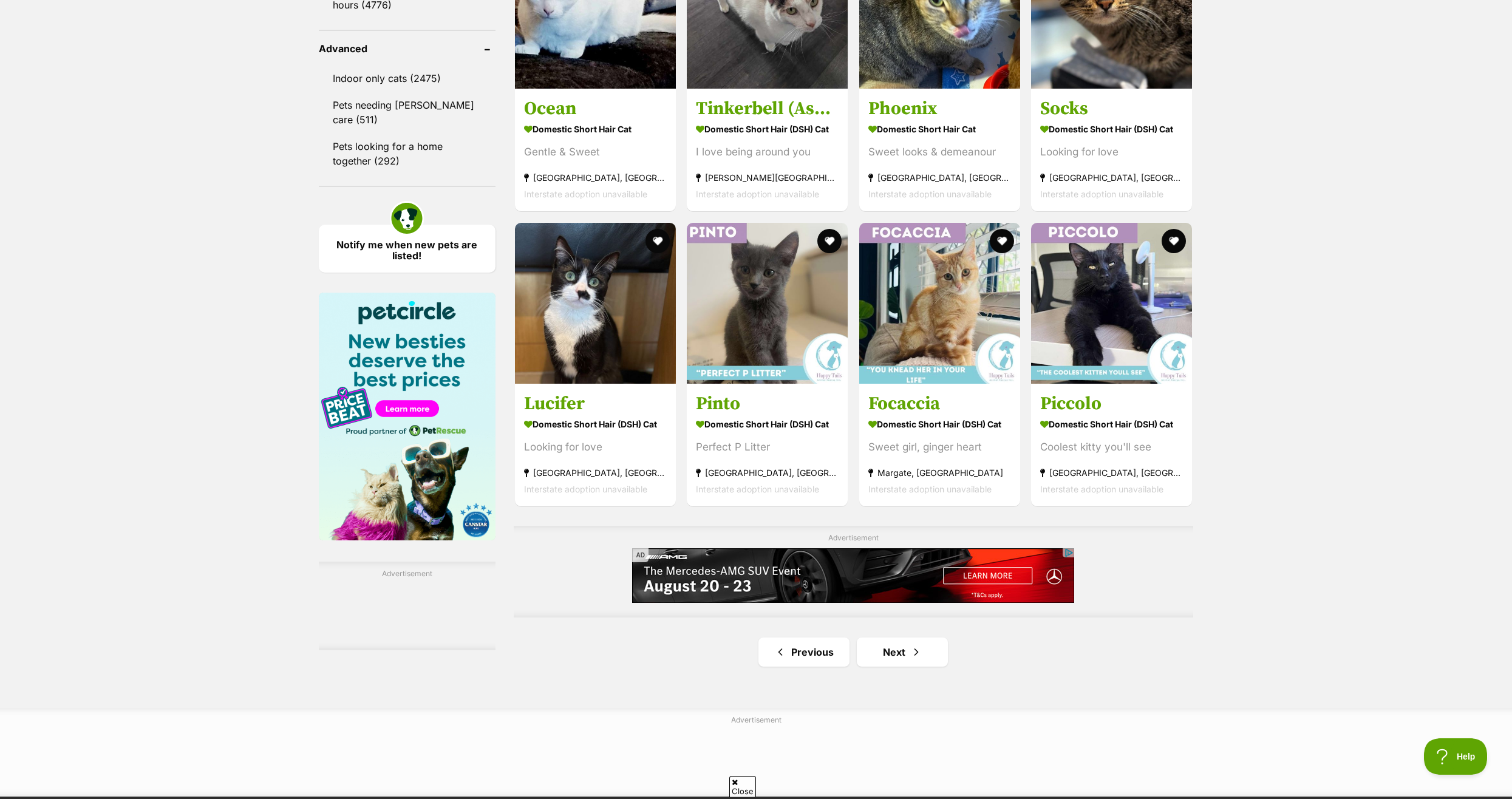
scroll to position [1639, 0]
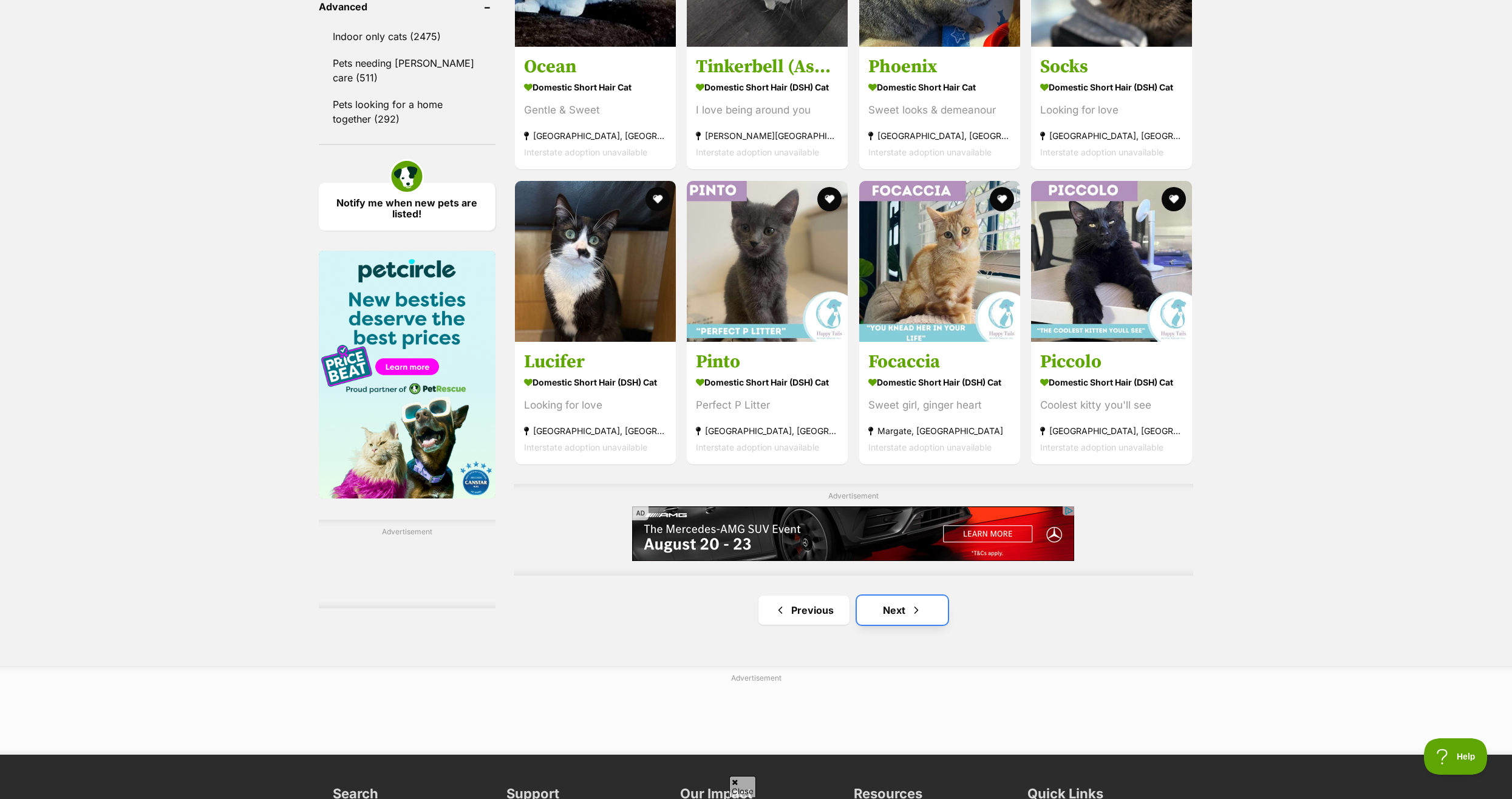
click at [894, 615] on link "Next" at bounding box center [902, 610] width 91 height 29
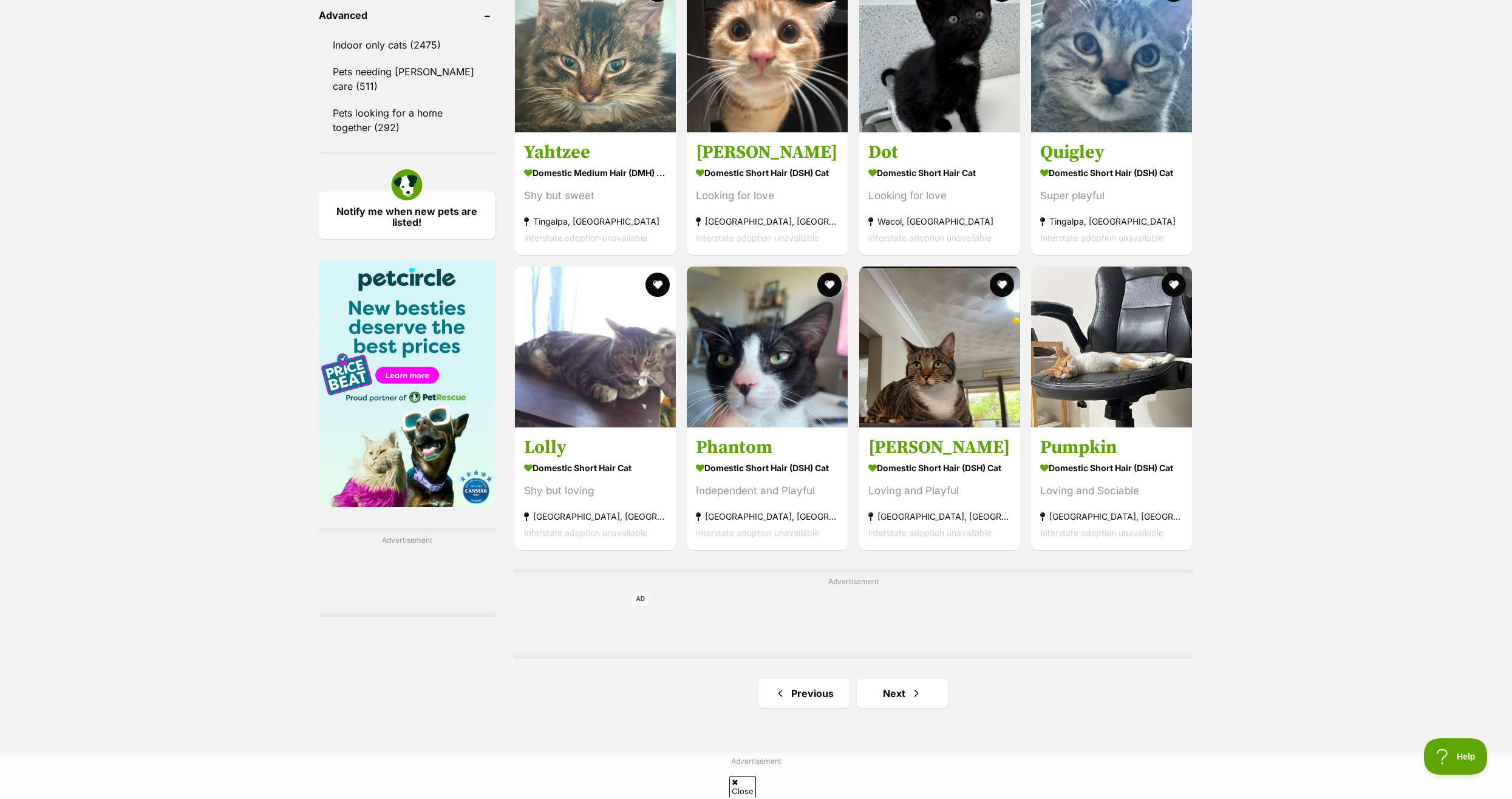
scroll to position [1699, 0]
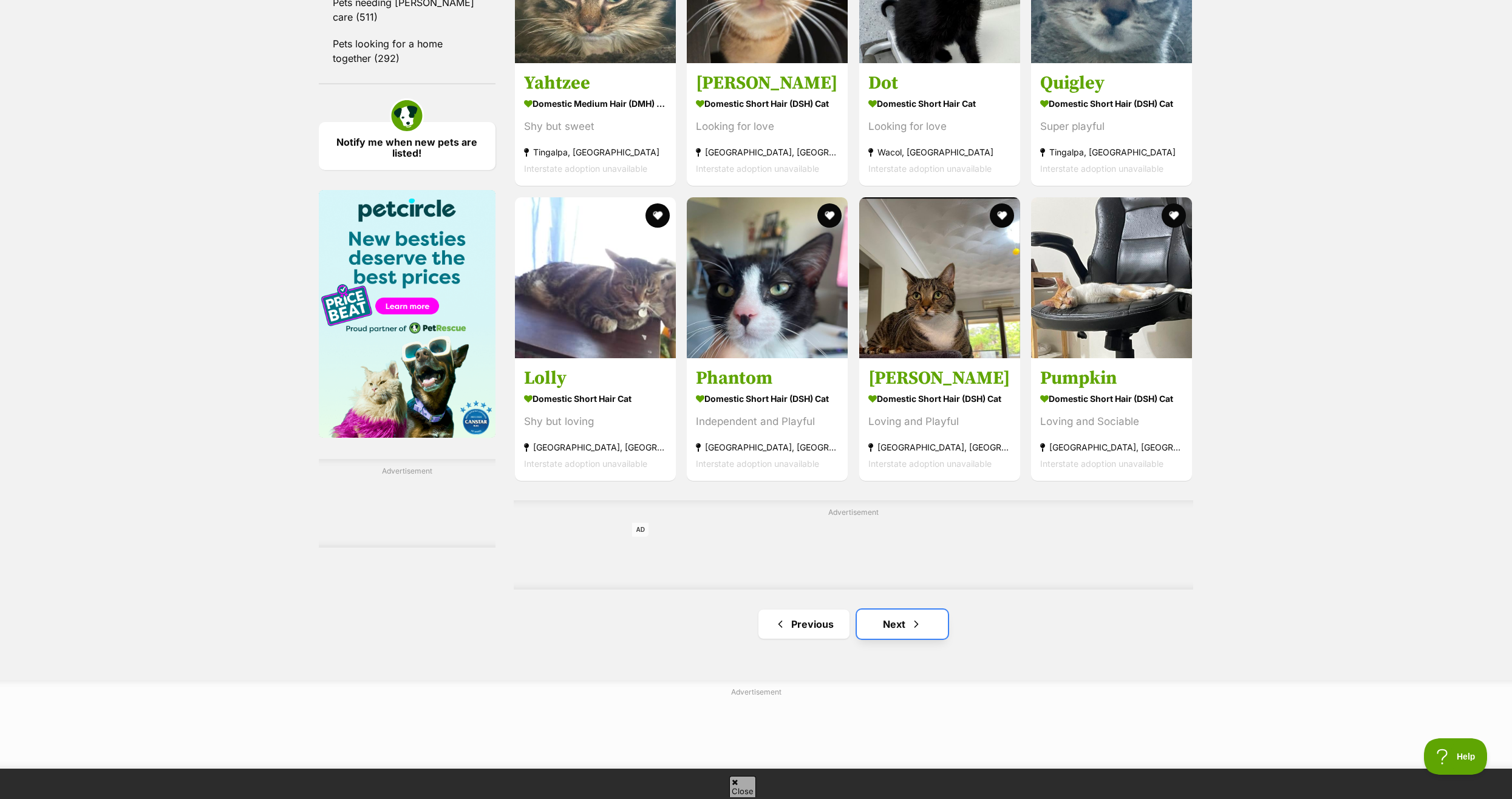
click at [885, 628] on link "Next" at bounding box center [902, 624] width 91 height 29
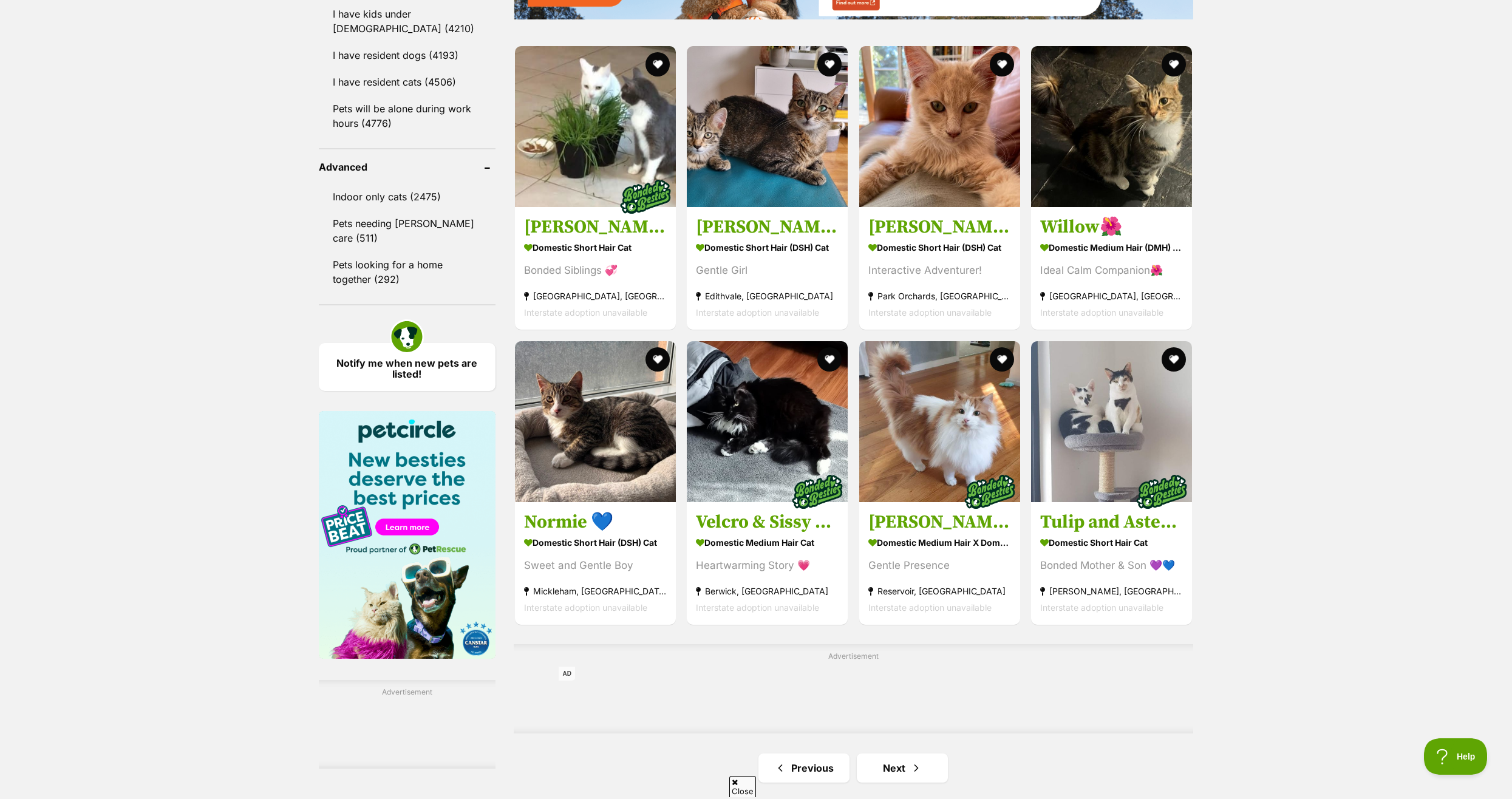
scroll to position [1518, 0]
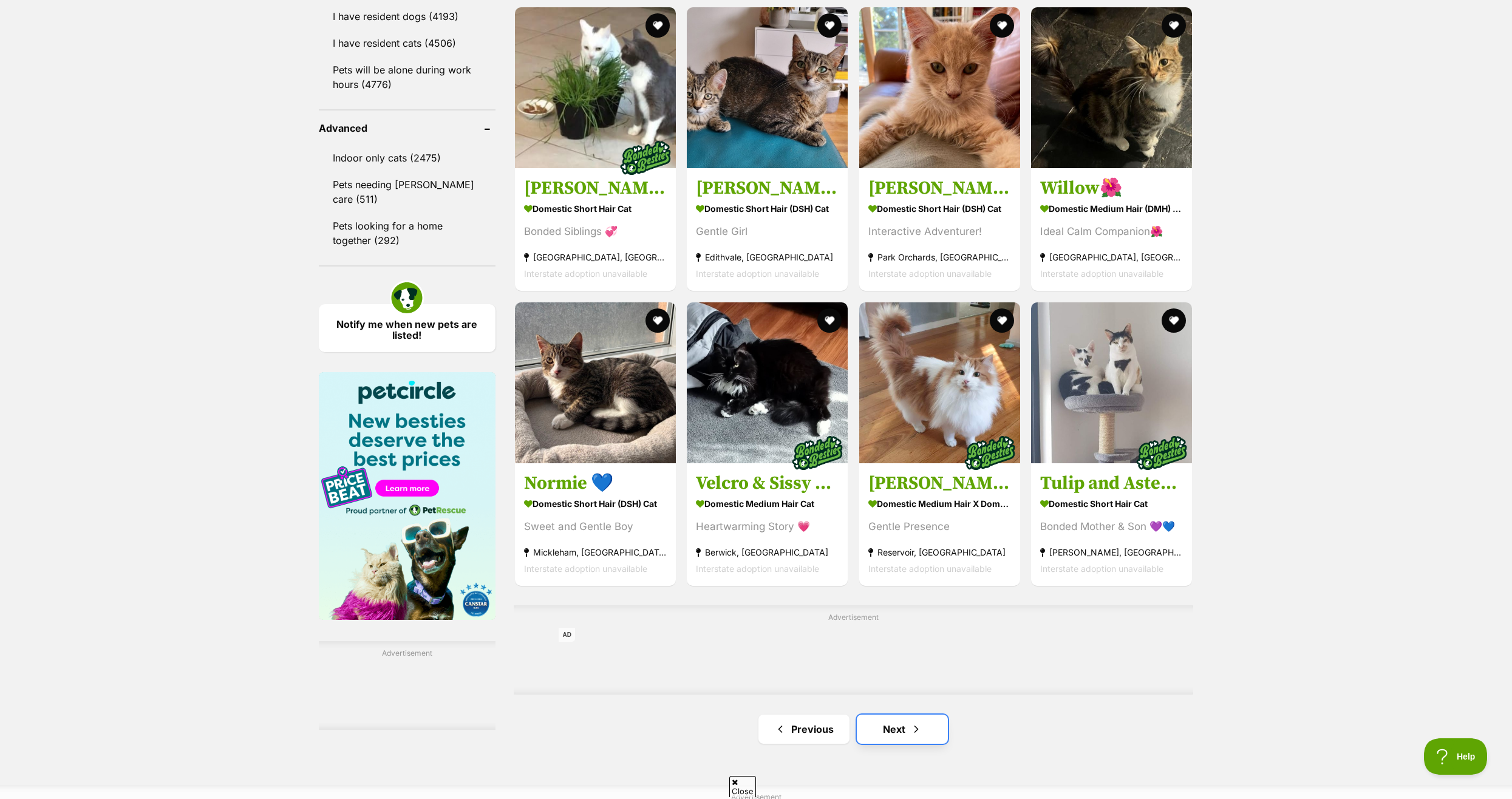
click at [890, 734] on link "Next" at bounding box center [902, 729] width 91 height 29
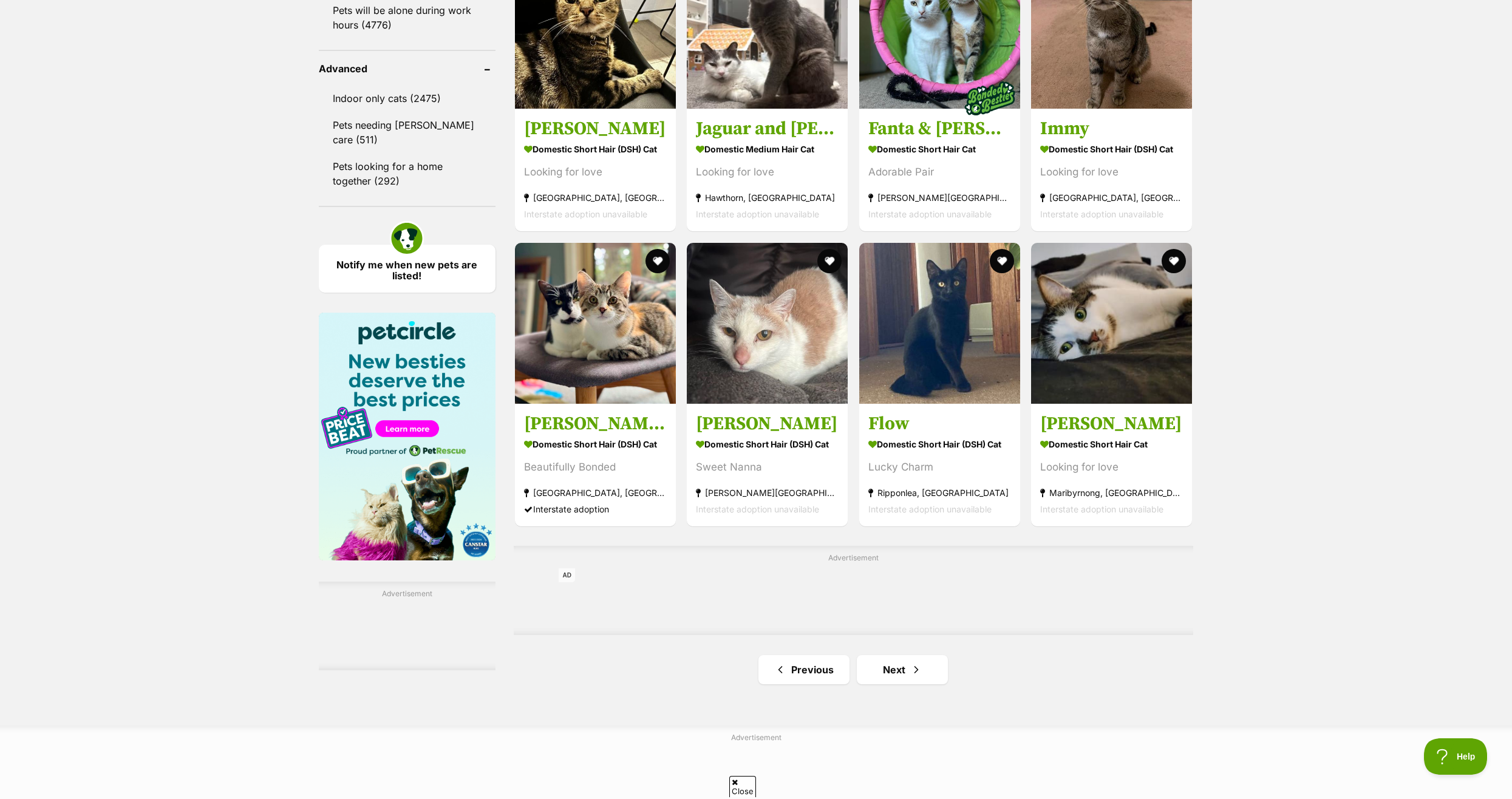
scroll to position [1578, 0]
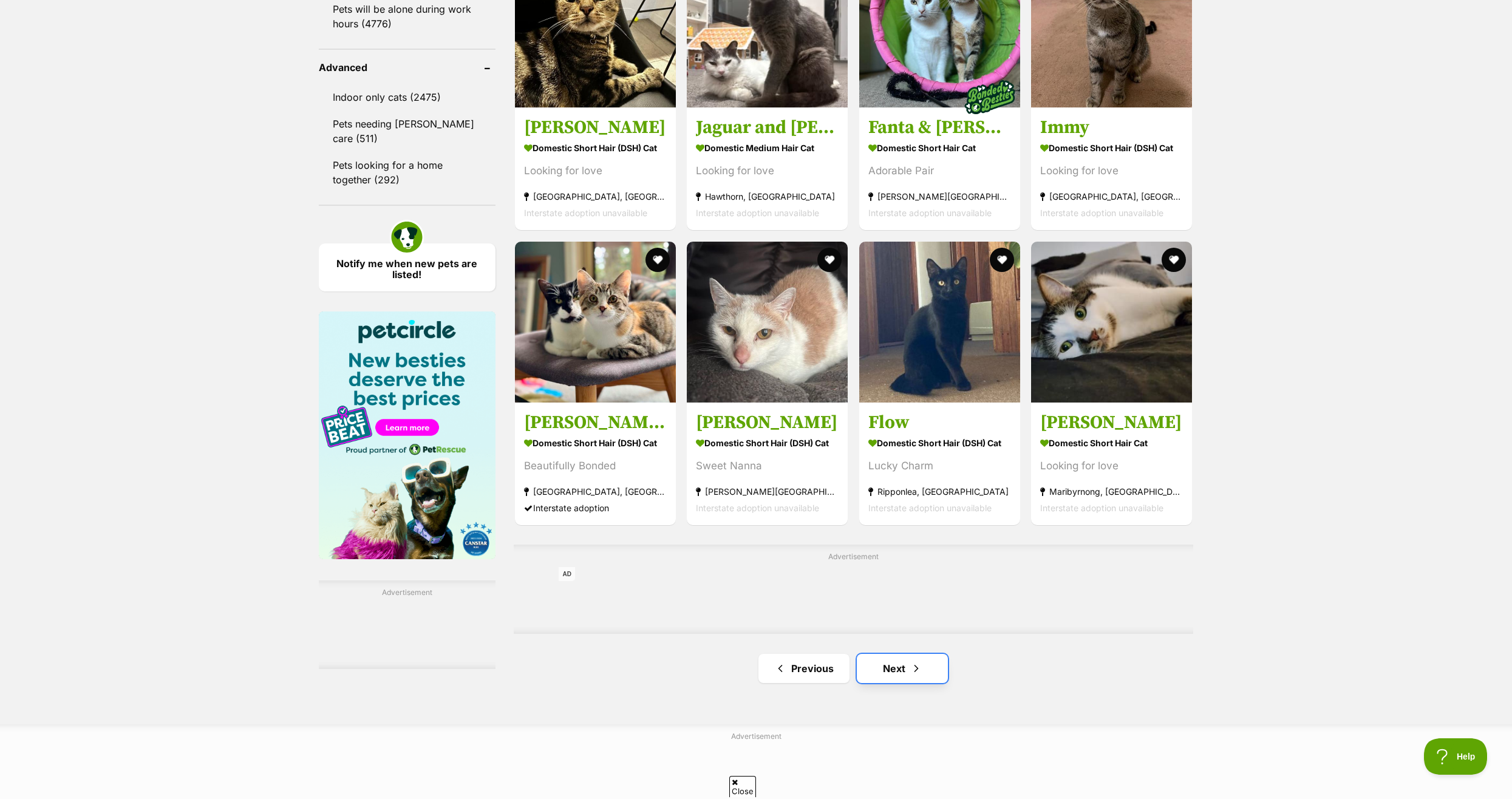
click at [895, 674] on link "Next" at bounding box center [902, 668] width 91 height 29
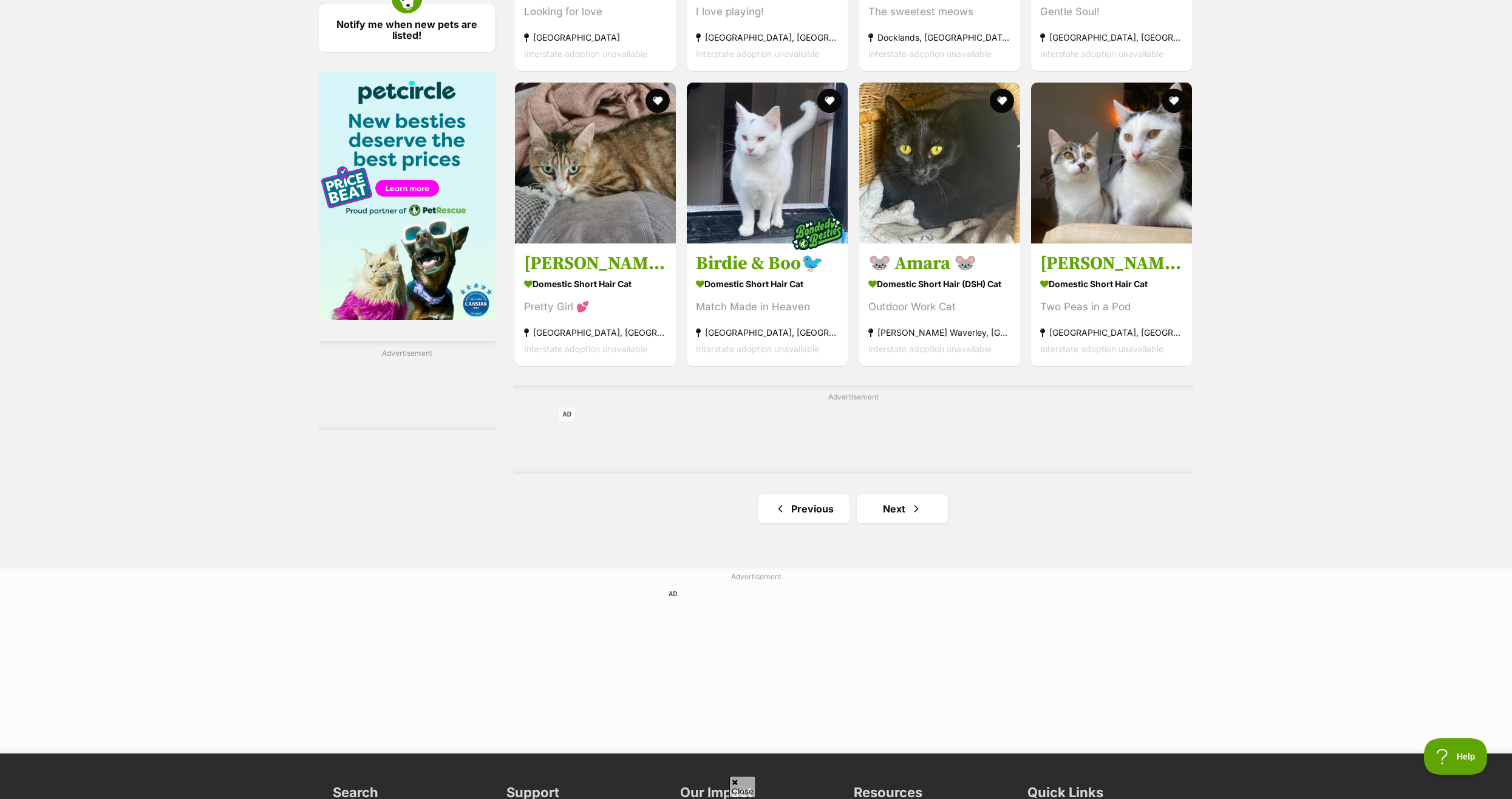
scroll to position [1821, 0]
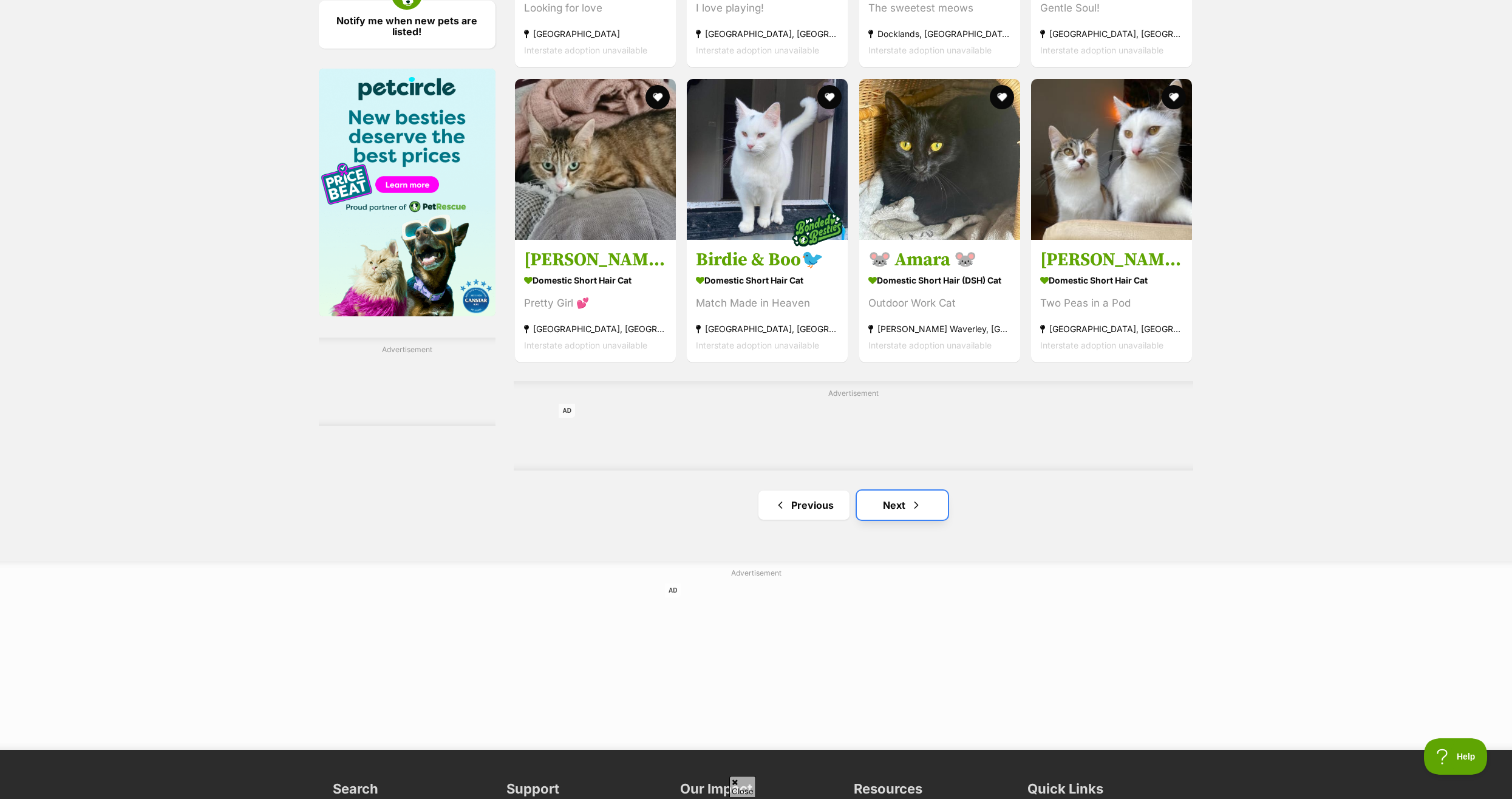
click at [893, 517] on link "Next" at bounding box center [902, 505] width 91 height 29
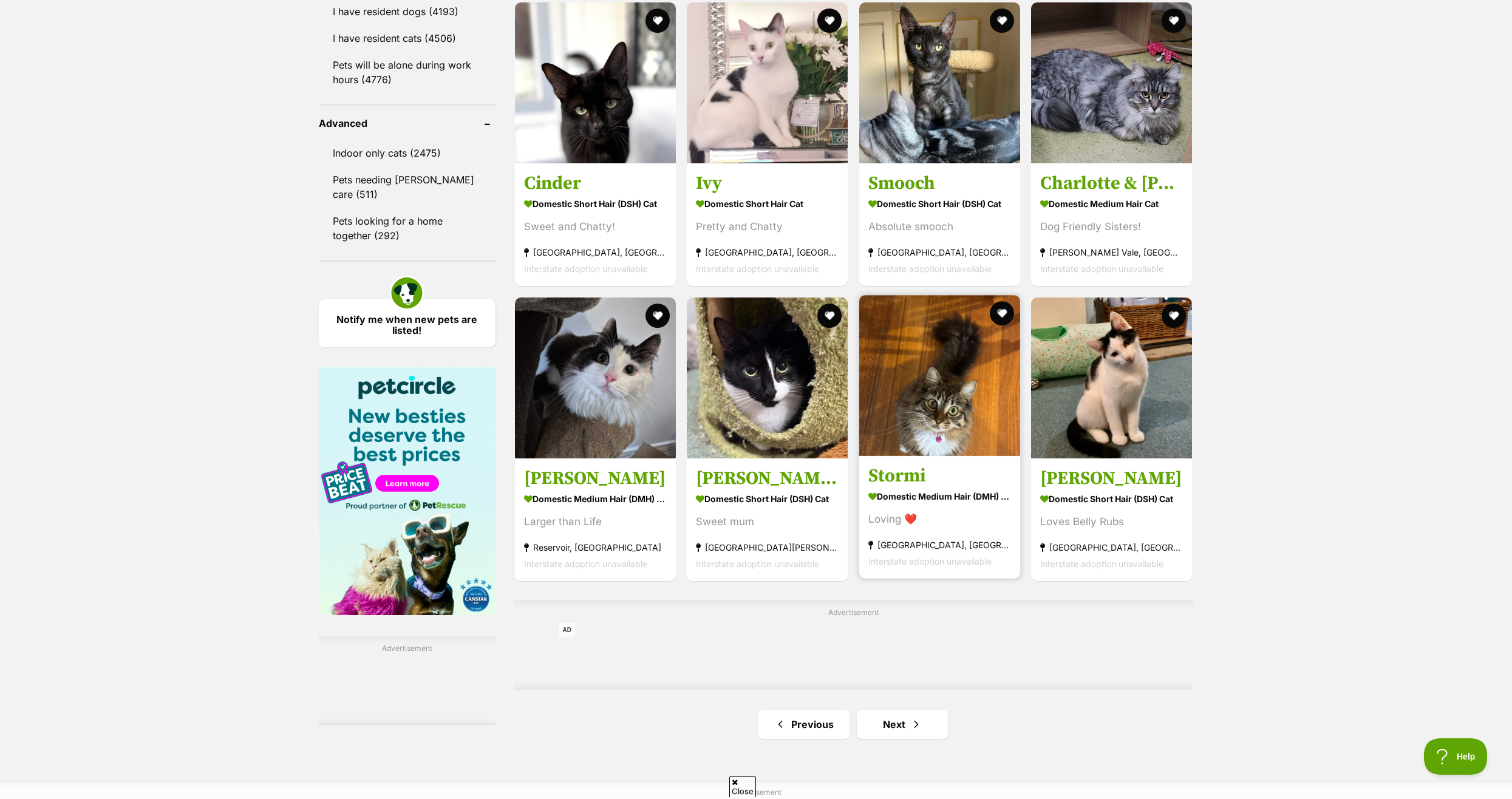
scroll to position [1518, 0]
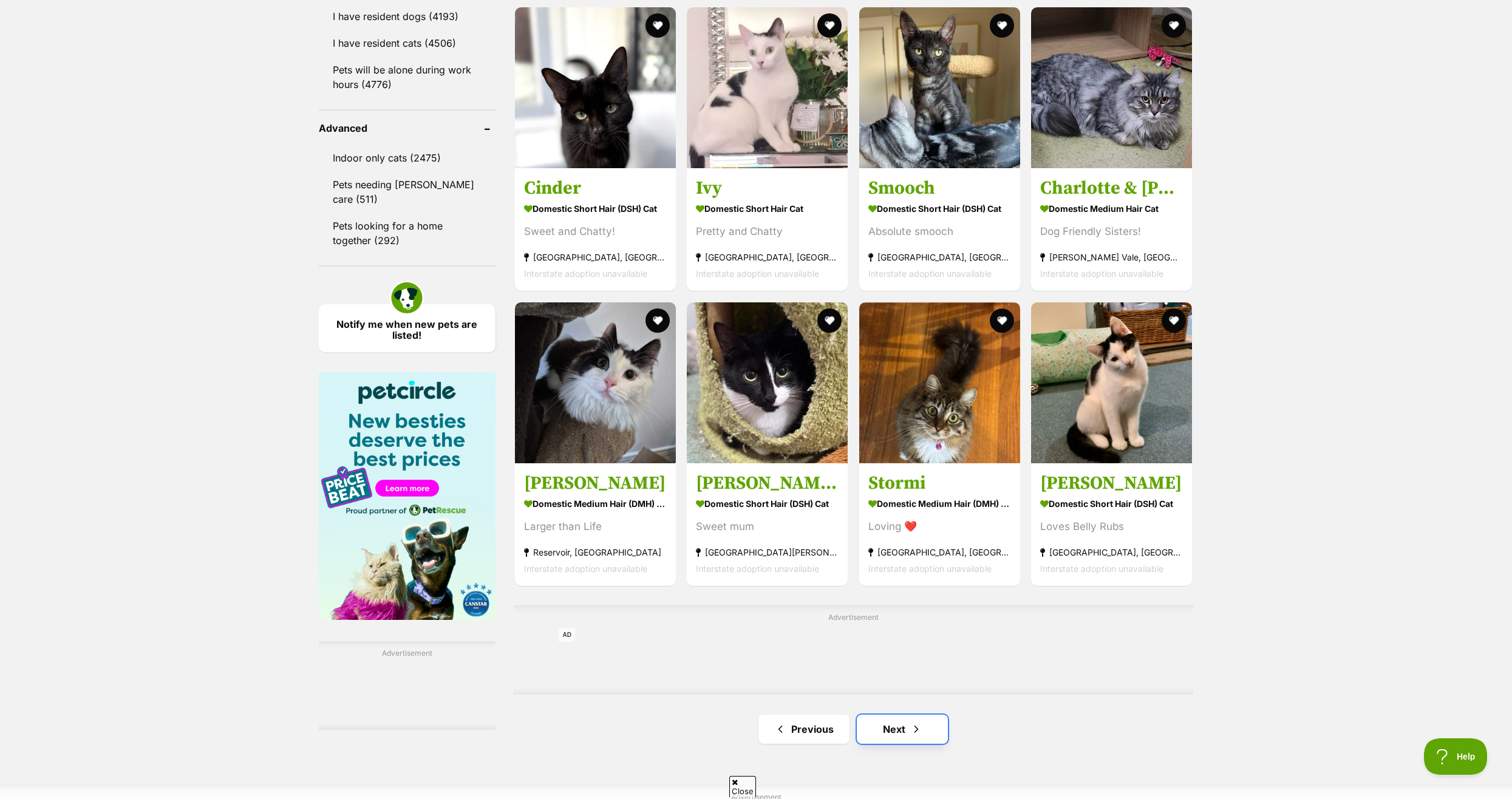
click at [890, 743] on link "Next" at bounding box center [902, 729] width 91 height 29
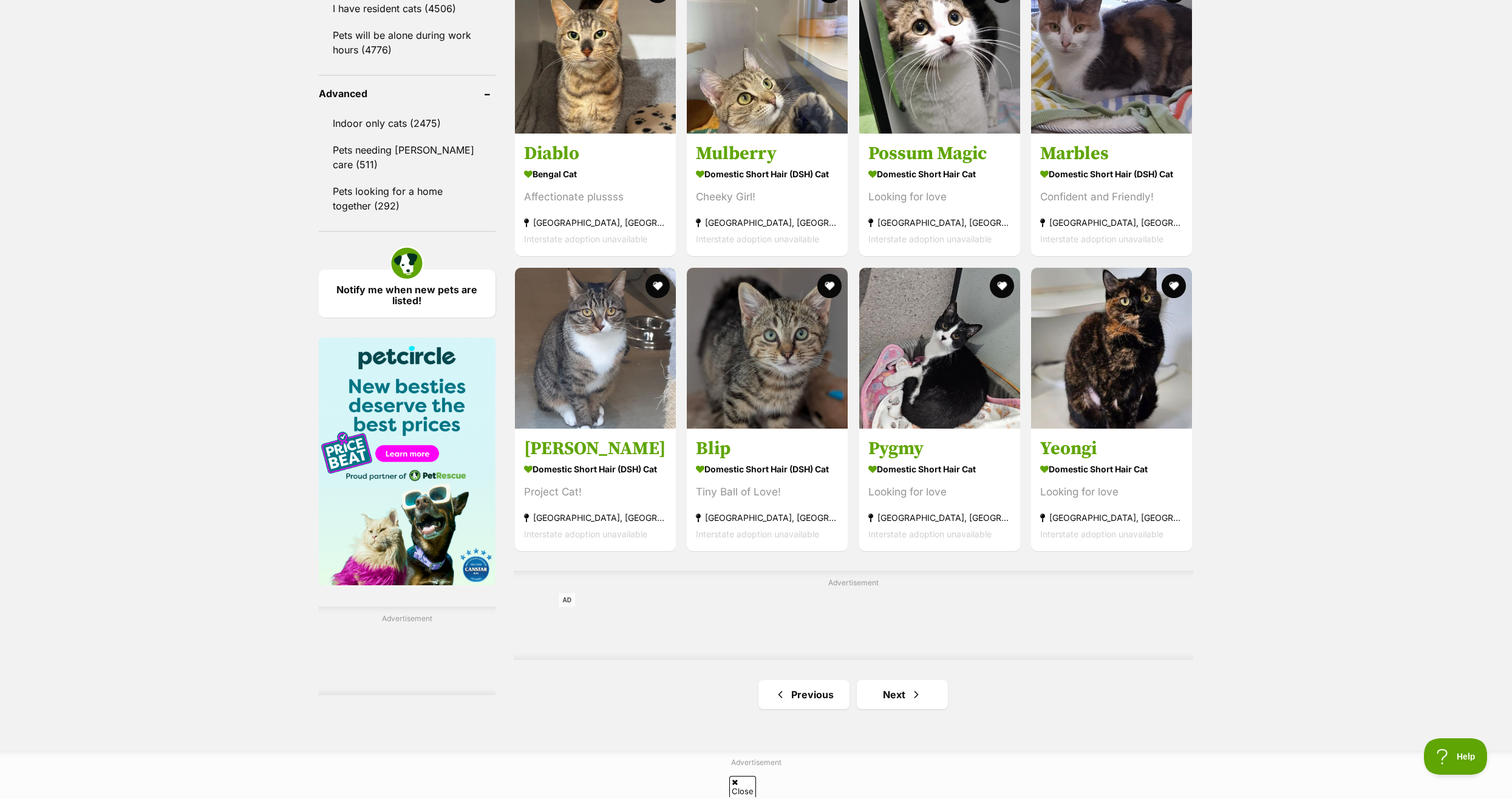
scroll to position [1578, 0]
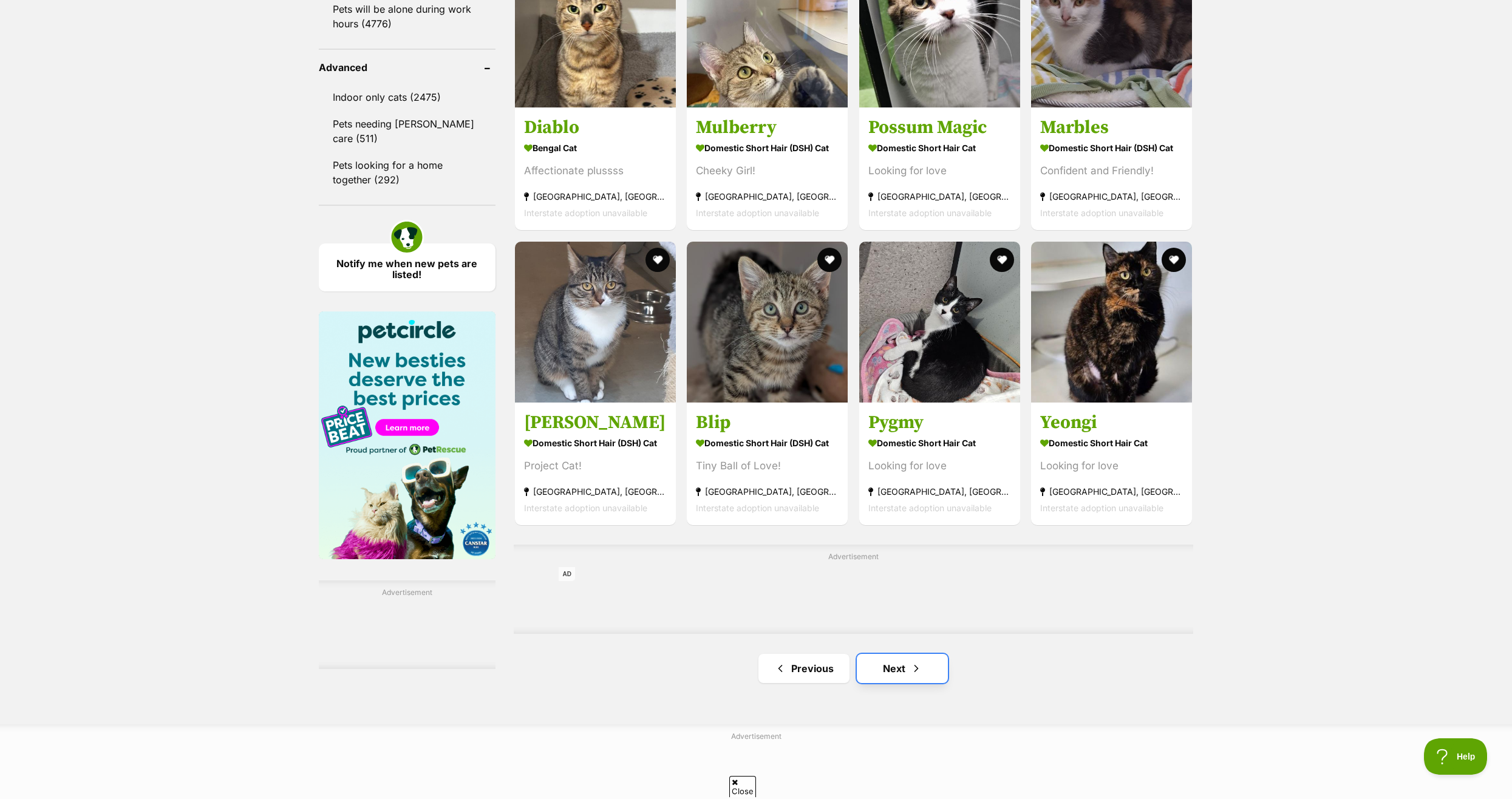
click at [892, 675] on link "Next" at bounding box center [902, 668] width 91 height 29
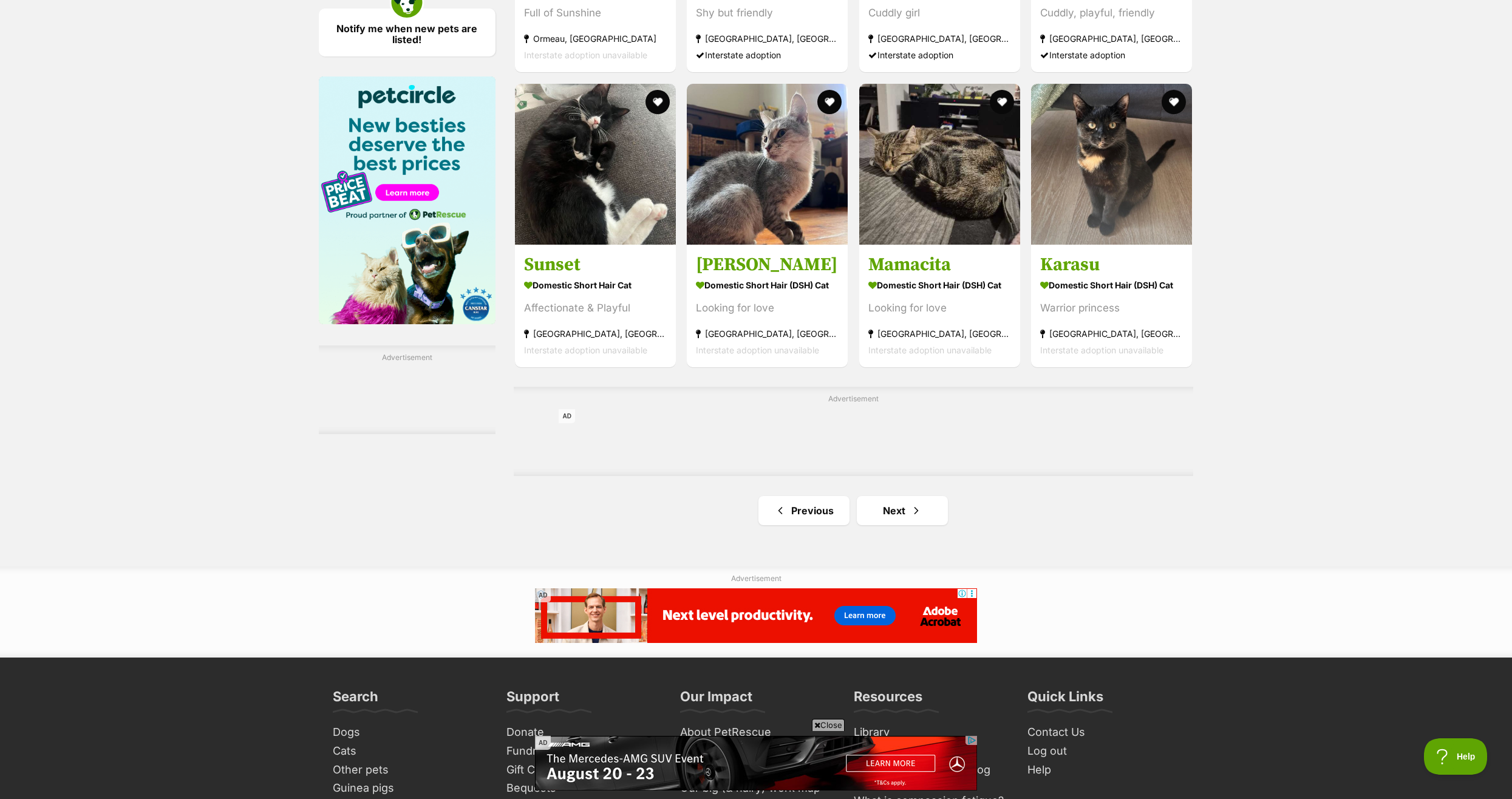
scroll to position [1821, 0]
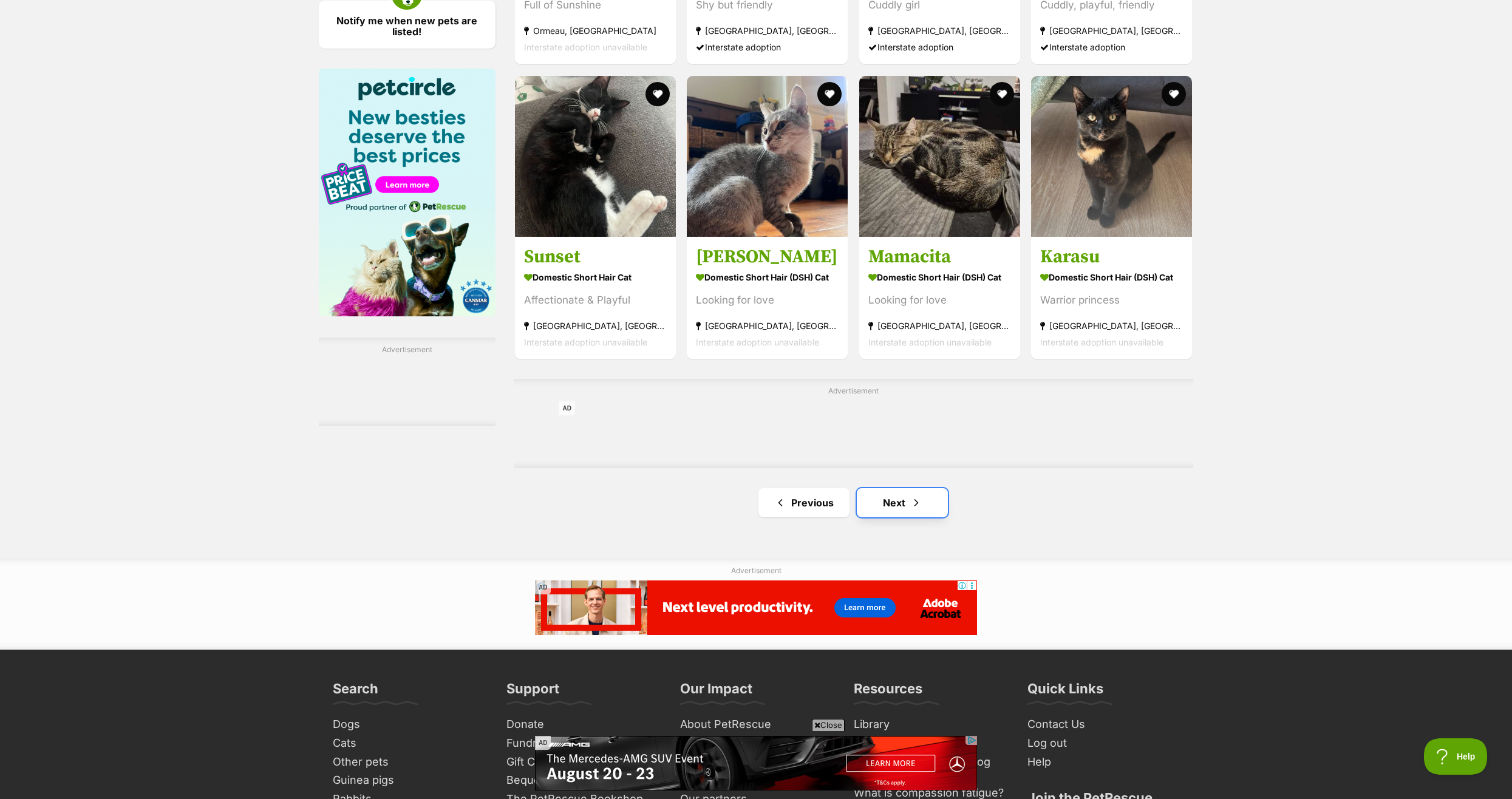
click at [896, 503] on link "Next" at bounding box center [902, 503] width 91 height 29
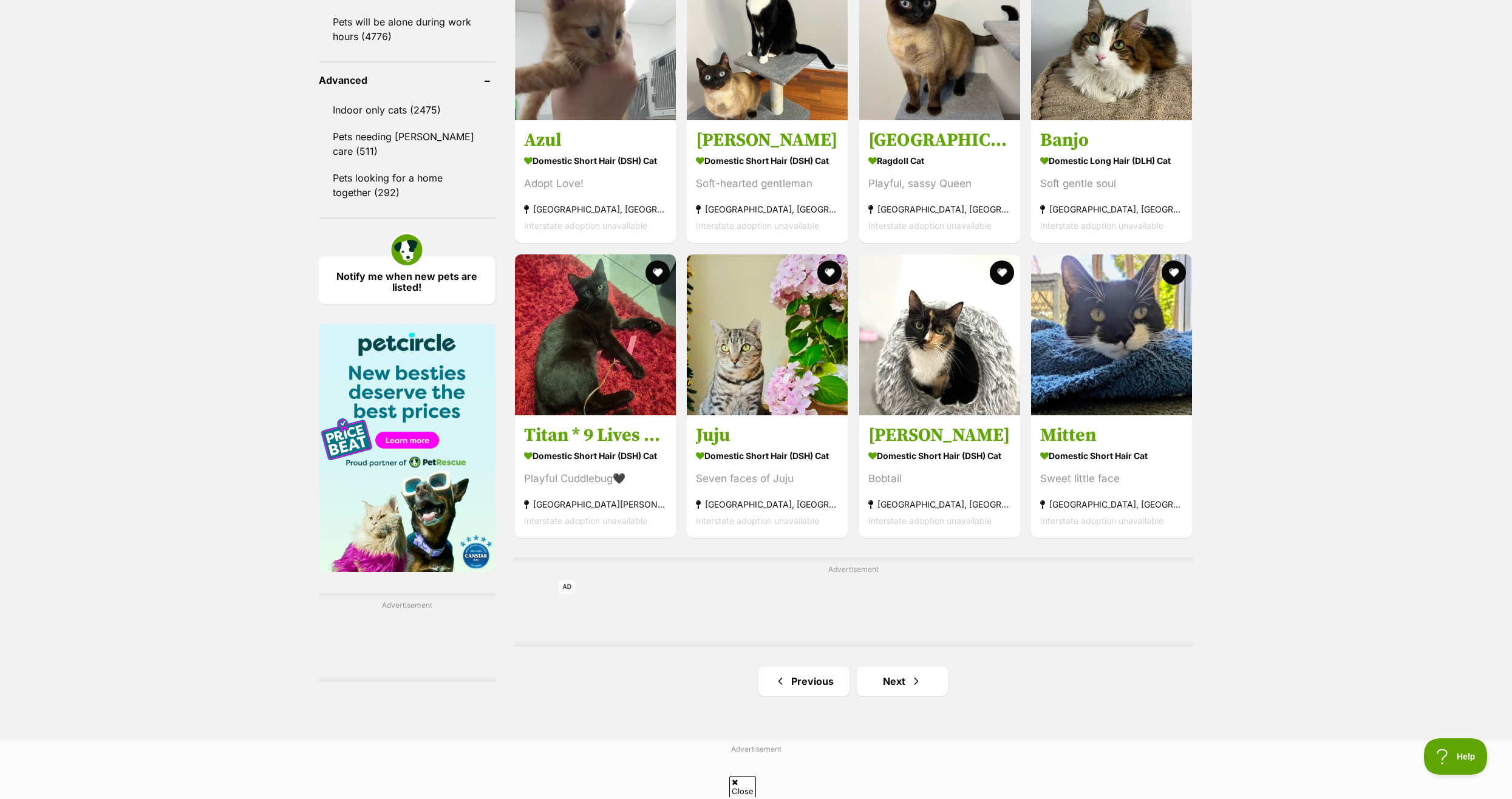
scroll to position [1578, 0]
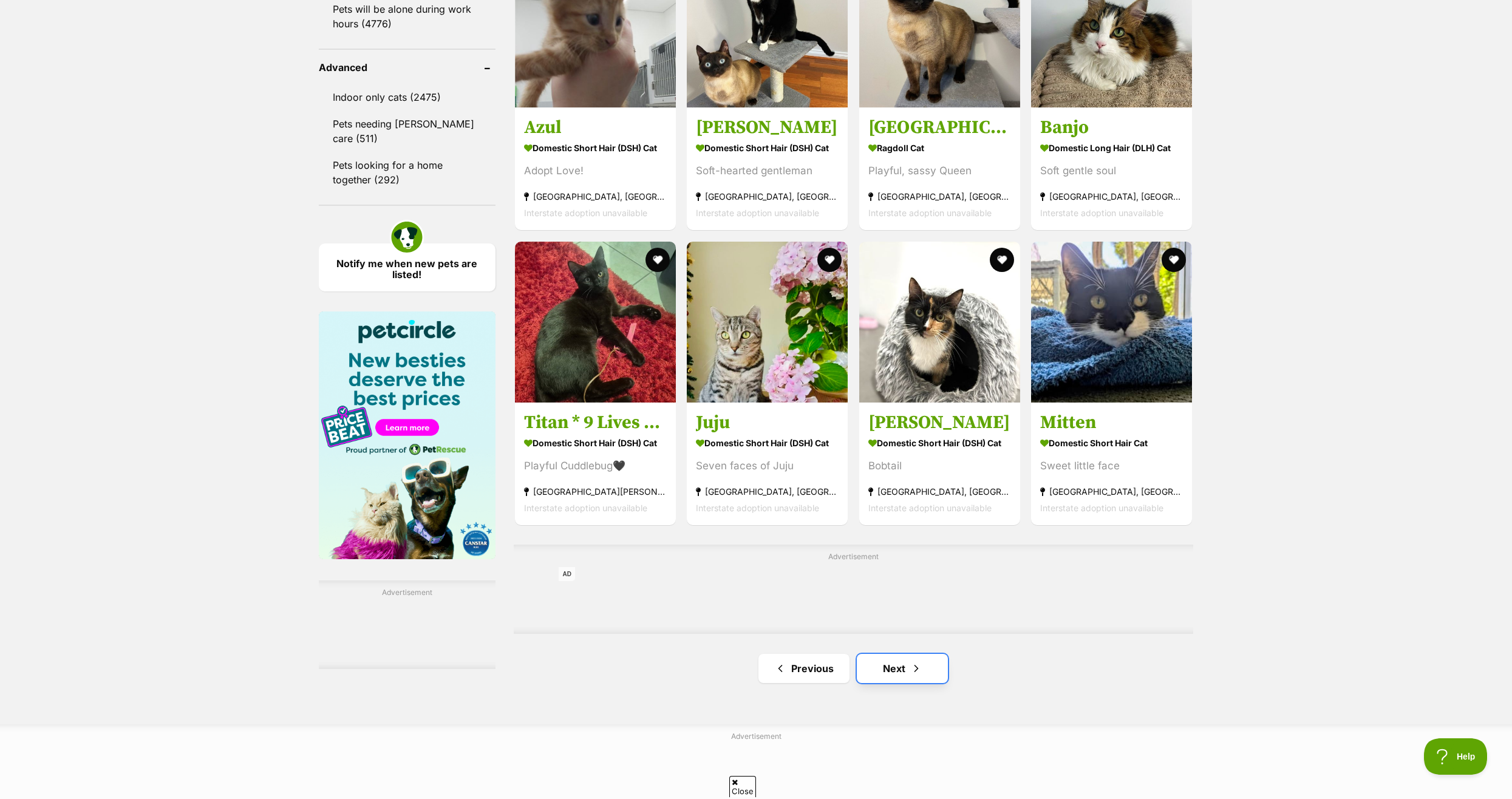
click at [890, 673] on link "Next" at bounding box center [902, 668] width 91 height 29
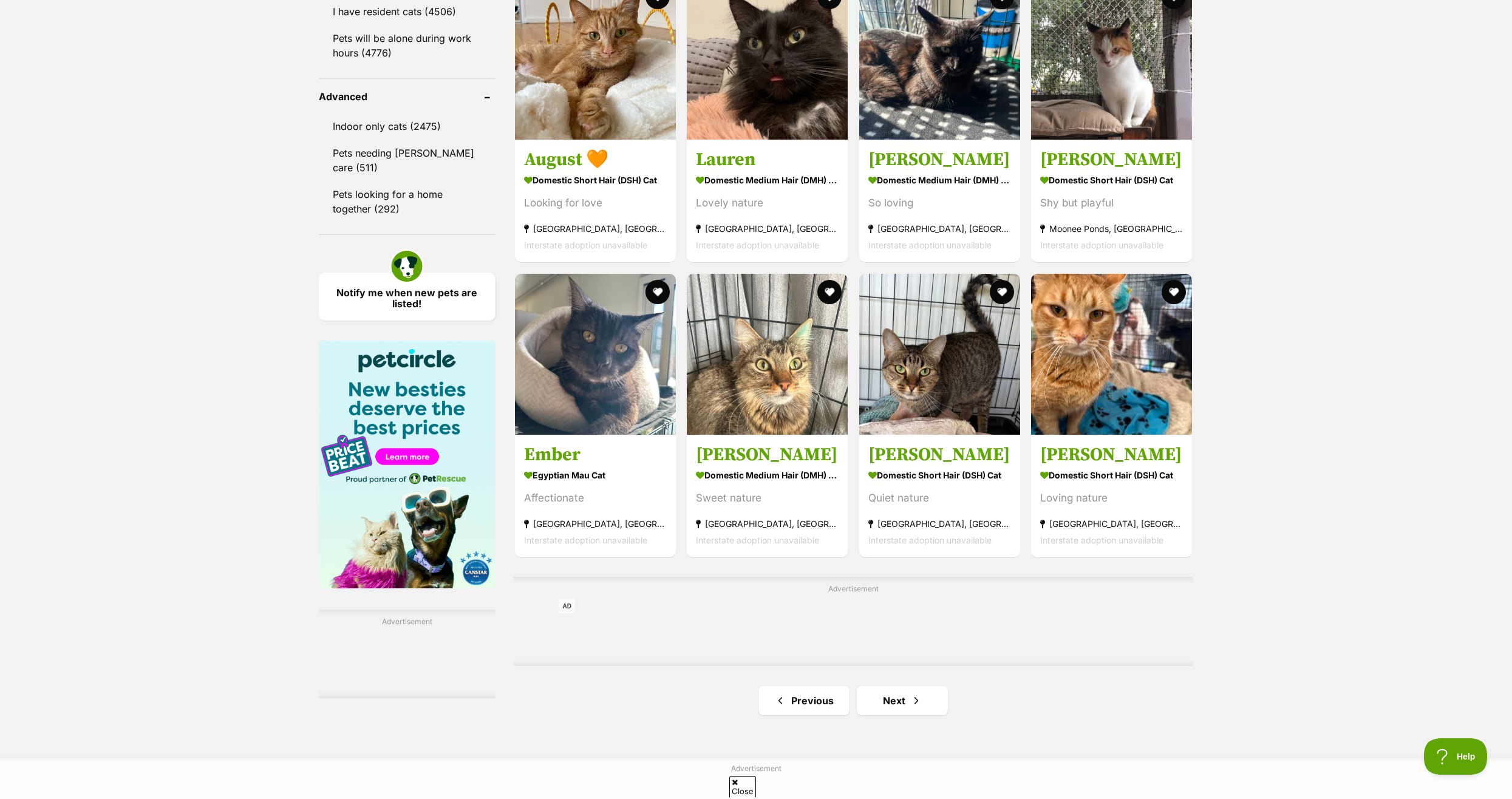
scroll to position [1578, 0]
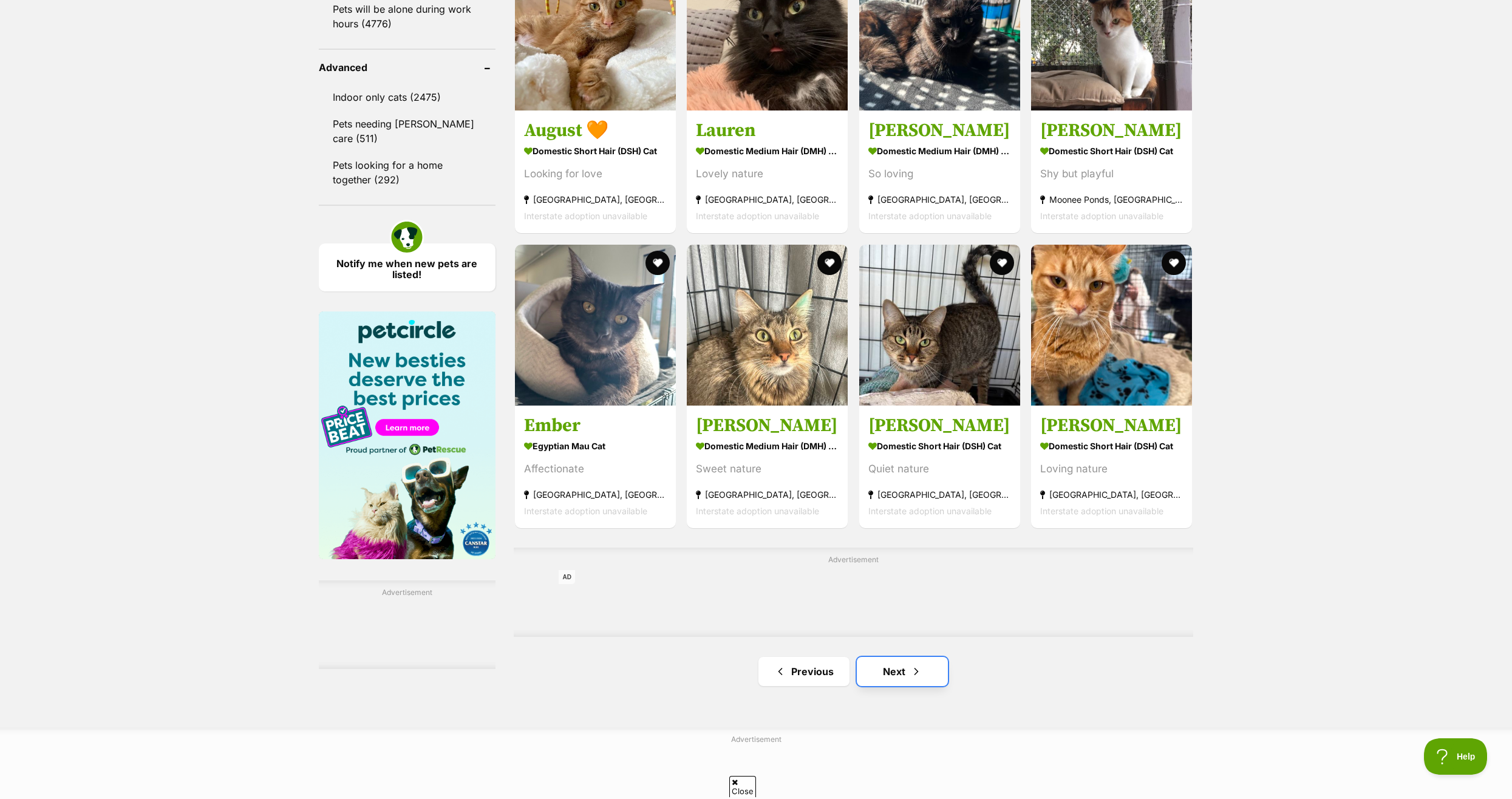
click at [892, 677] on link "Next" at bounding box center [902, 671] width 91 height 29
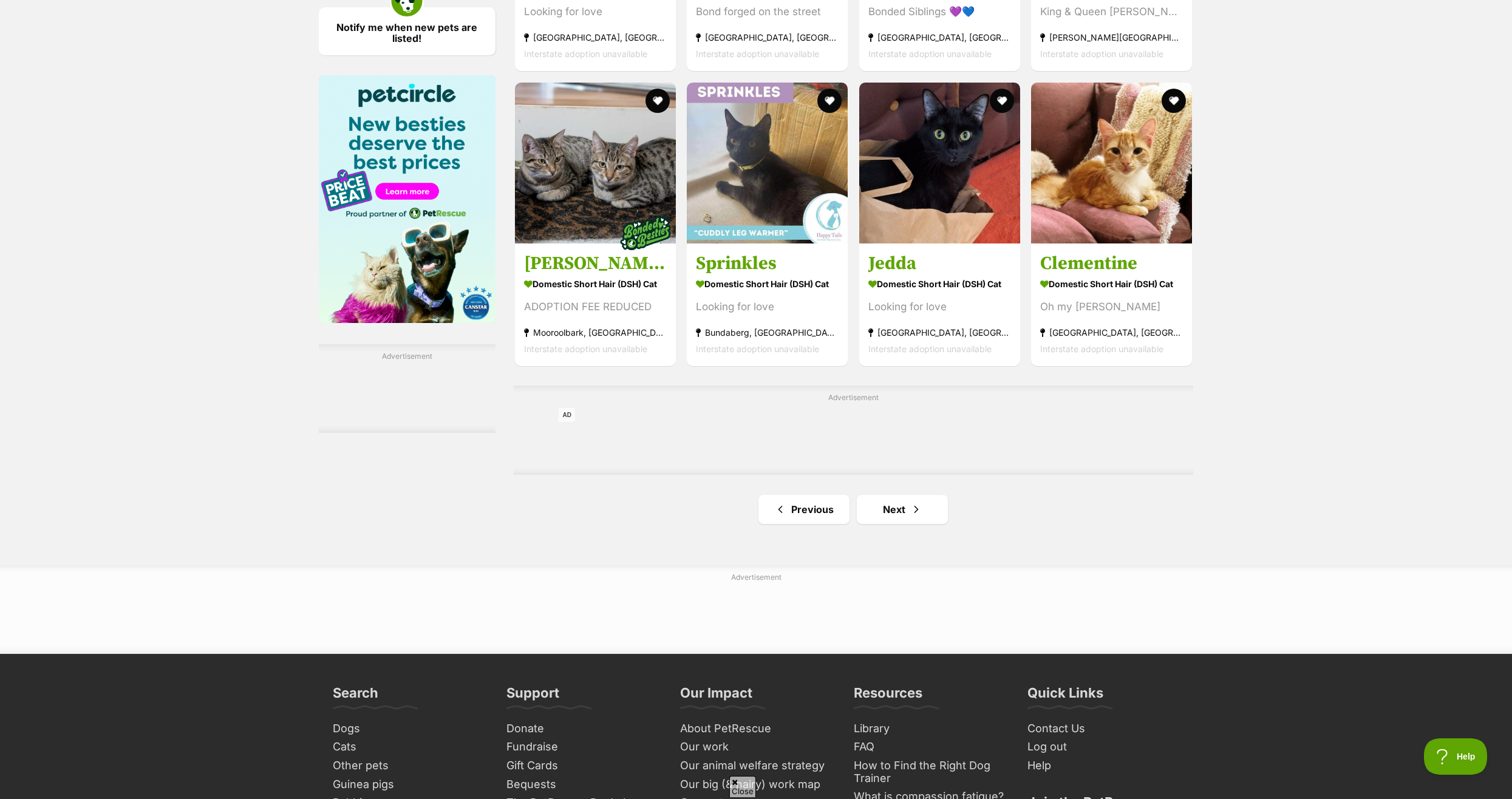
scroll to position [1821, 0]
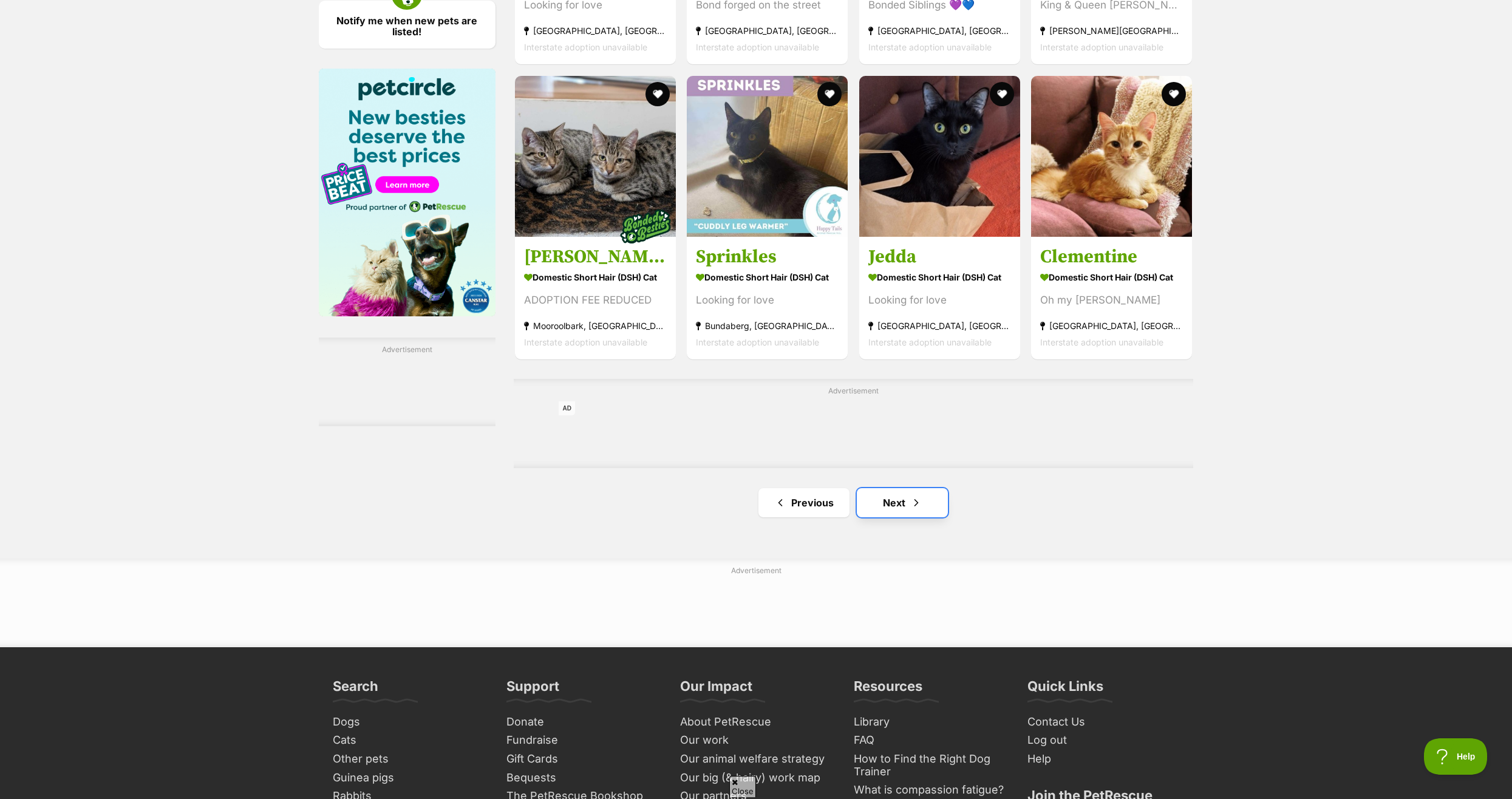
click at [896, 511] on link "Next" at bounding box center [902, 503] width 91 height 29
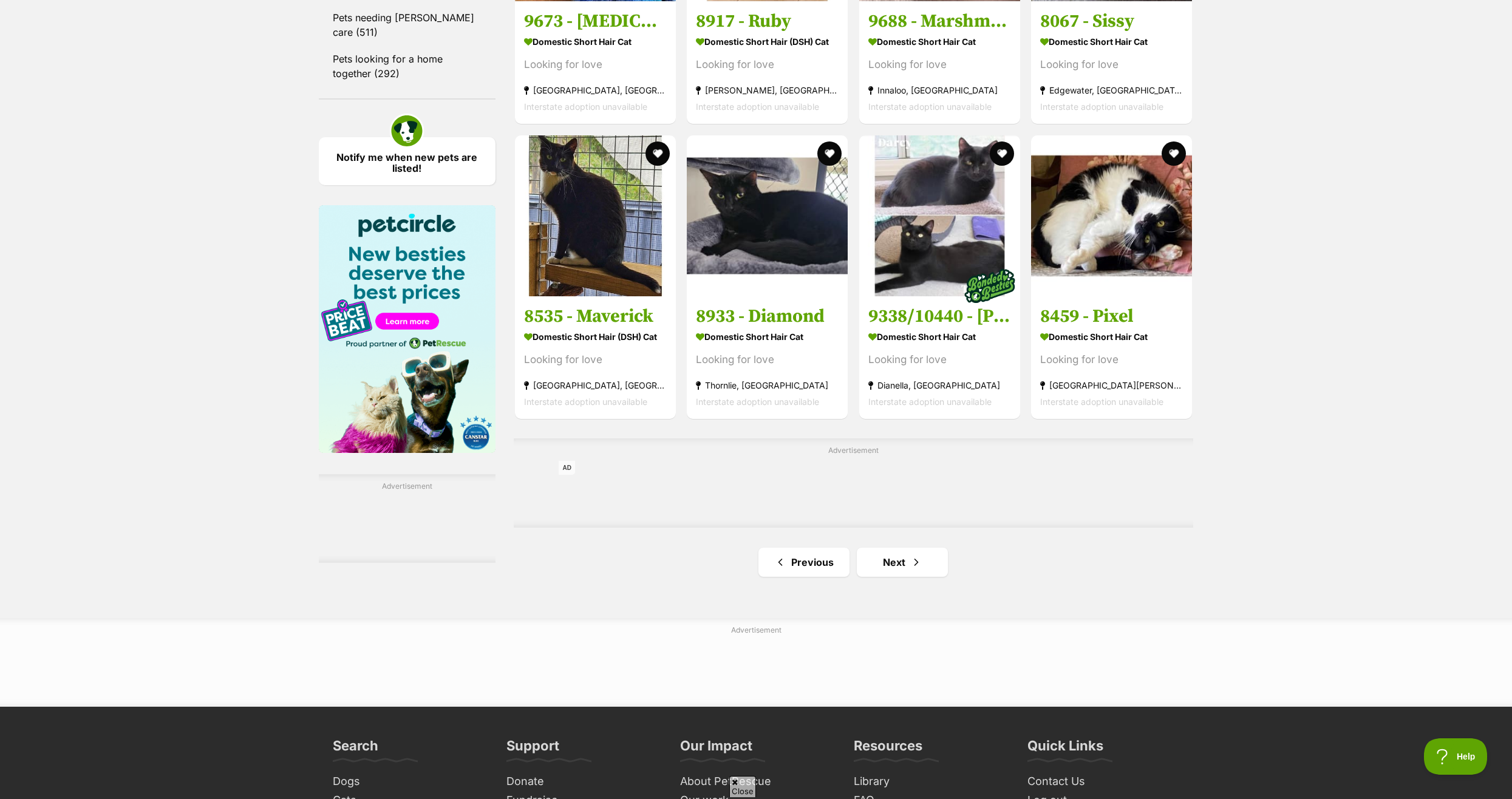
scroll to position [1699, 0]
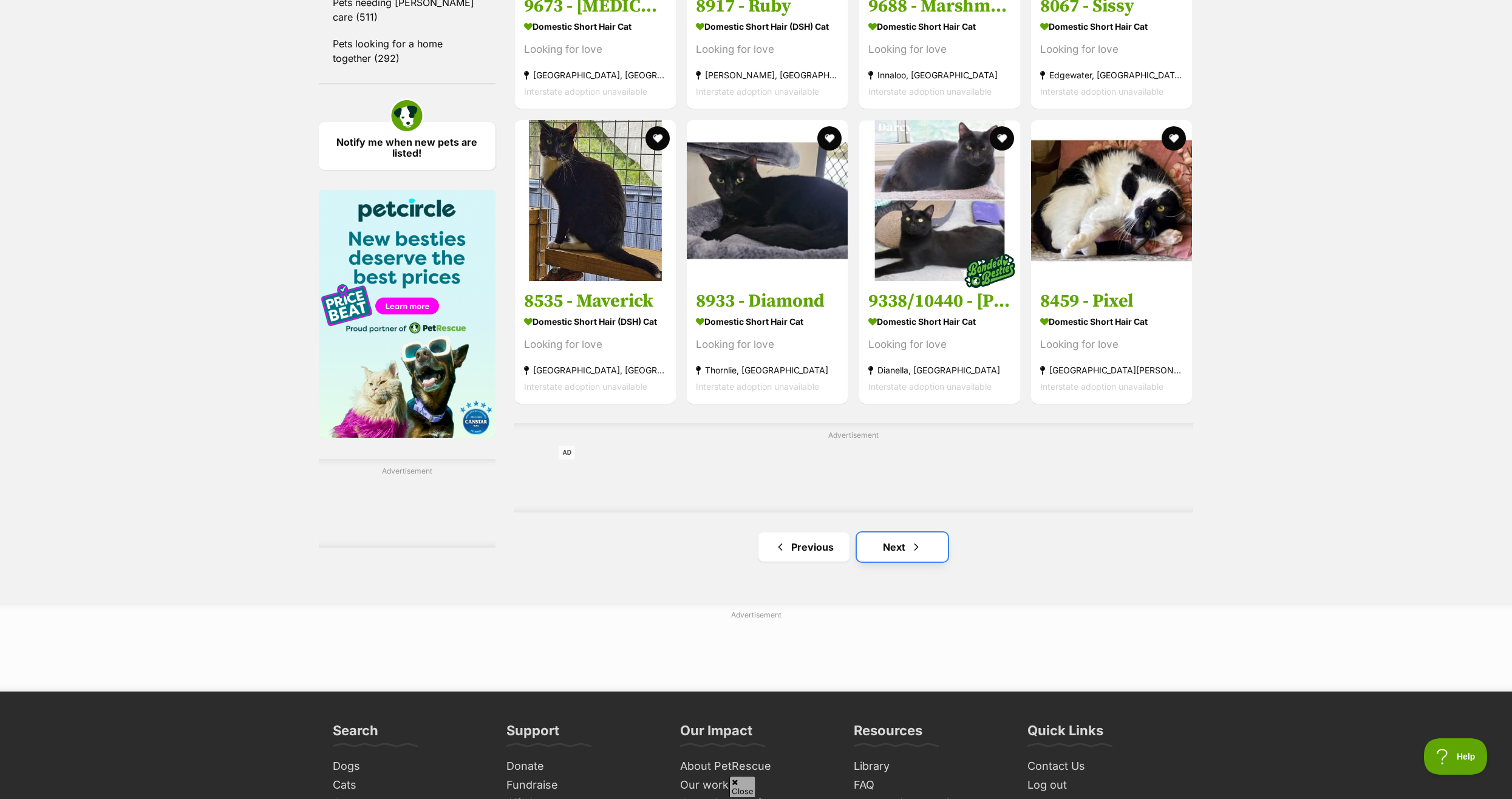
click at [887, 549] on link "Next" at bounding box center [902, 547] width 91 height 29
